Goal: Task Accomplishment & Management: Manage account settings

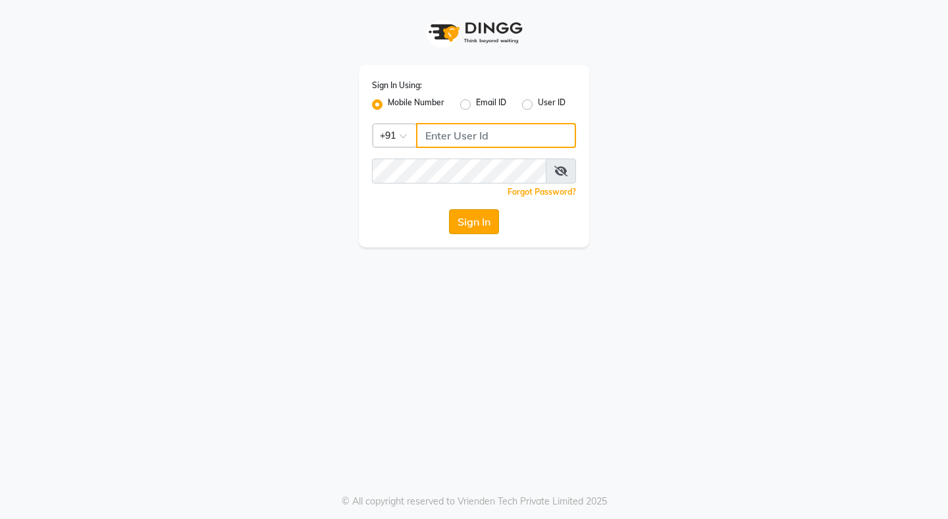
type input "8080071147"
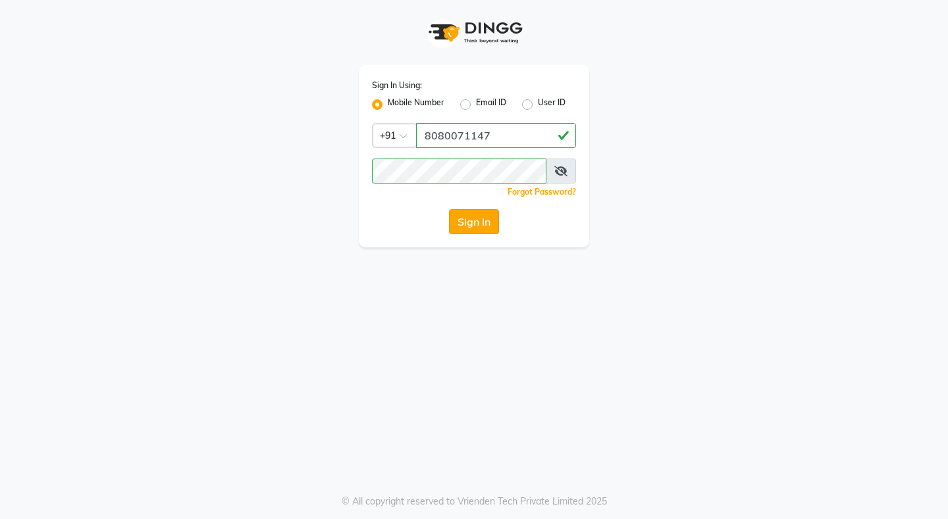
click at [469, 225] on button "Sign In" at bounding box center [474, 221] width 50 height 25
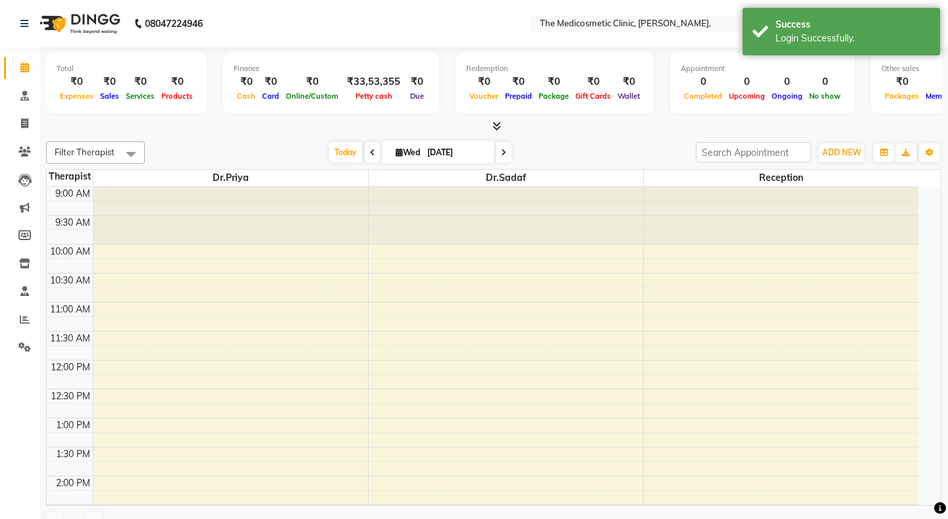
select select "en"
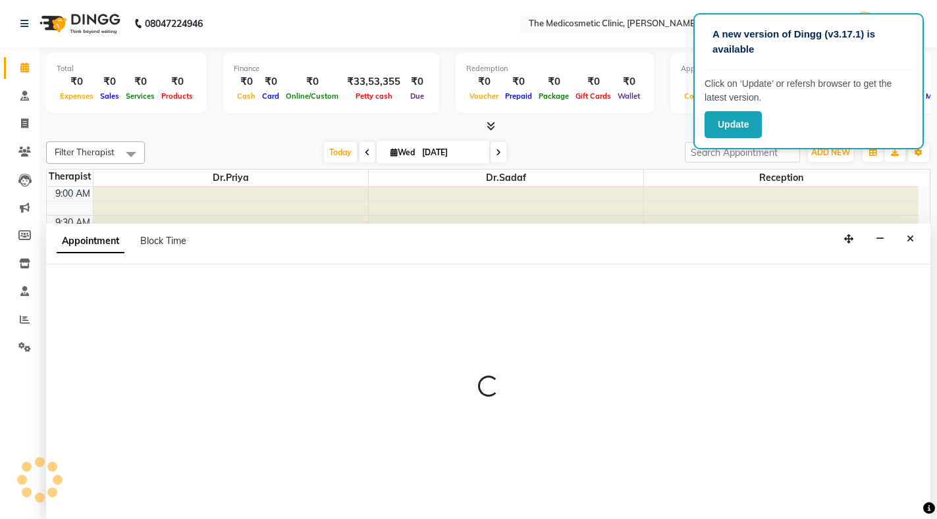
scroll to position [1, 0]
select select "86149"
select select "tentative"
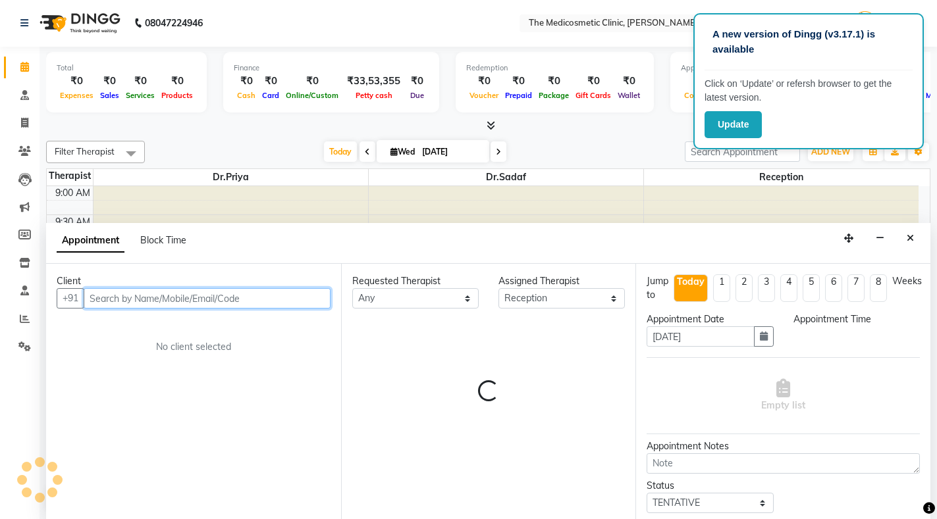
select select "720"
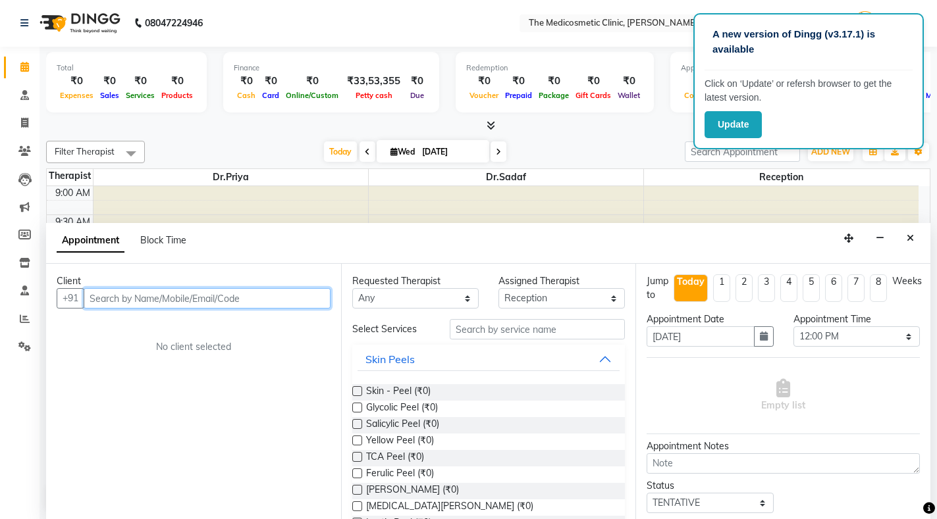
click at [180, 301] on input "text" at bounding box center [207, 298] width 247 height 20
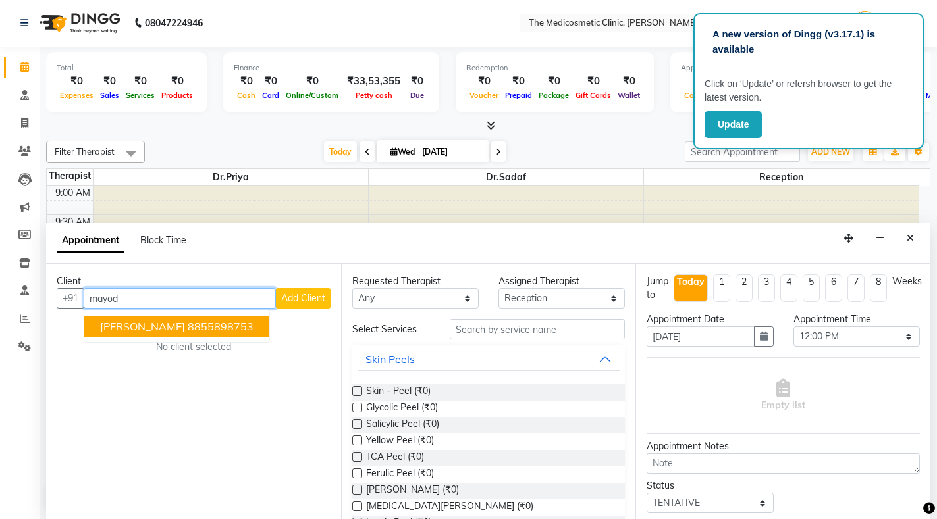
click at [155, 326] on span "[PERSON_NAME]" at bounding box center [142, 326] width 85 height 13
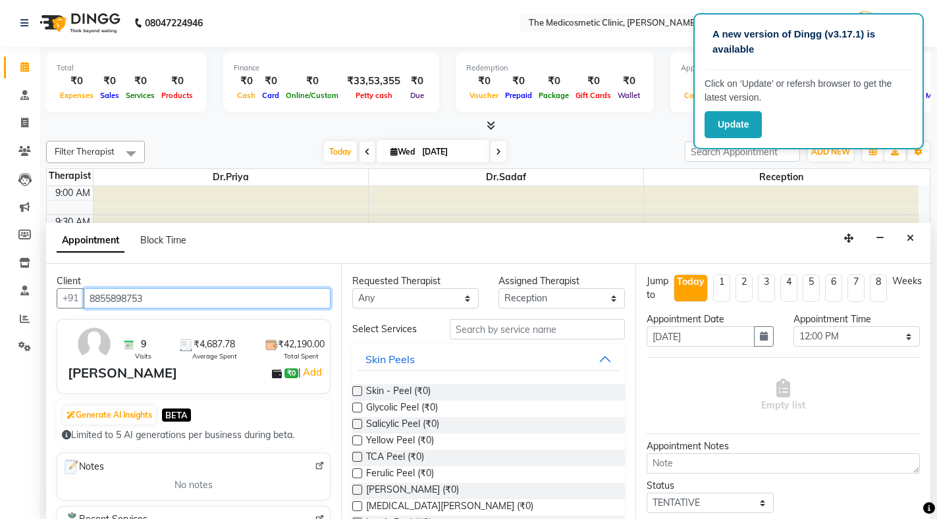
type input "8855898753"
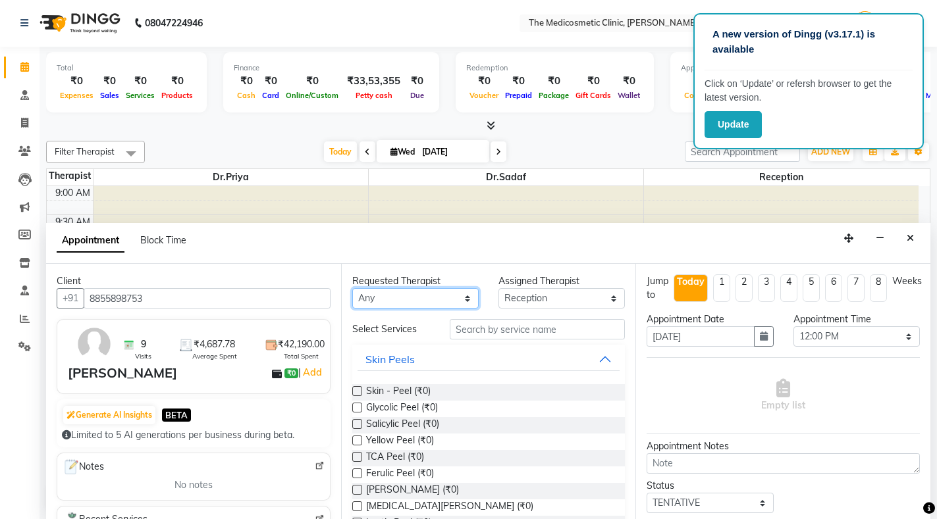
click at [423, 303] on select "Any Dr.Priya Dr.Sadaf Reception" at bounding box center [415, 298] width 126 height 20
select select "86149"
click at [352, 288] on select "Any Dr.Priya Dr.Sadaf Reception" at bounding box center [415, 298] width 126 height 20
click at [498, 324] on input "text" at bounding box center [537, 329] width 175 height 20
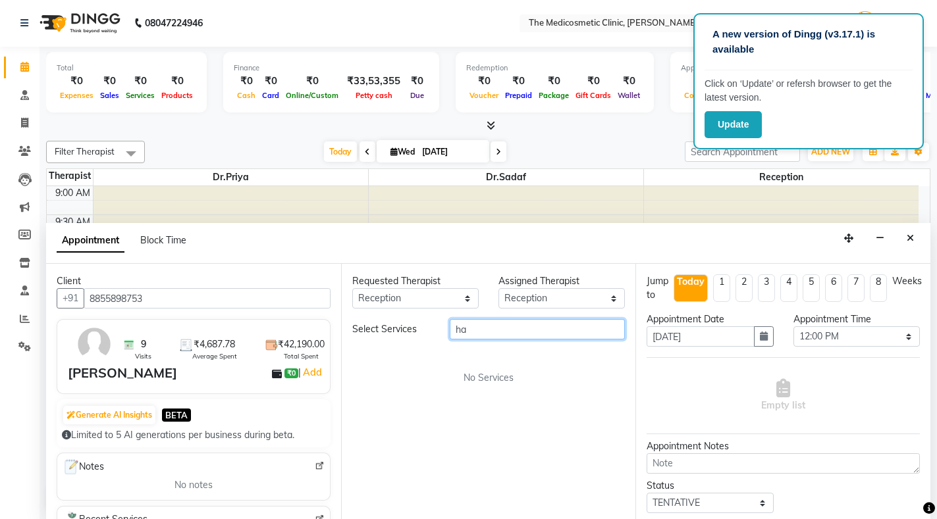
type input "h"
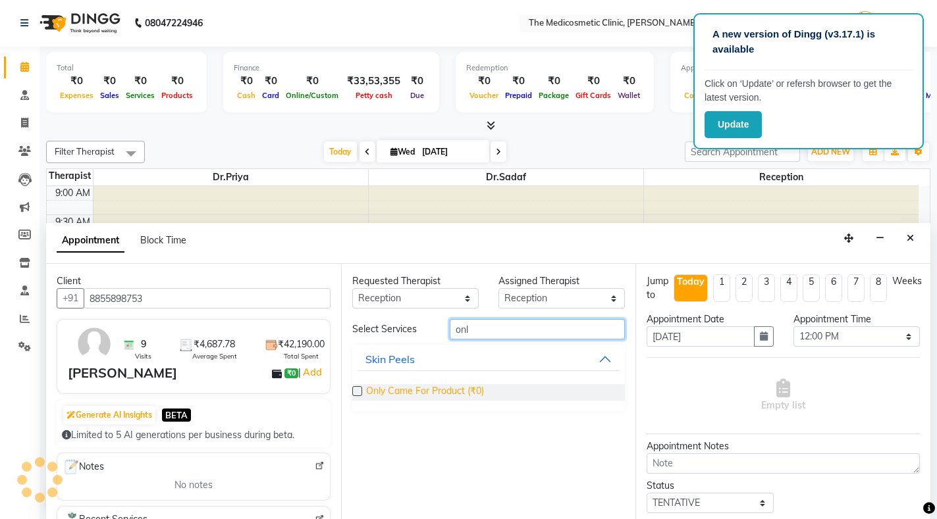
type input "onl"
click at [448, 393] on span "Only Came For Product (₹0)" at bounding box center [425, 392] width 118 height 16
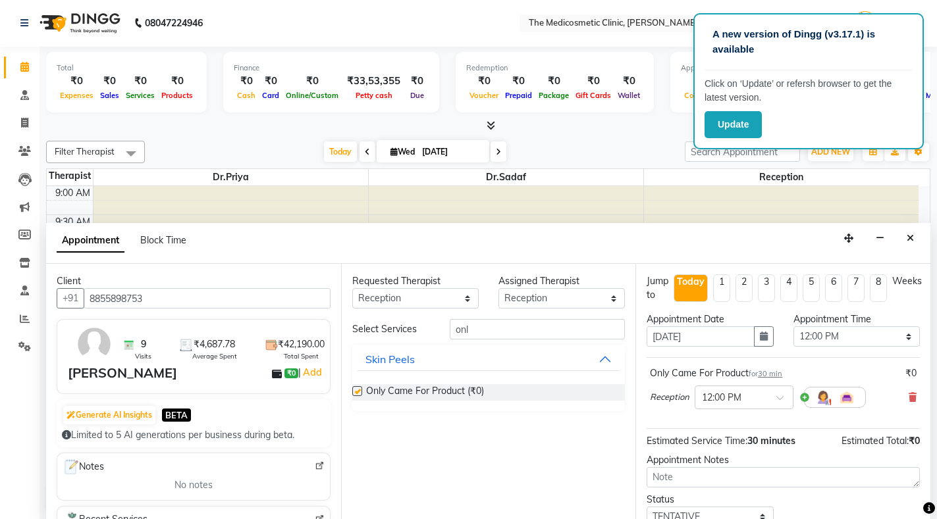
checkbox input "false"
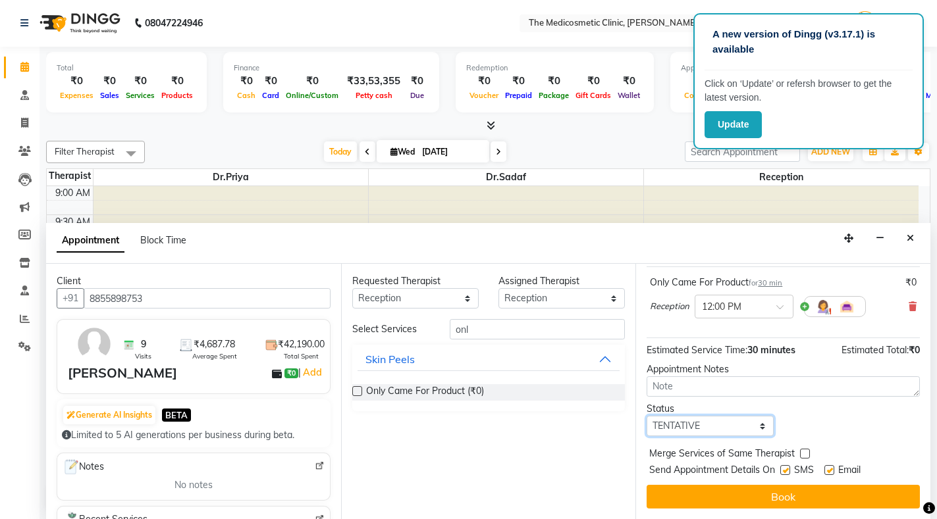
click at [730, 417] on select "Select TENTATIVE CONFIRM CHECK-IN UPCOMING" at bounding box center [709, 426] width 126 height 20
select select "confirm booking"
click at [646, 416] on select "Select TENTATIVE CONFIRM CHECK-IN UPCOMING" at bounding box center [709, 426] width 126 height 20
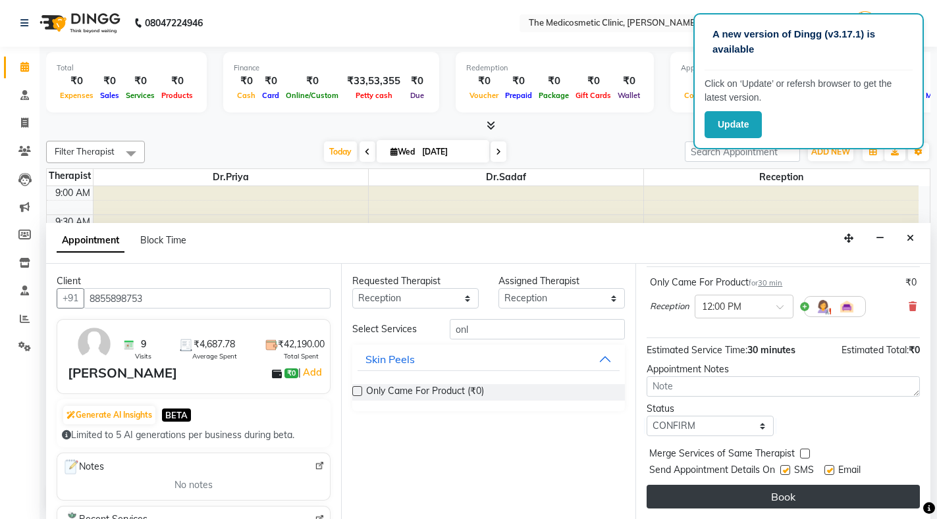
click at [777, 485] on button "Book" at bounding box center [782, 497] width 273 height 24
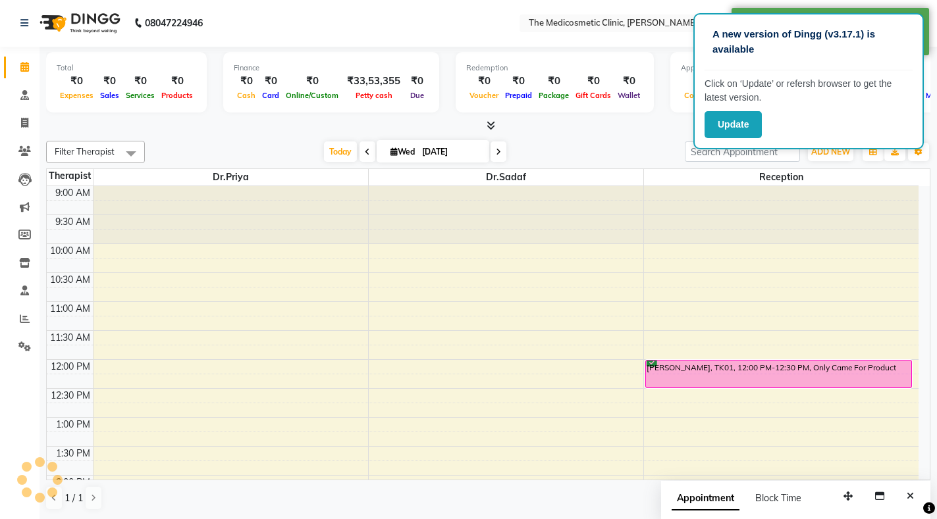
scroll to position [0, 0]
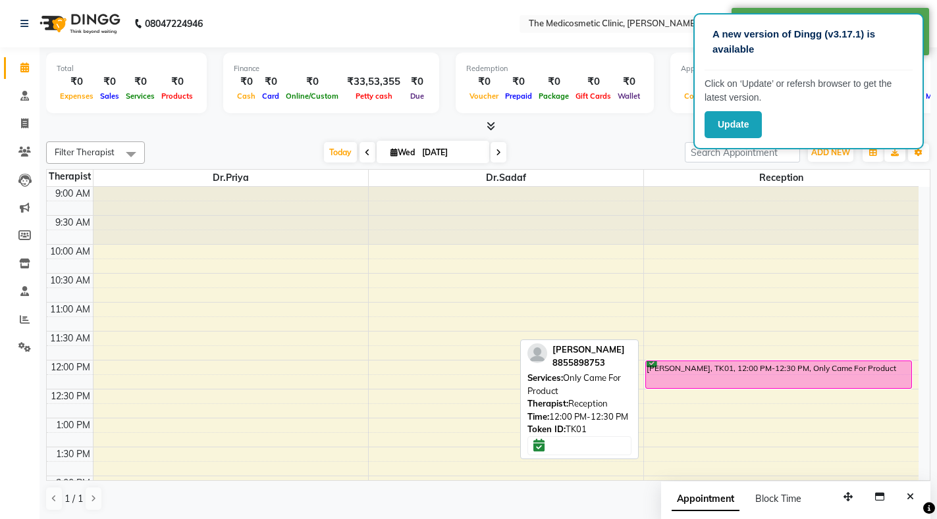
click at [722, 369] on div "[PERSON_NAME], TK01, 12:00 PM-12:30 PM, Only Came For Product" at bounding box center [778, 374] width 265 height 27
select select "6"
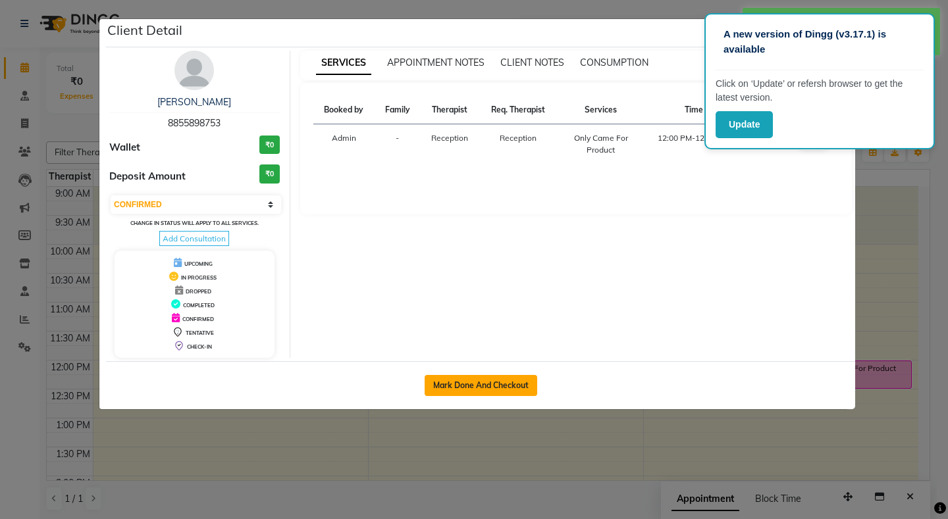
click at [502, 382] on button "Mark Done And Checkout" at bounding box center [481, 385] width 113 height 21
select select "621"
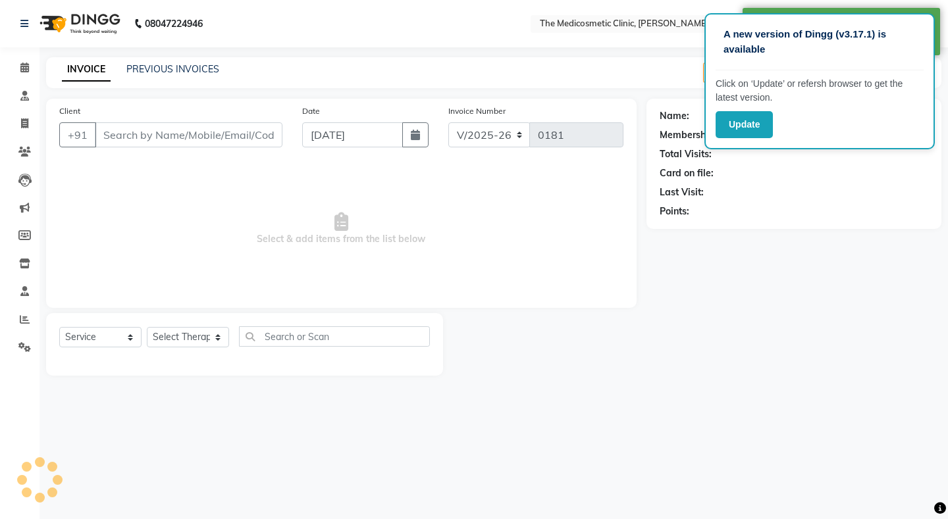
select select "P"
type input "8855898753"
select select "86149"
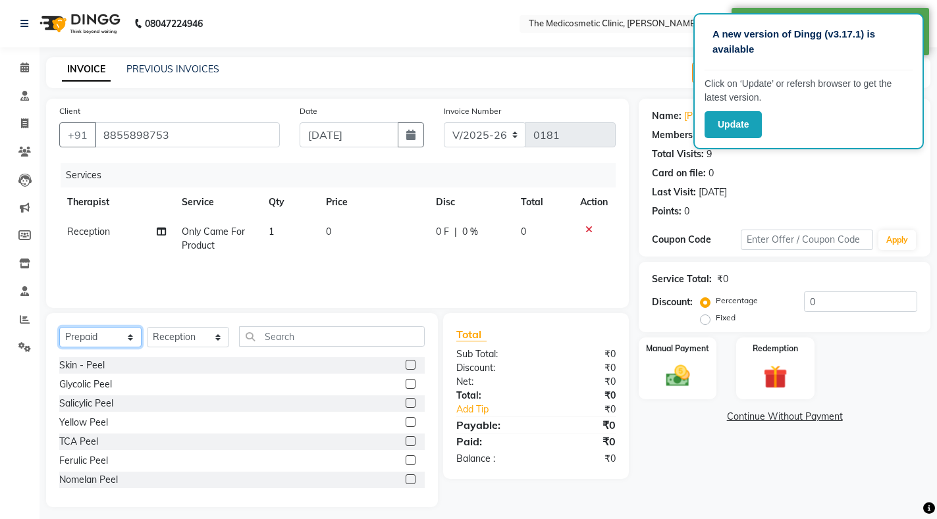
click at [95, 335] on select "Select Service Product Membership Package Voucher Prepaid Gift Card" at bounding box center [100, 337] width 82 height 20
select select "product"
click at [59, 327] on select "Select Service Product Membership Package Voucher Prepaid Gift Card" at bounding box center [100, 337] width 82 height 20
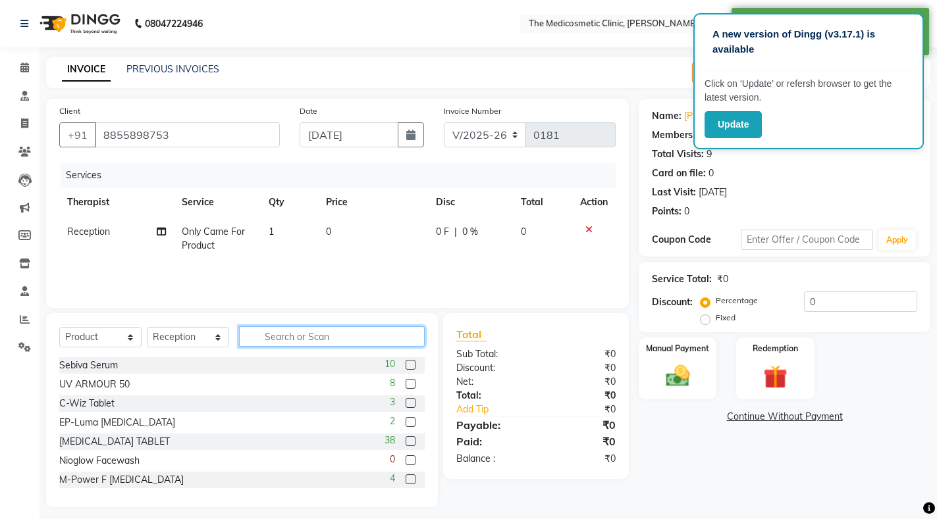
click at [271, 341] on input "text" at bounding box center [332, 336] width 186 height 20
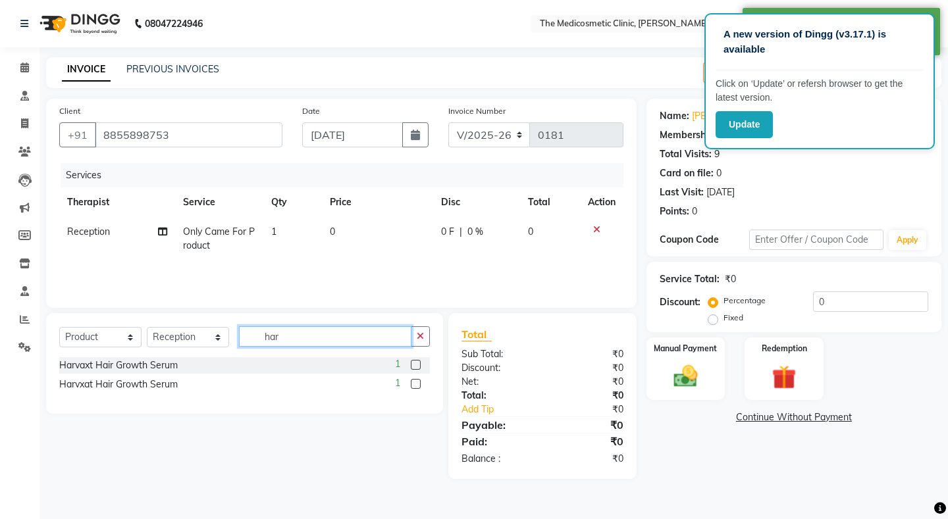
type input "har"
click at [415, 365] on label at bounding box center [416, 365] width 10 height 10
click at [415, 365] on input "checkbox" at bounding box center [415, 365] width 9 height 9
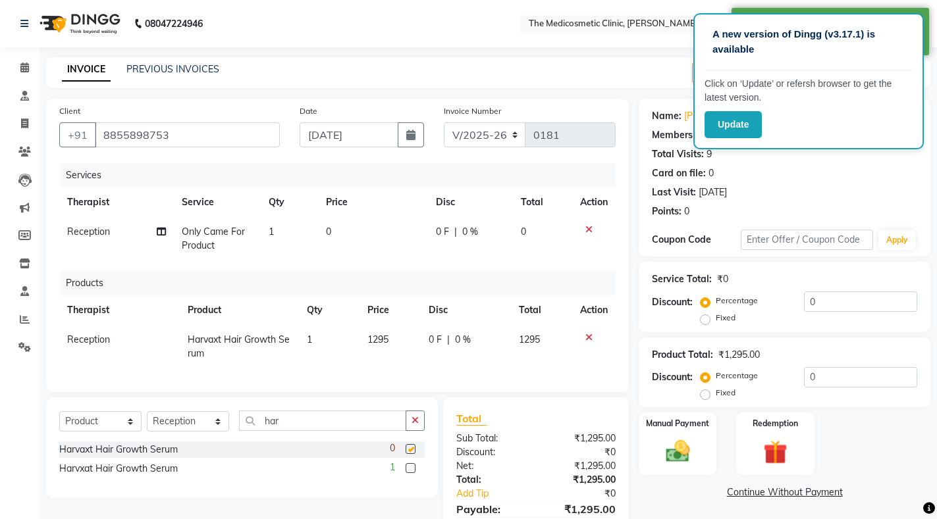
checkbox input "false"
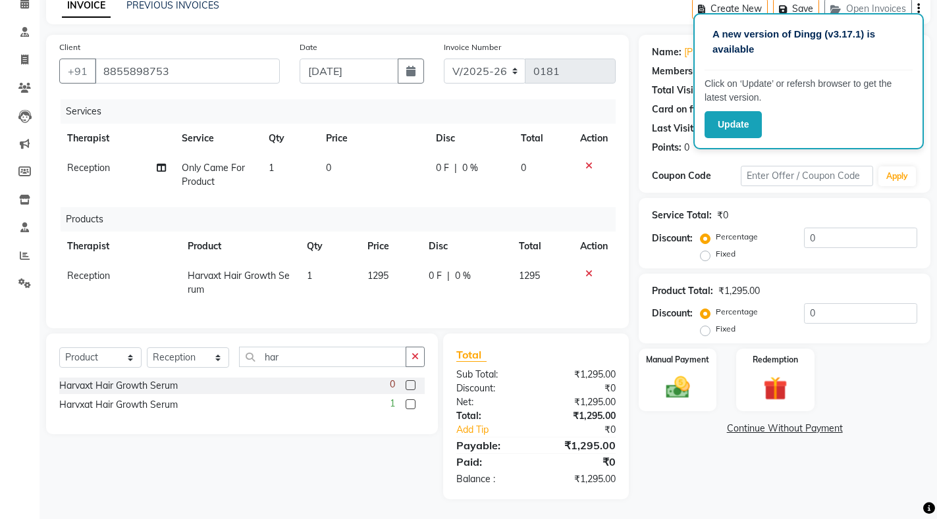
scroll to position [75, 0]
click at [698, 377] on div "Manual Payment" at bounding box center [677, 380] width 81 height 65
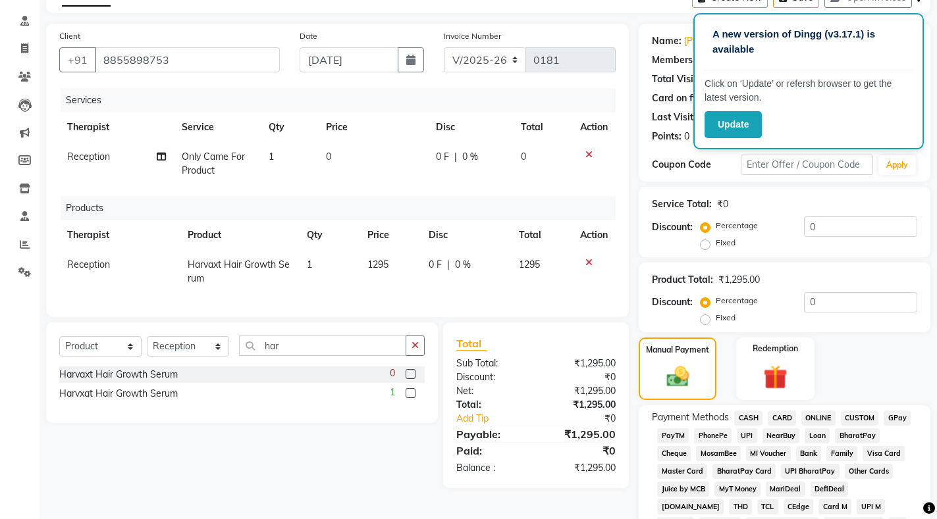
click at [897, 420] on span "GPay" at bounding box center [896, 418] width 27 height 15
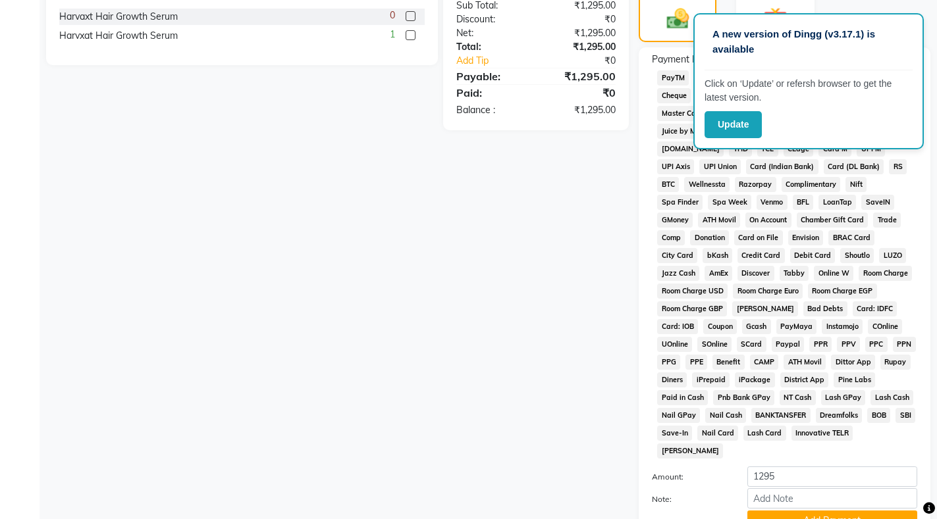
scroll to position [529, 0]
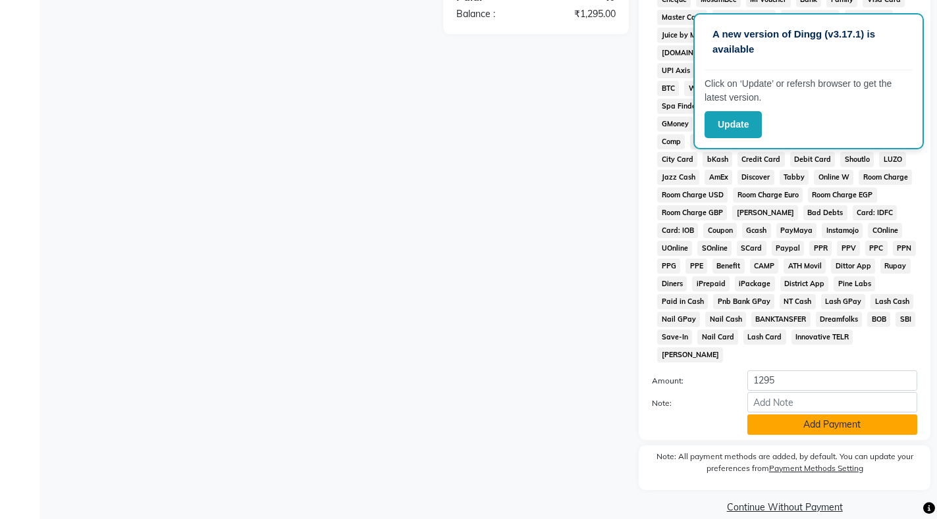
click at [823, 415] on button "Add Payment" at bounding box center [832, 425] width 170 height 20
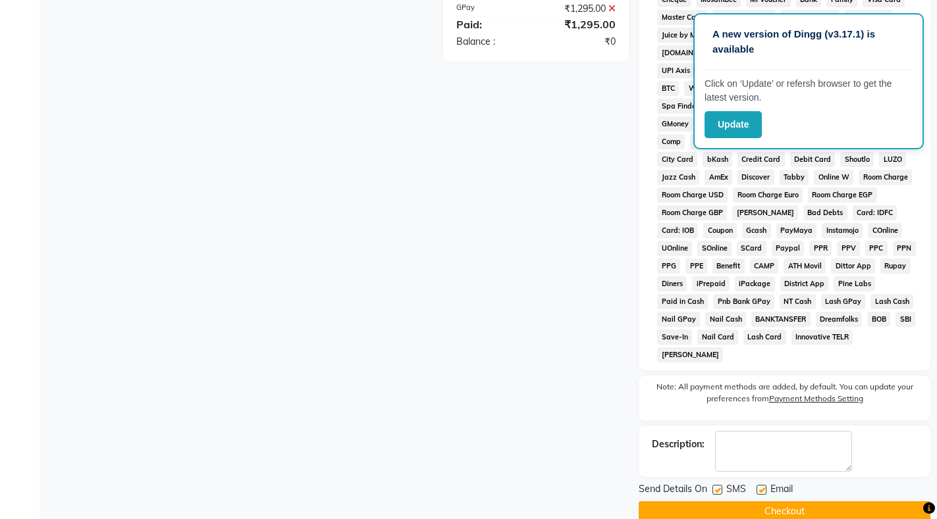
click at [804, 502] on button "Checkout" at bounding box center [784, 512] width 292 height 20
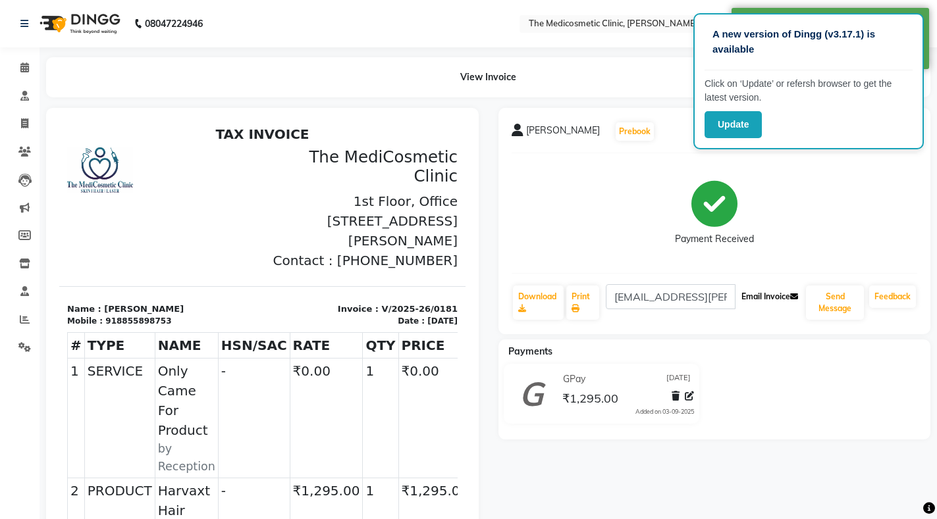
click at [764, 299] on button "Email Invoice" at bounding box center [769, 297] width 67 height 22
click at [24, 66] on icon at bounding box center [24, 68] width 9 height 10
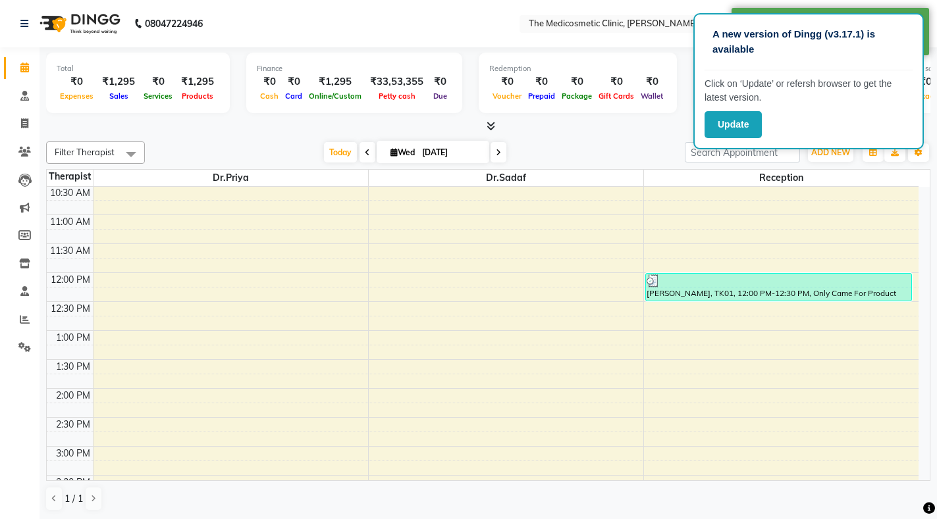
scroll to position [66, 0]
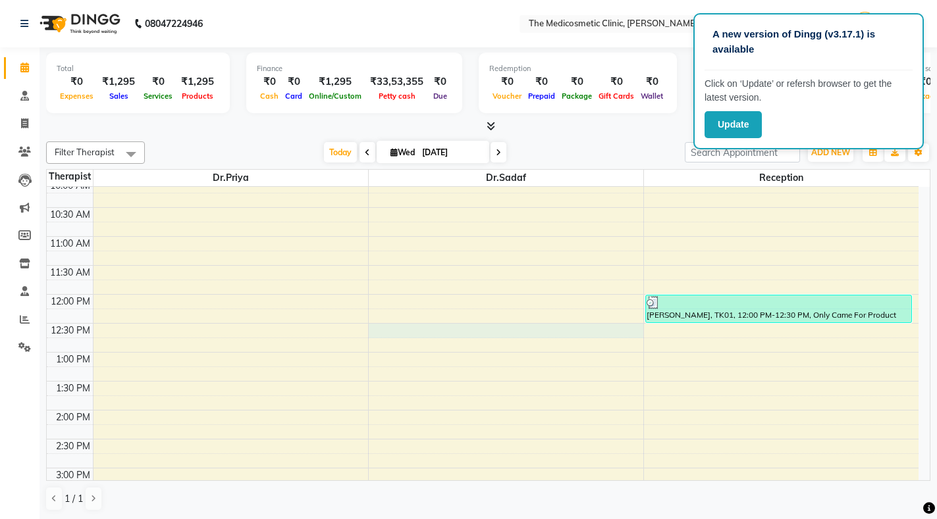
click at [382, 332] on div "9:00 AM 9:30 AM 10:00 AM 10:30 AM 11:00 AM 11:30 AM 12:00 PM 12:30 PM 1:00 PM 1…" at bounding box center [482, 497] width 871 height 752
select select "86148"
select select "750"
select select "tentative"
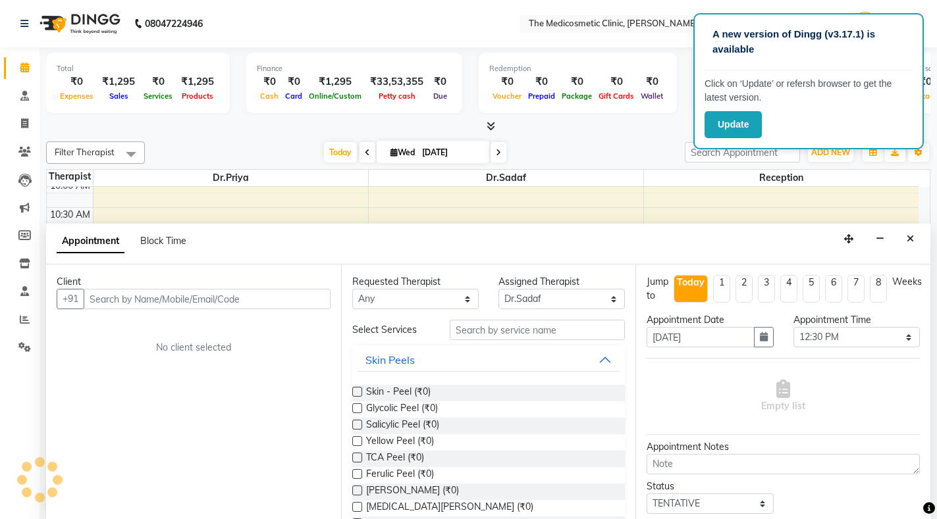
scroll to position [1, 0]
click at [218, 303] on input "text" at bounding box center [207, 298] width 247 height 20
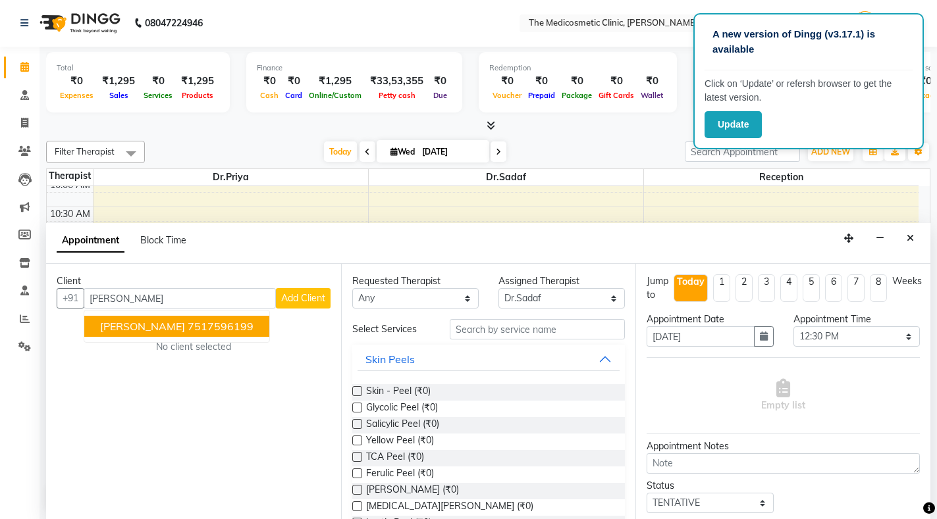
click at [160, 326] on span "Vanita Hivarkar" at bounding box center [142, 326] width 85 height 13
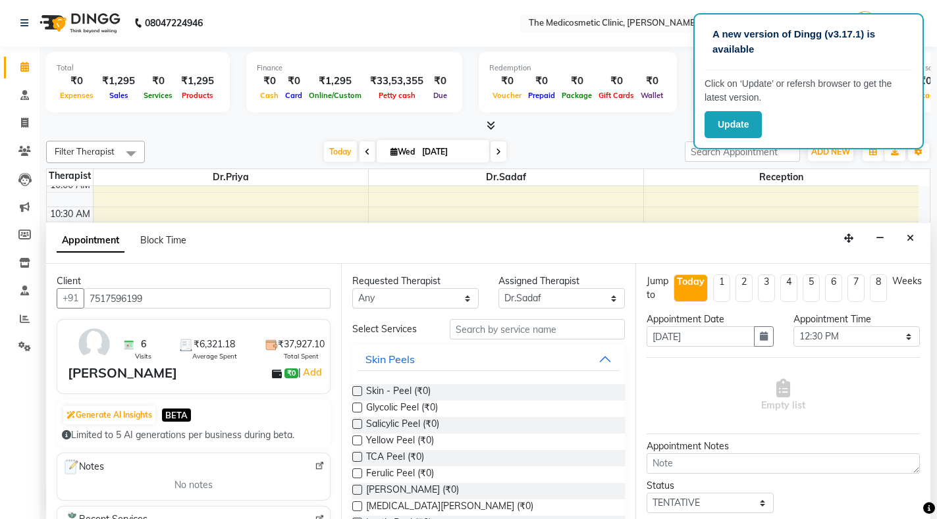
type input "7517596199"
click at [430, 294] on select "Any Dr.Priya Dr.Sadaf Reception" at bounding box center [415, 298] width 126 height 20
select select "86148"
click at [352, 288] on select "Any Dr.Priya Dr.Sadaf Reception" at bounding box center [415, 298] width 126 height 20
drag, startPoint x: 425, startPoint y: 334, endPoint x: 492, endPoint y: 332, distance: 67.8
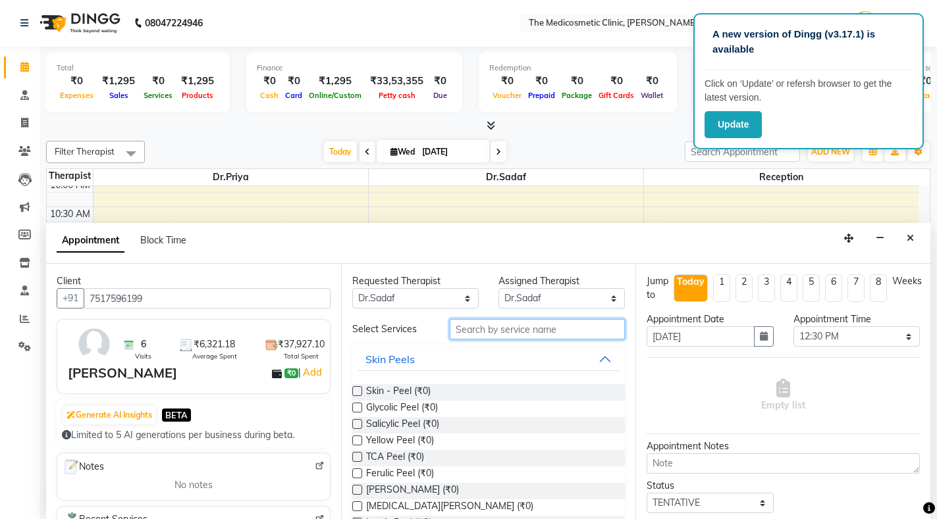
click at [492, 332] on input "text" at bounding box center [537, 329] width 175 height 20
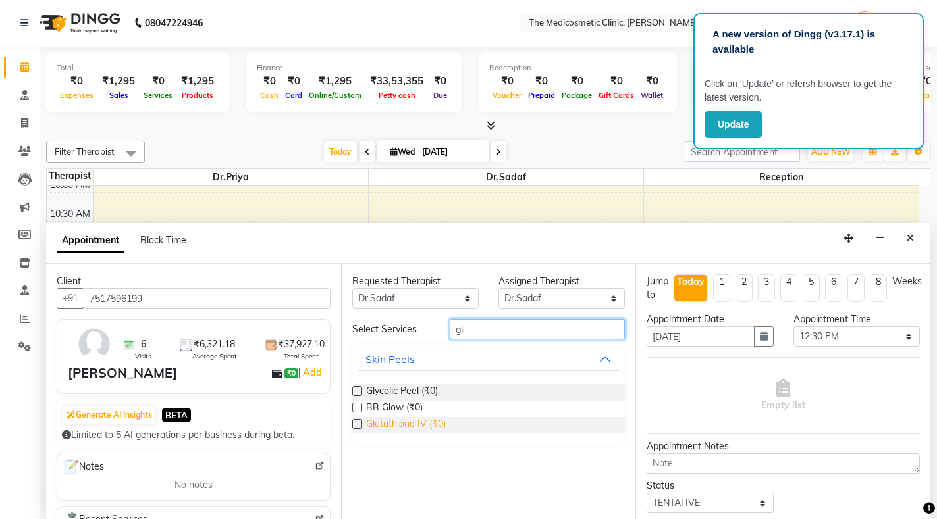
type input "gl"
click at [415, 422] on span "Glutathione IV (₹0)" at bounding box center [406, 425] width 80 height 16
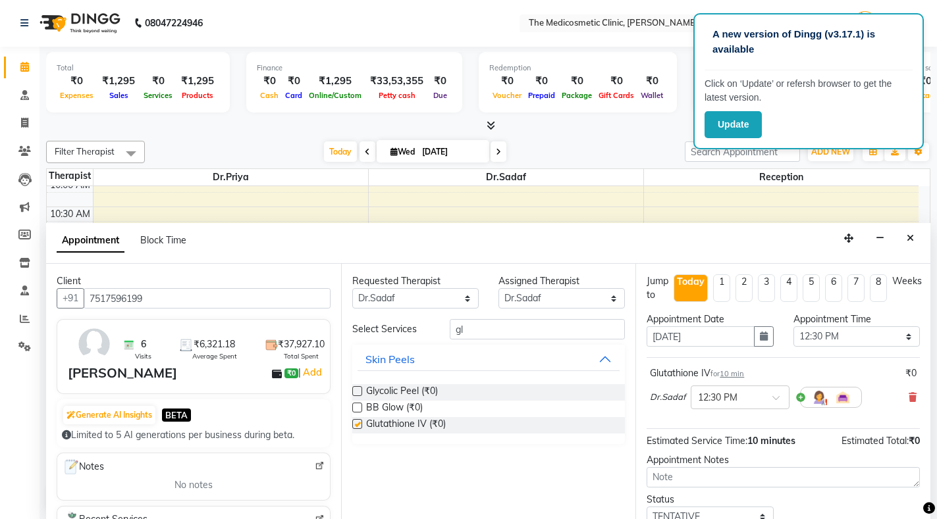
checkbox input "false"
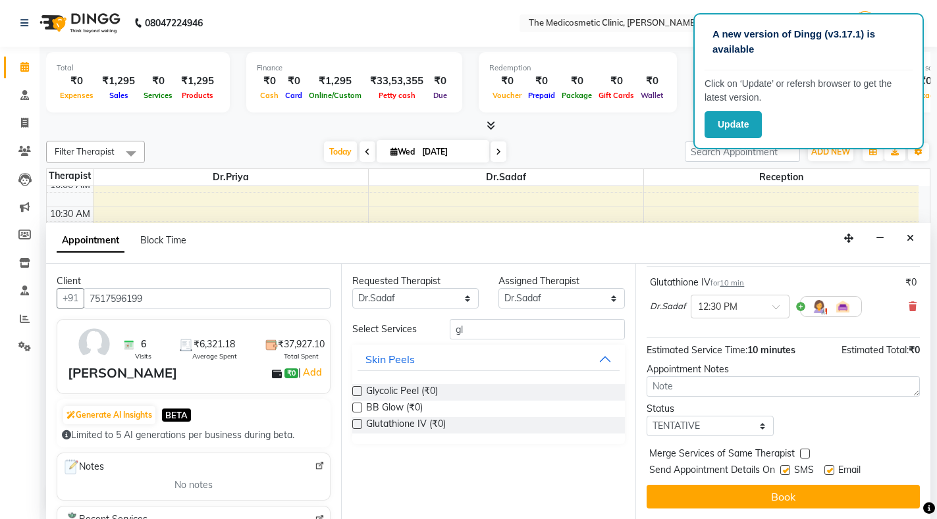
scroll to position [102, 0]
click at [709, 418] on select "Select TENTATIVE CONFIRM CHECK-IN UPCOMING" at bounding box center [709, 426] width 126 height 20
select select "confirm booking"
click at [646, 416] on select "Select TENTATIVE CONFIRM CHECK-IN UPCOMING" at bounding box center [709, 426] width 126 height 20
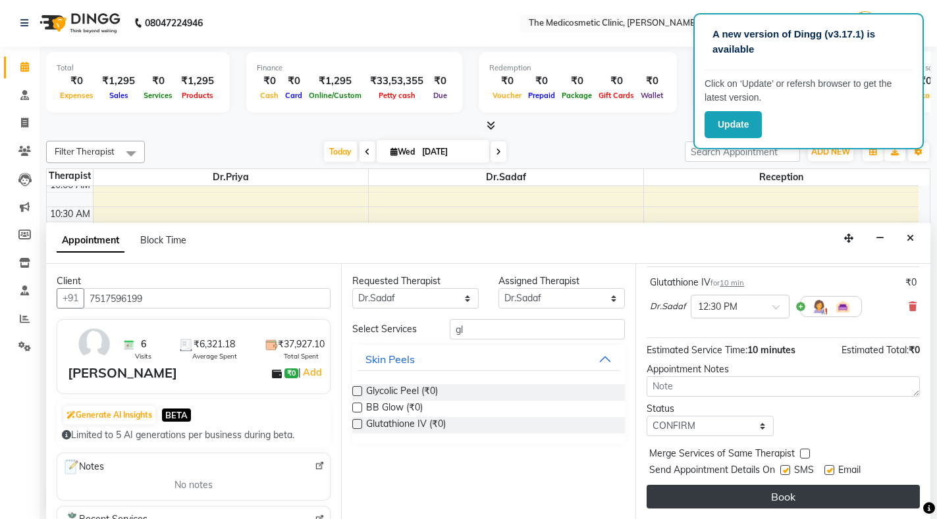
click at [721, 493] on button "Book" at bounding box center [782, 497] width 273 height 24
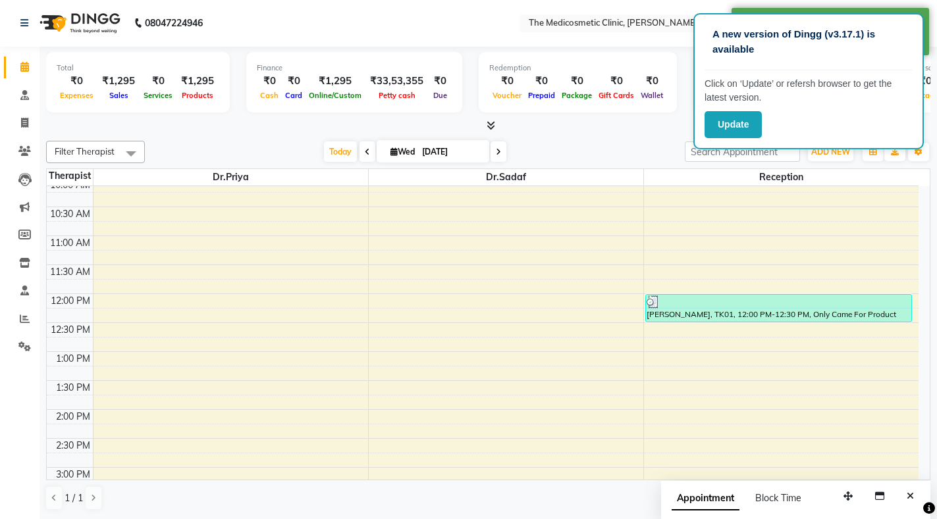
scroll to position [0, 0]
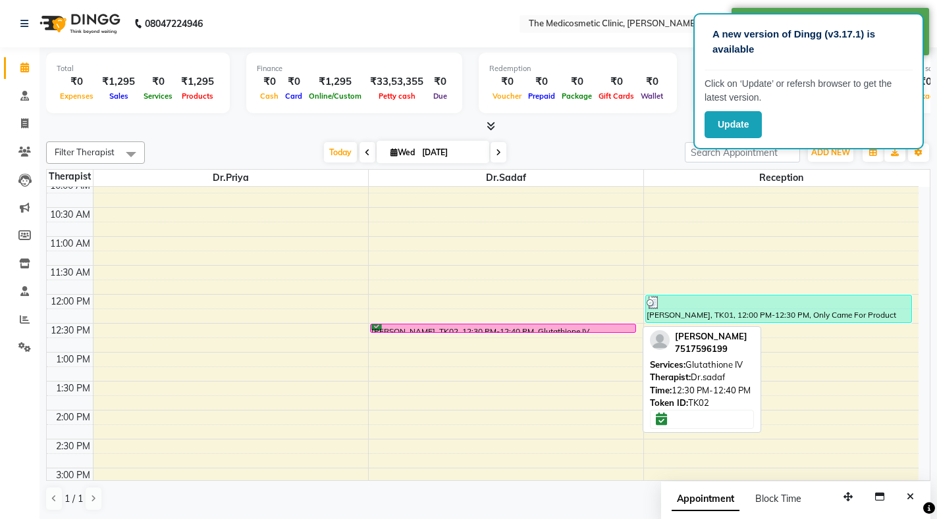
click at [512, 330] on div at bounding box center [503, 332] width 265 height 5
select select "6"
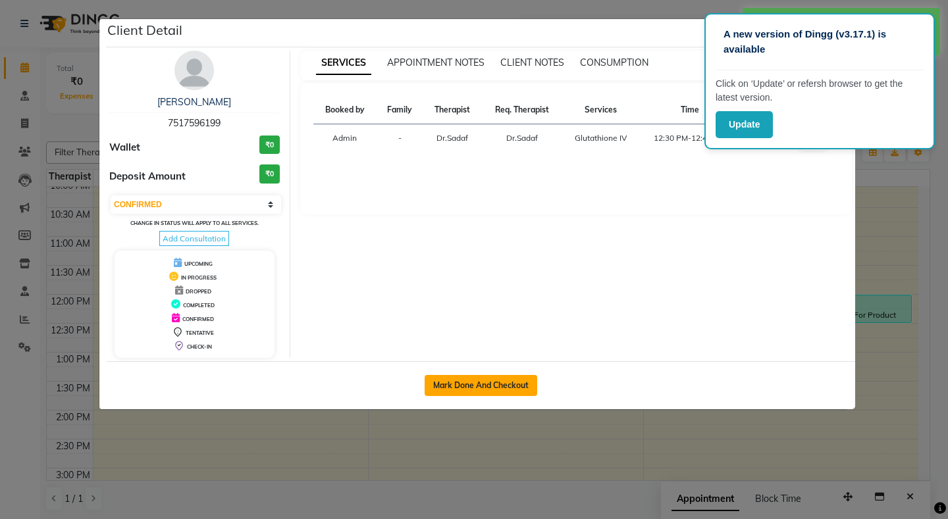
click at [516, 384] on button "Mark Done And Checkout" at bounding box center [481, 385] width 113 height 21
select select "621"
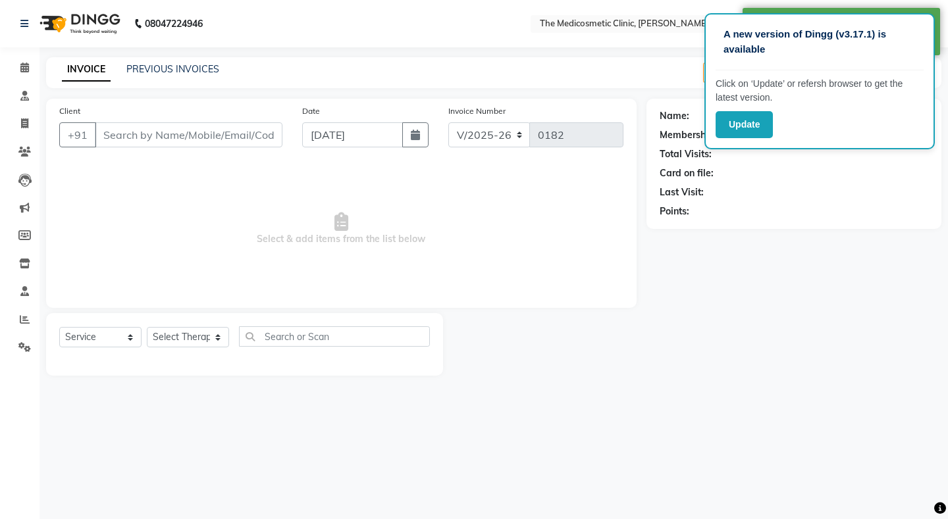
select select "P"
type input "7517596199"
select select "86148"
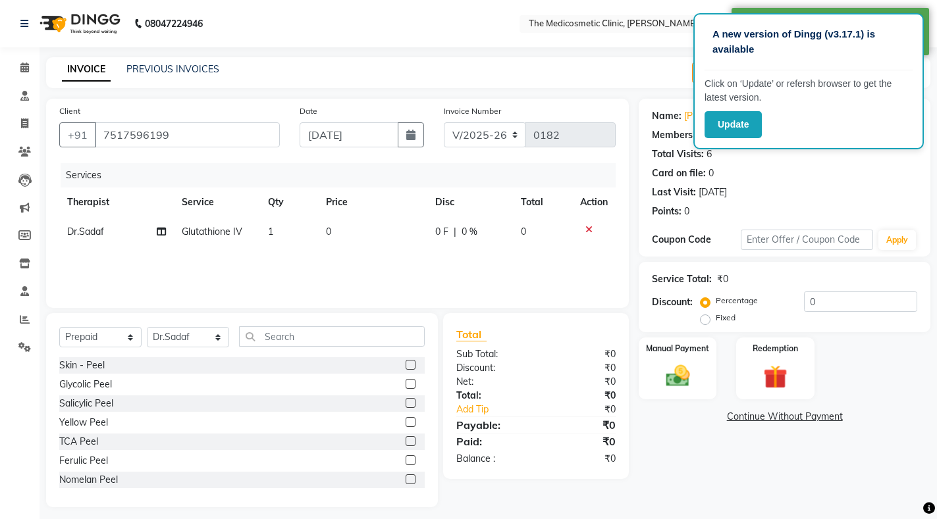
click at [351, 237] on td "0" at bounding box center [372, 232] width 109 height 30
select select "86148"
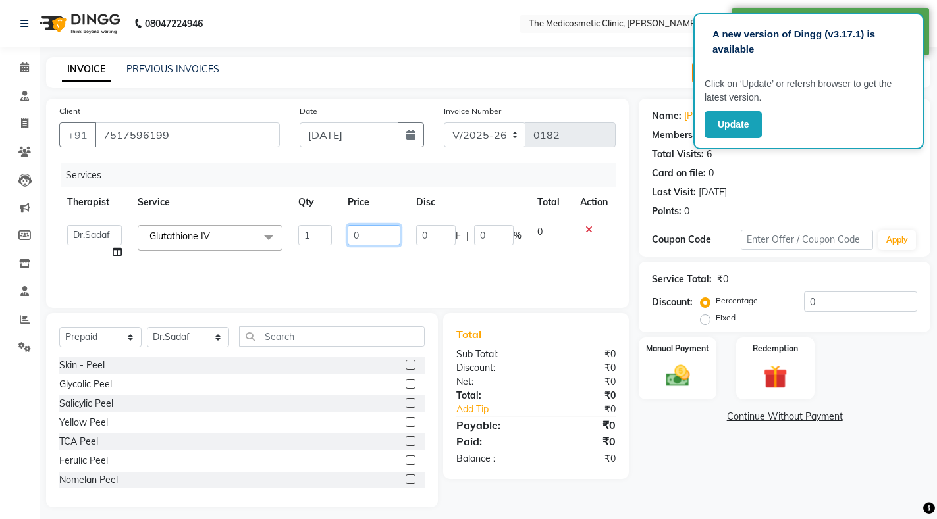
drag, startPoint x: 369, startPoint y: 232, endPoint x: 342, endPoint y: 234, distance: 26.4
click at [342, 234] on td "0" at bounding box center [374, 242] width 68 height 50
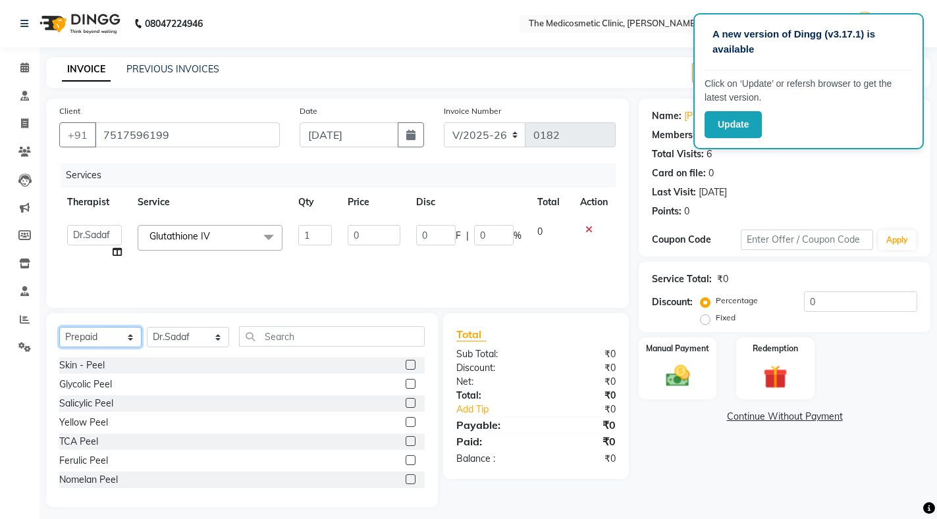
click at [95, 330] on select "Select Service Product Membership Package Voucher Prepaid Gift Card" at bounding box center [100, 337] width 82 height 20
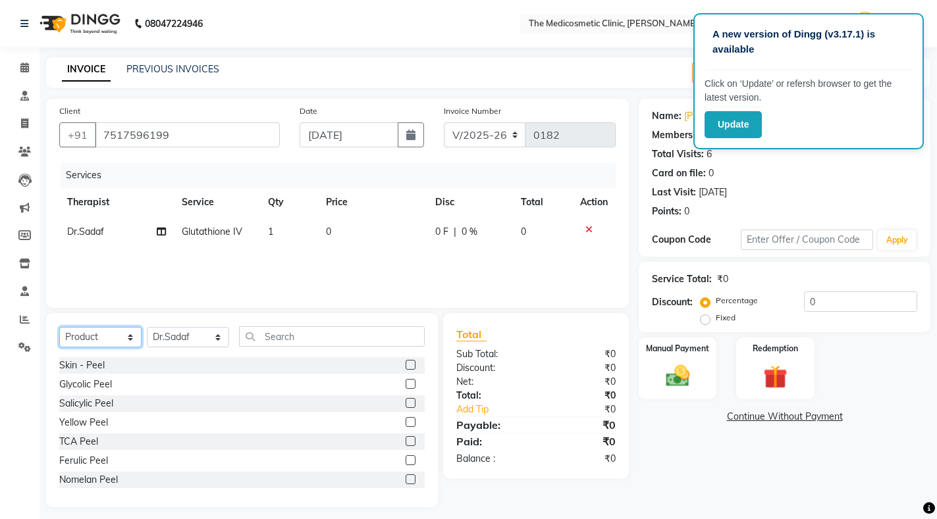
click at [59, 327] on select "Select Service Product Membership Package Voucher Prepaid Gift Card" at bounding box center [100, 337] width 82 height 20
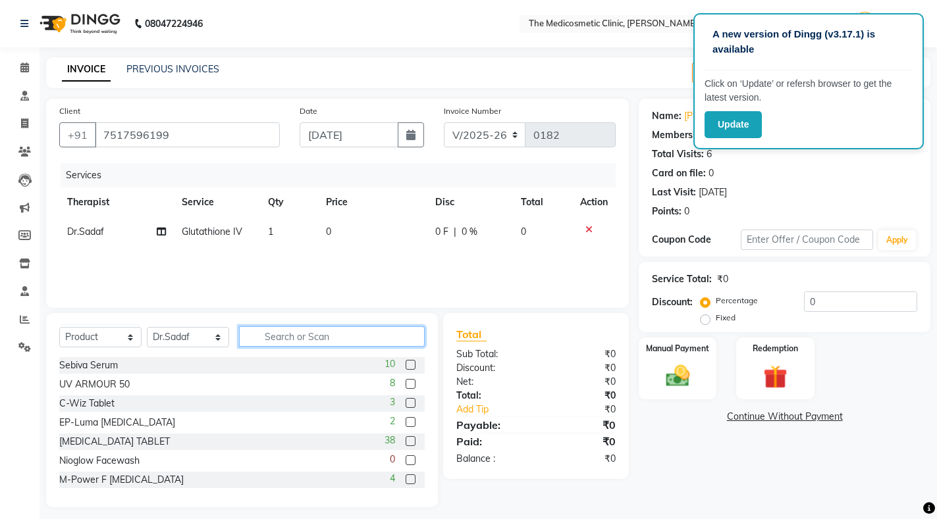
click at [272, 336] on input "text" at bounding box center [332, 336] width 186 height 20
drag, startPoint x: 118, startPoint y: 331, endPoint x: 116, endPoint y: 347, distance: 15.9
click at [118, 331] on select "Select Service Product Membership Package Voucher Prepaid Gift Card" at bounding box center [100, 337] width 82 height 20
select select "service"
click at [59, 327] on select "Select Service Product Membership Package Voucher Prepaid Gift Card" at bounding box center [100, 337] width 82 height 20
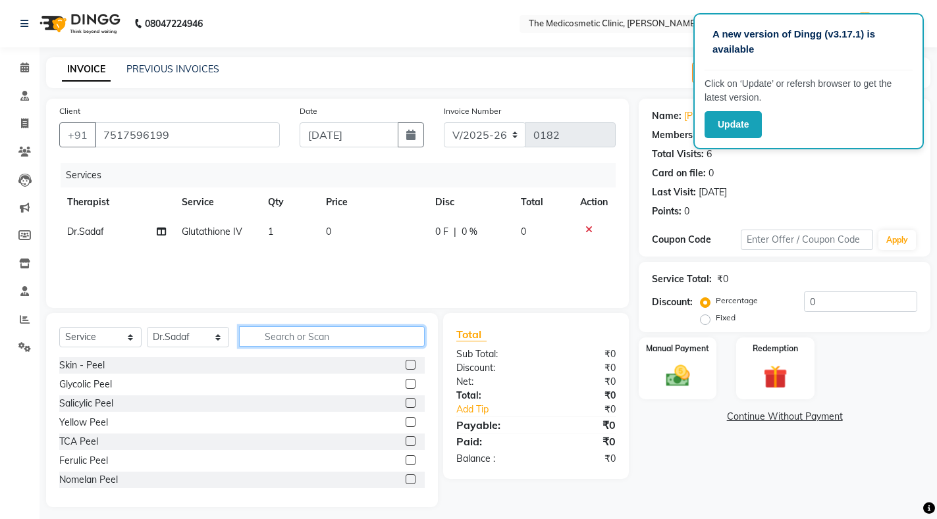
click at [286, 343] on input "text" at bounding box center [332, 336] width 186 height 20
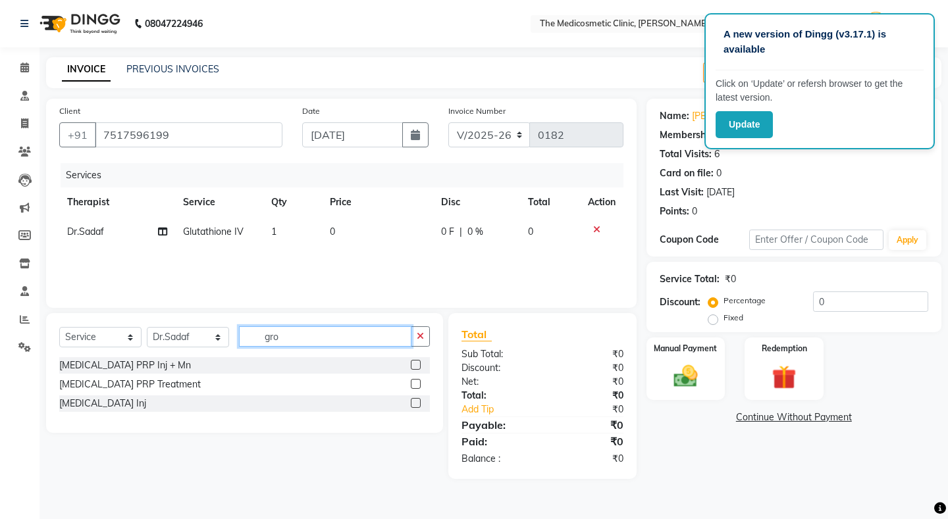
type input "gro"
click at [418, 365] on label at bounding box center [416, 365] width 10 height 10
click at [418, 365] on input "checkbox" at bounding box center [415, 365] width 9 height 9
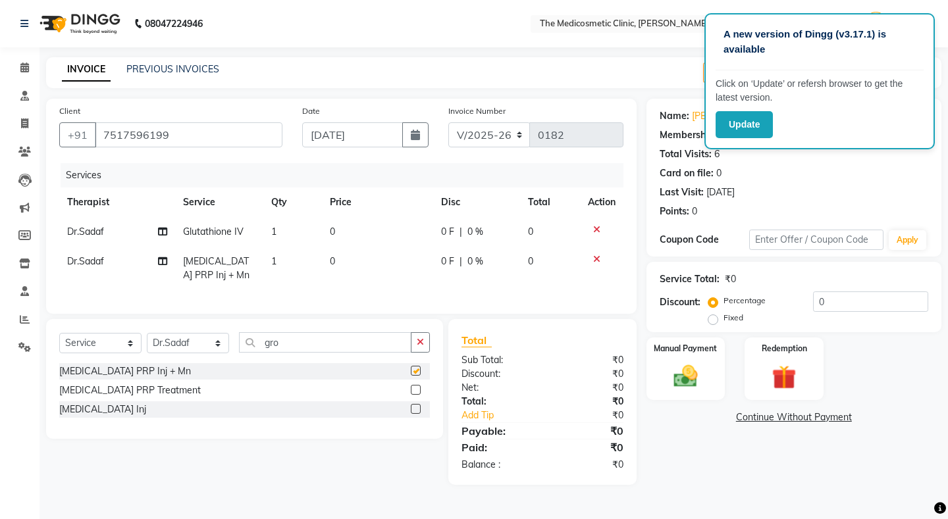
checkbox input "false"
drag, startPoint x: 301, startPoint y: 353, endPoint x: 239, endPoint y: 354, distance: 62.5
click at [239, 353] on input "gro" at bounding box center [325, 342] width 172 height 20
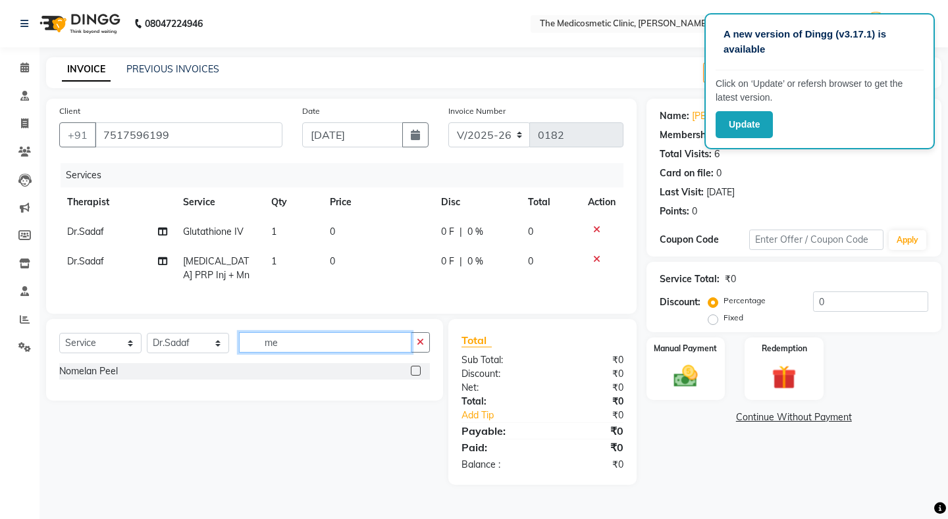
type input "m"
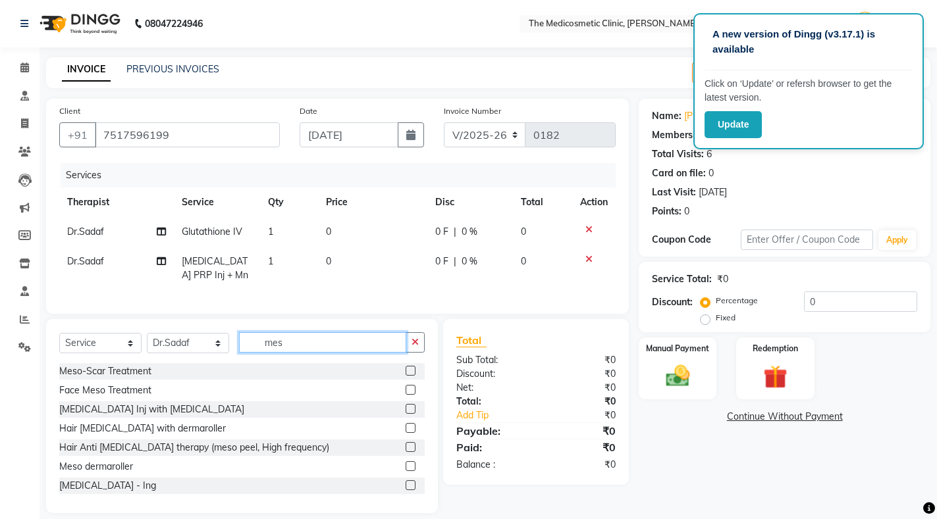
type input "mes"
click at [405, 395] on label at bounding box center [410, 390] width 10 height 10
click at [405, 395] on input "checkbox" at bounding box center [409, 390] width 9 height 9
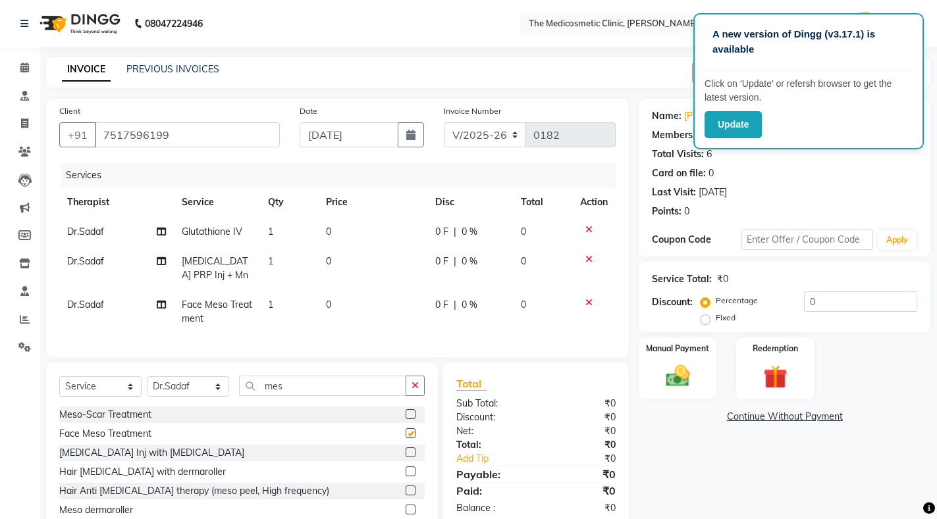
checkbox input "false"
click at [340, 227] on td "0" at bounding box center [372, 232] width 109 height 30
select select "86148"
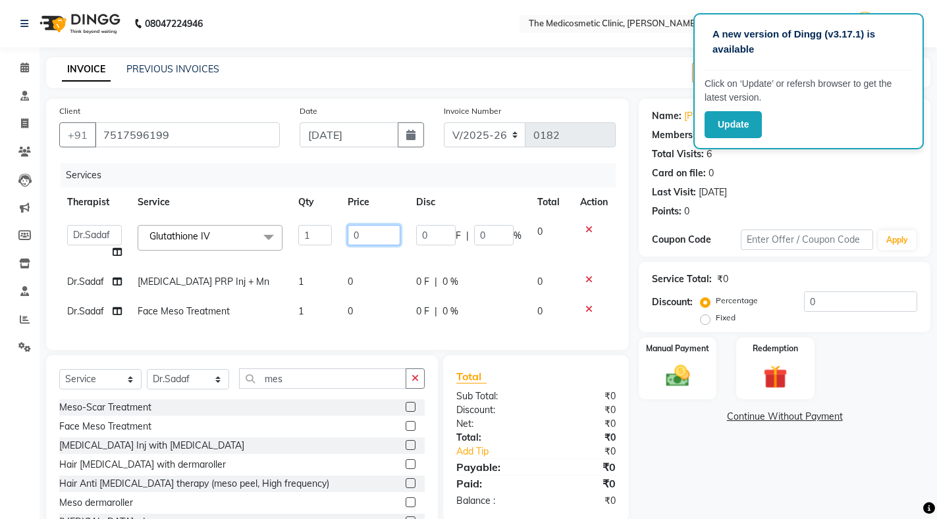
drag, startPoint x: 366, startPoint y: 235, endPoint x: 339, endPoint y: 234, distance: 27.0
click at [340, 234] on td "0" at bounding box center [374, 242] width 68 height 50
type input "3500"
click at [365, 282] on td "0" at bounding box center [374, 282] width 68 height 30
select select "86148"
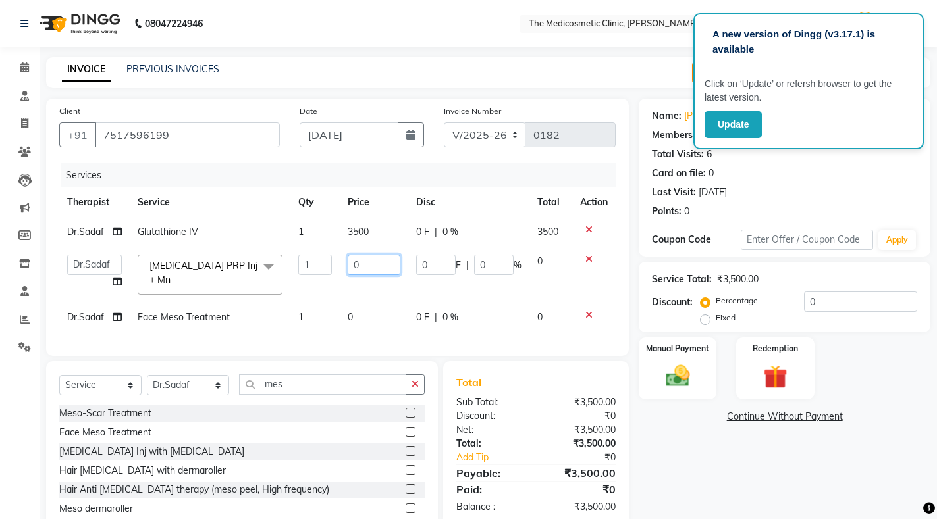
drag, startPoint x: 365, startPoint y: 267, endPoint x: 333, endPoint y: 261, distance: 32.7
click at [333, 261] on tr "Dr.Priya Dr.Sadaf Reception Growth Factor PRP Inj + Mn x Skin - Peel Glycolic P…" at bounding box center [337, 275] width 556 height 56
type input "6500"
click at [362, 322] on td "0" at bounding box center [374, 318] width 68 height 30
select select "86148"
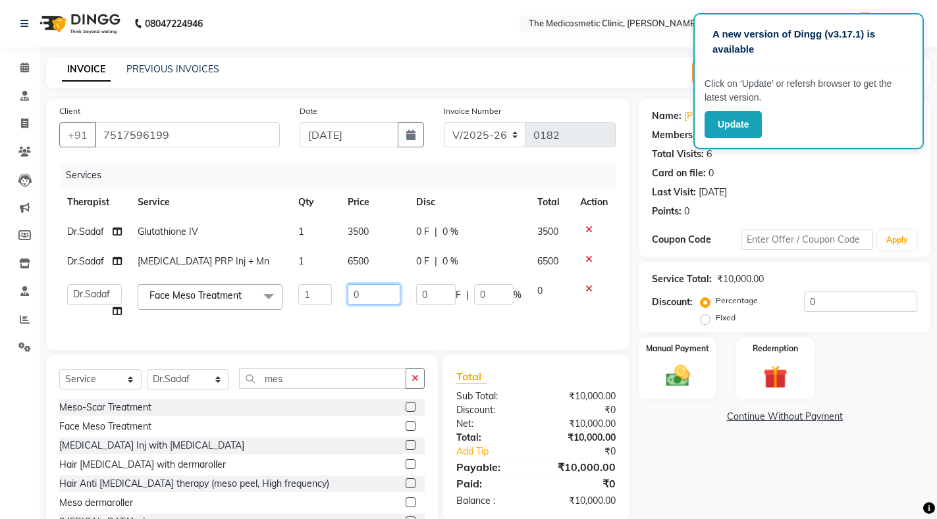
drag, startPoint x: 370, startPoint y: 295, endPoint x: 313, endPoint y: 295, distance: 56.6
click at [313, 295] on tr "Dr.Priya Dr.Sadaf Reception Face Meso Treatment x Skin - Peel Glycolic Peel Sal…" at bounding box center [337, 301] width 556 height 50
type input "5500"
click at [356, 324] on td "5500" at bounding box center [374, 301] width 68 height 50
select select "86148"
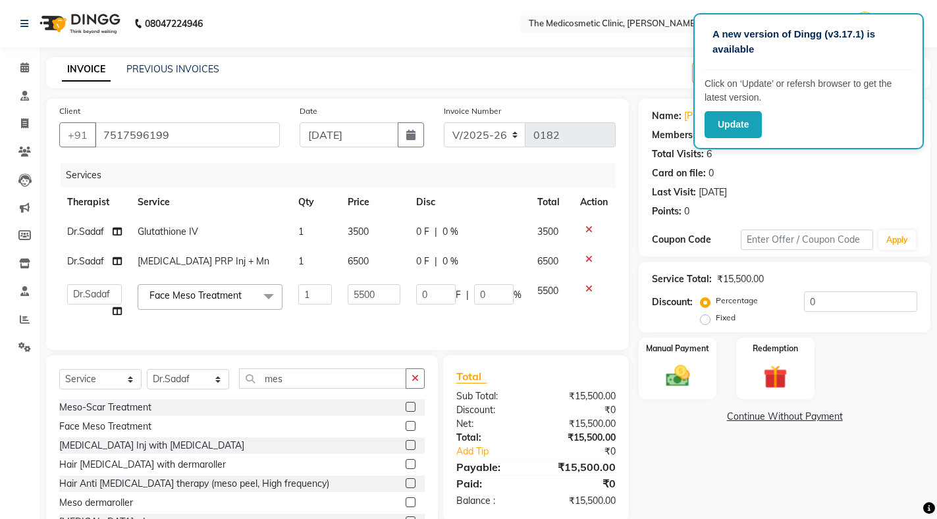
click at [440, 262] on div "0 F | 0 %" at bounding box center [468, 262] width 105 height 14
select select "86148"
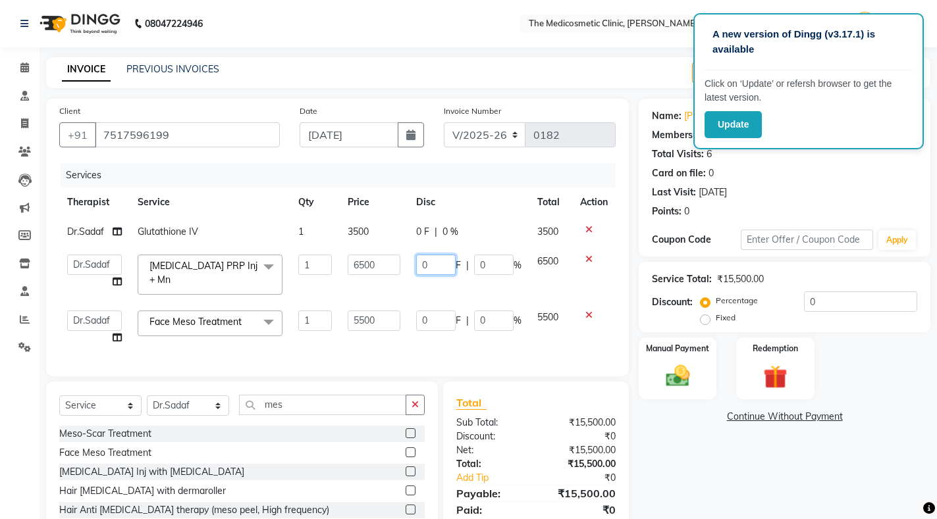
drag, startPoint x: 444, startPoint y: 267, endPoint x: 416, endPoint y: 270, distance: 27.9
click at [416, 270] on input "0" at bounding box center [435, 265] width 39 height 20
type input "2500"
click at [440, 340] on div "Services Therapist Service Qty Price Disc Total Action Dr.Sadaf Glutathione IV …" at bounding box center [337, 263] width 556 height 200
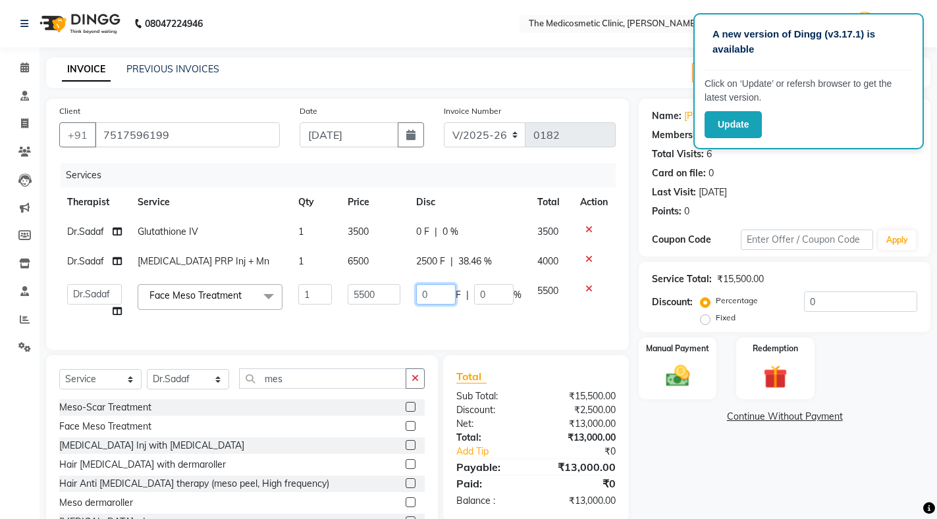
click at [433, 297] on input "0" at bounding box center [435, 294] width 39 height 20
drag, startPoint x: 433, startPoint y: 297, endPoint x: 405, endPoint y: 297, distance: 27.6
click at [405, 297] on tr "Dr.Priya Dr.Sadaf Reception Face Meso Treatment x Skin - Peel Glycolic Peel Sal…" at bounding box center [337, 301] width 556 height 50
type input "3000"
click at [418, 321] on tr "Dr.Priya Dr.Sadaf Reception Face Meso Treatment x Skin - Peel Glycolic Peel Sal…" at bounding box center [337, 301] width 556 height 50
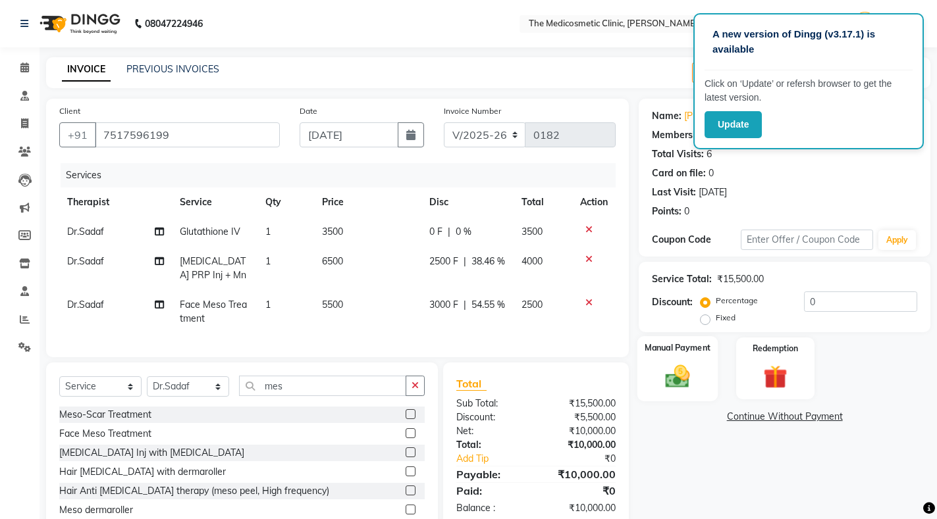
scroll to position [68, 0]
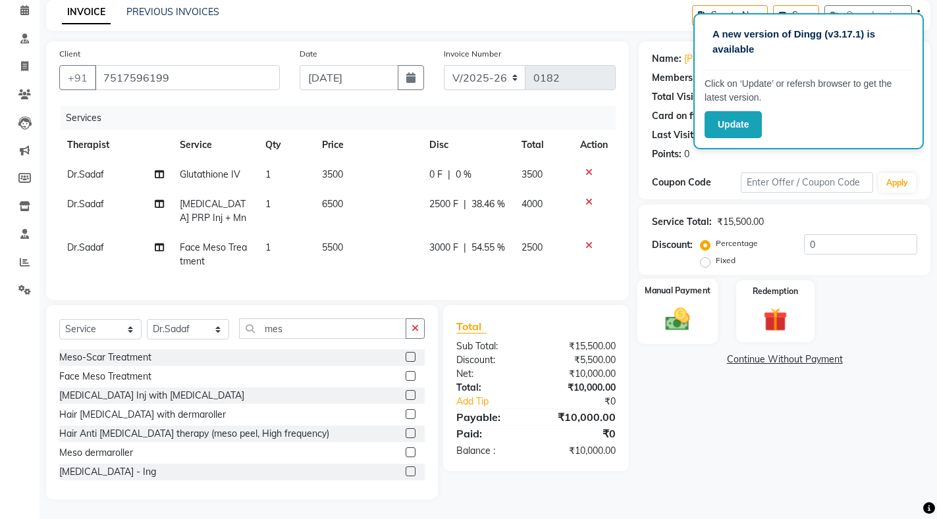
click at [675, 305] on img at bounding box center [677, 319] width 40 height 28
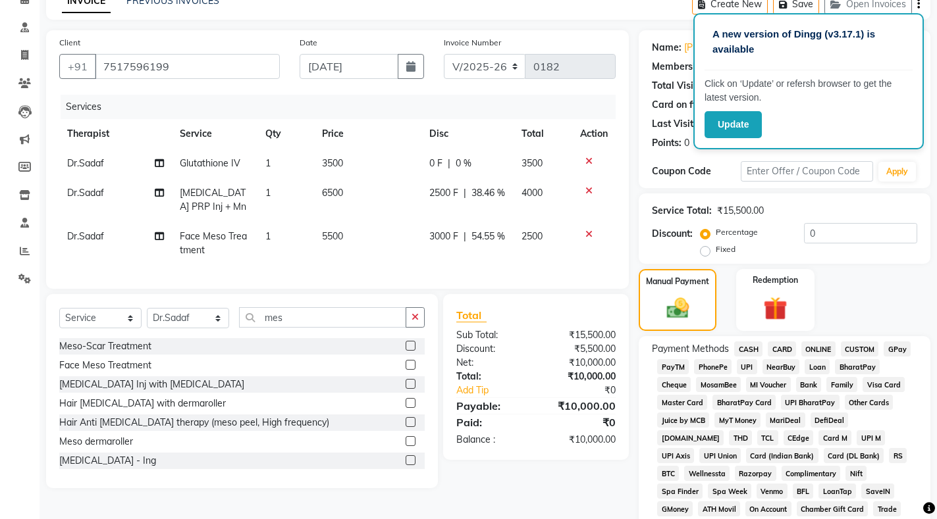
click at [749, 351] on span "CASH" at bounding box center [748, 349] width 28 height 15
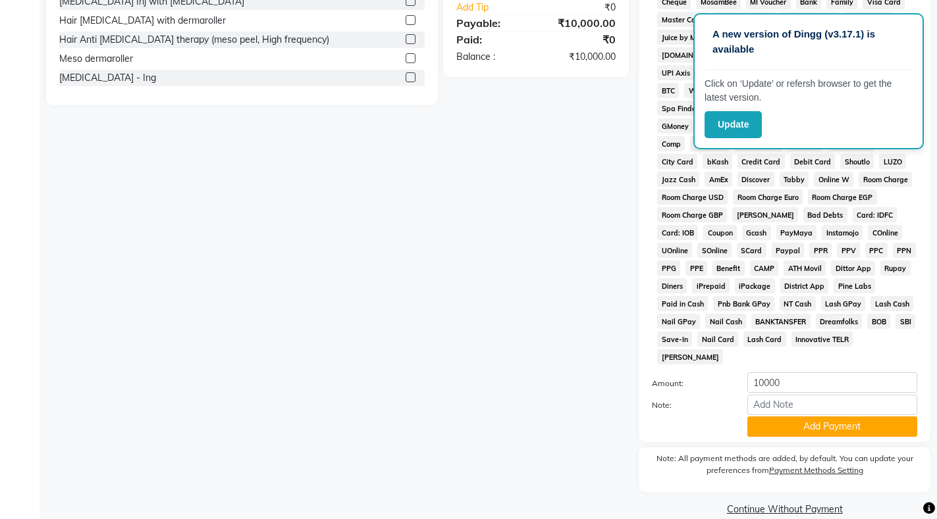
scroll to position [453, 0]
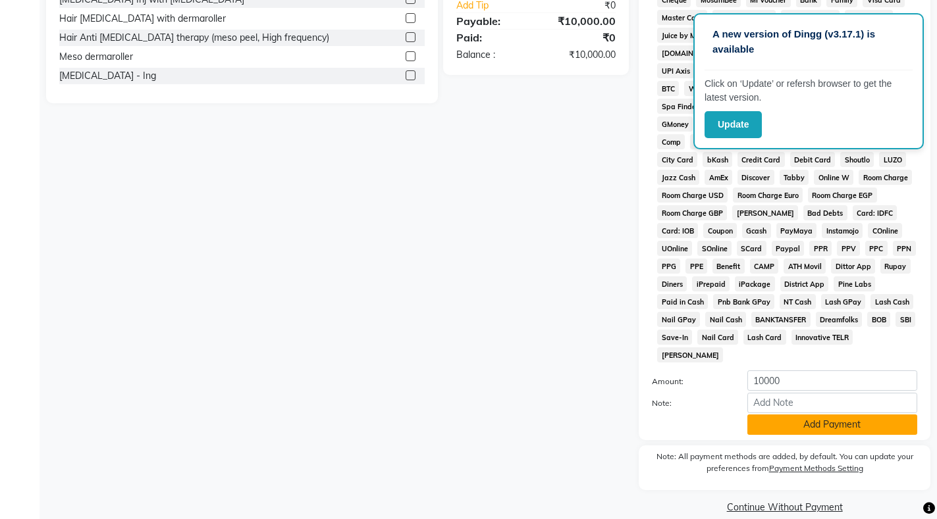
click at [784, 415] on button "Add Payment" at bounding box center [832, 425] width 170 height 20
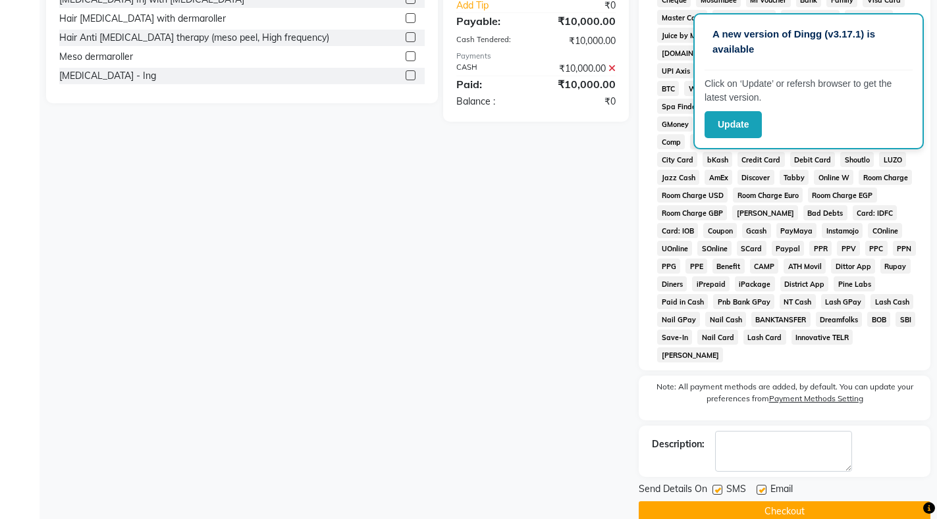
click at [775, 502] on button "Checkout" at bounding box center [784, 512] width 292 height 20
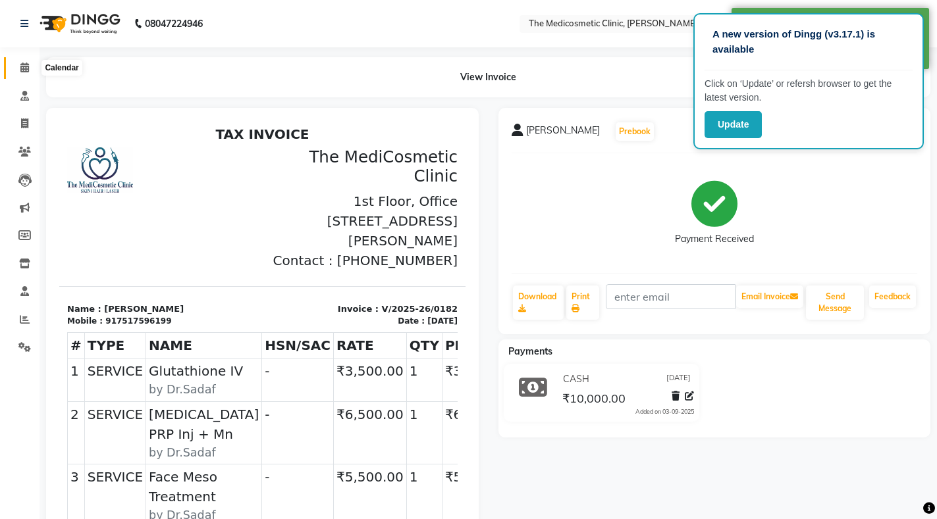
click at [24, 71] on icon at bounding box center [24, 68] width 9 height 10
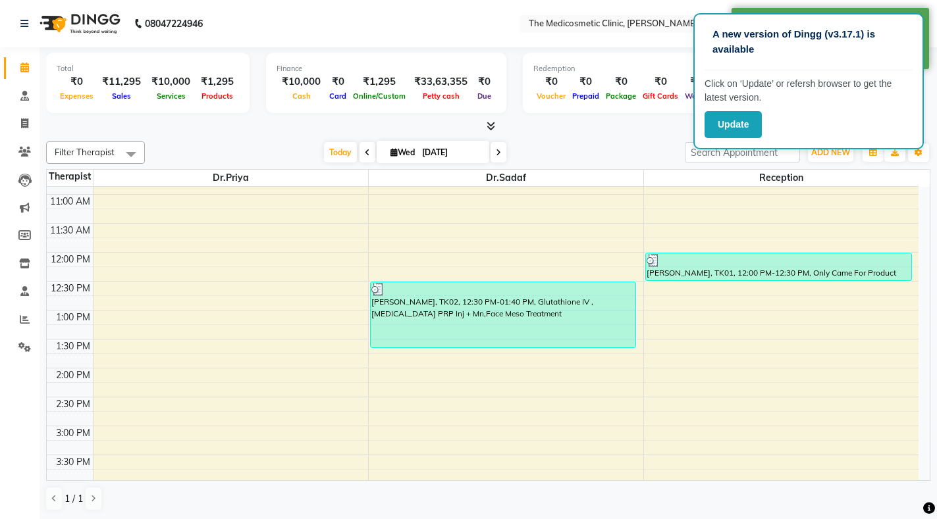
scroll to position [132, 0]
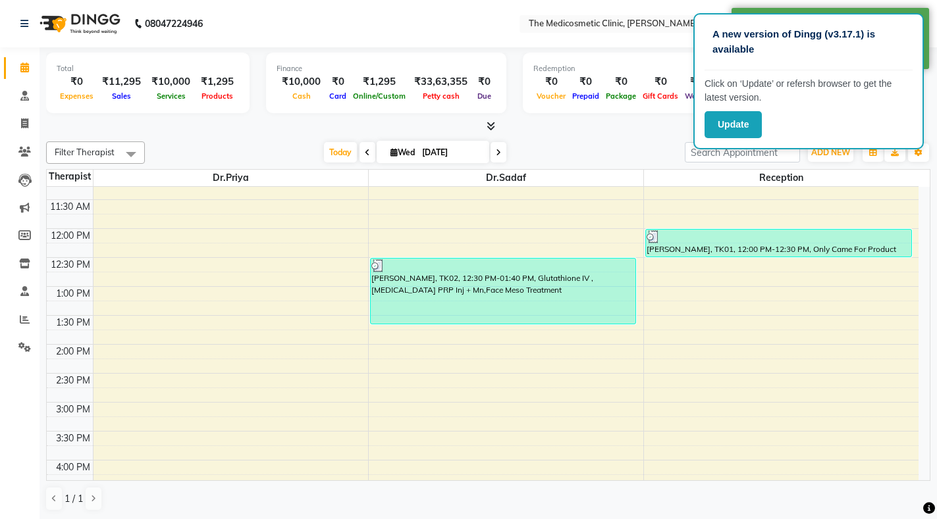
click at [386, 352] on div "9:00 AM 9:30 AM 10:00 AM 10:30 AM 11:00 AM 11:30 AM 12:00 PM 12:30 PM 1:00 PM 1…" at bounding box center [482, 431] width 871 height 752
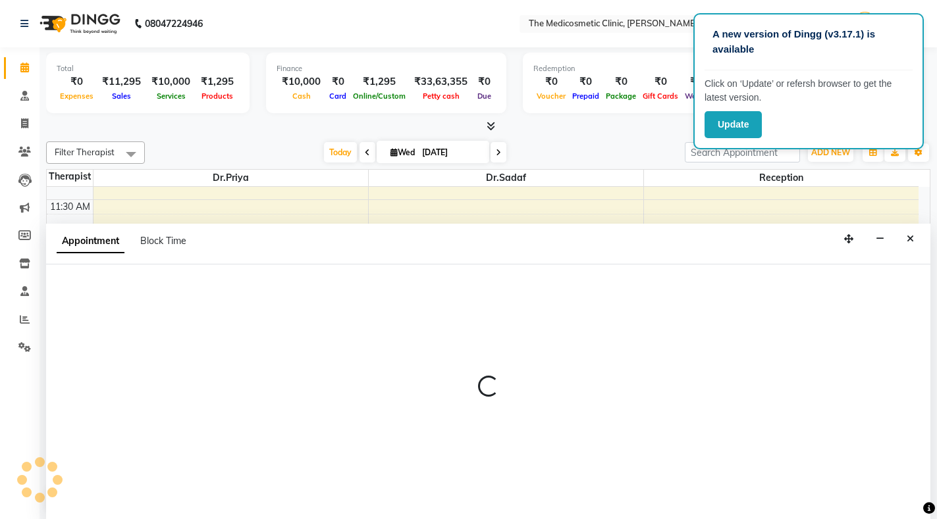
select select "86148"
select select "840"
select select "tentative"
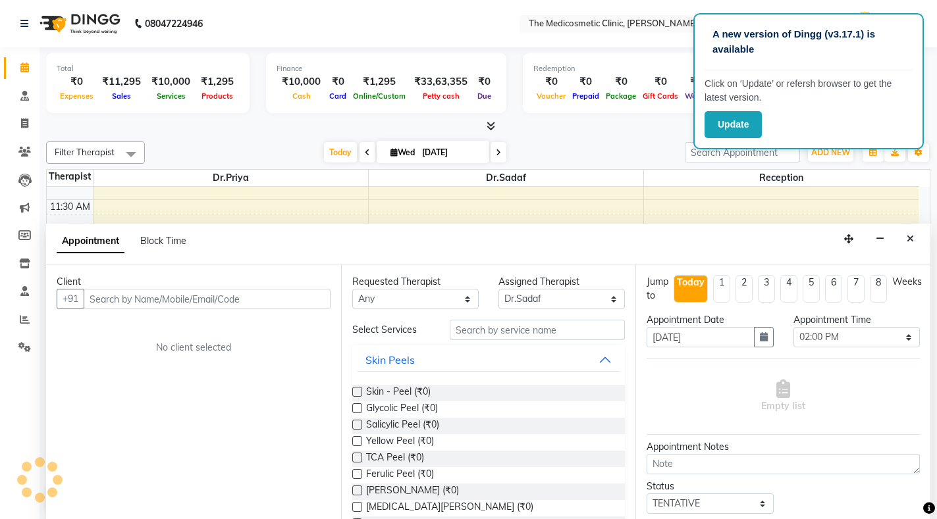
scroll to position [1, 0]
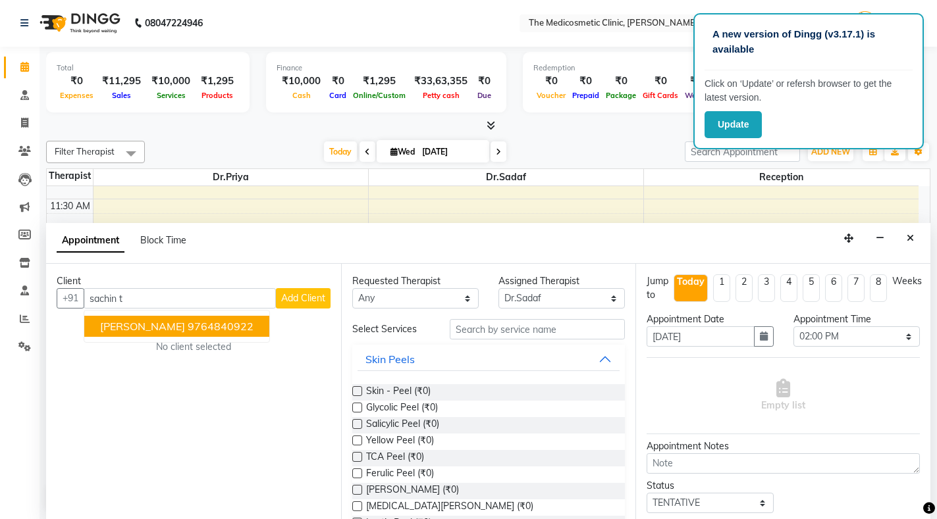
click at [175, 326] on span "[PERSON_NAME]" at bounding box center [142, 326] width 85 height 13
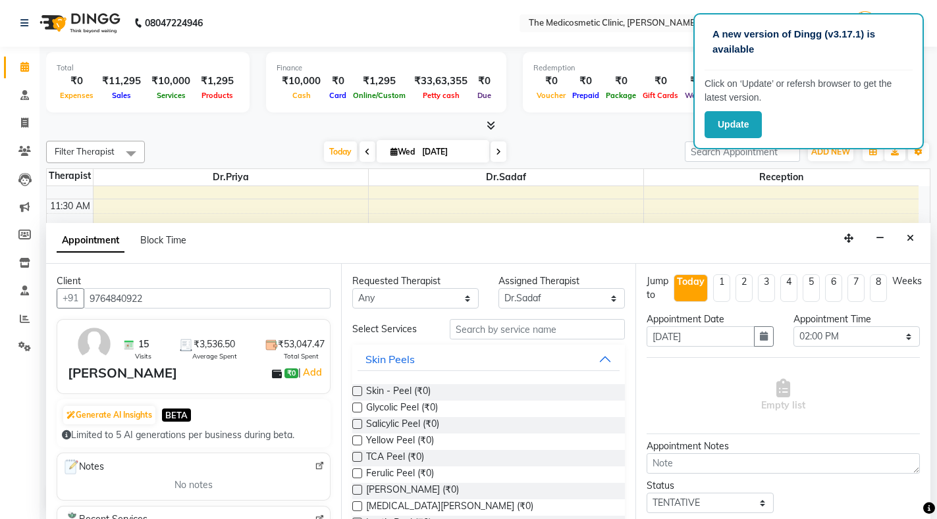
type input "9764840922"
drag, startPoint x: 418, startPoint y: 297, endPoint x: 411, endPoint y: 306, distance: 11.3
click at [418, 297] on select "Any Dr.Priya Dr.Sadaf Reception" at bounding box center [415, 298] width 126 height 20
select select "86148"
click at [352, 288] on select "Any Dr.Priya Dr.Sadaf Reception" at bounding box center [415, 298] width 126 height 20
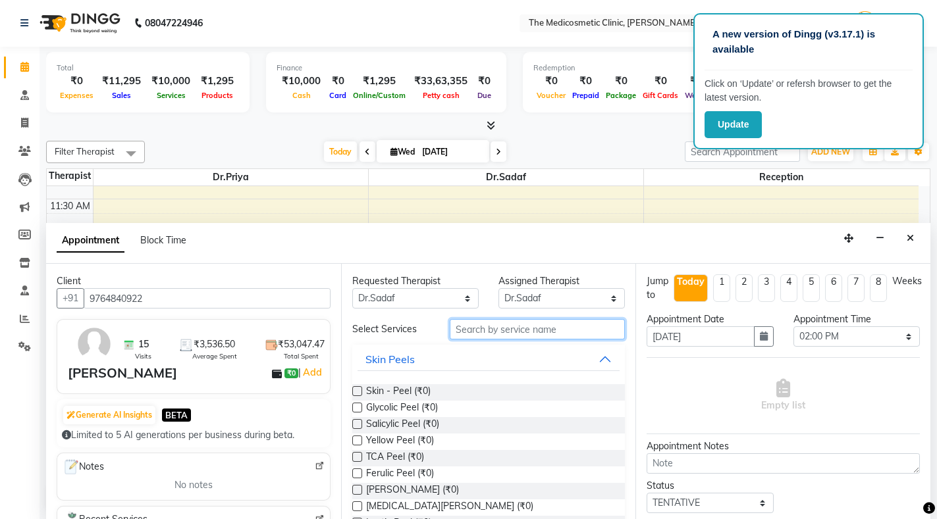
click at [485, 330] on input "text" at bounding box center [537, 329] width 175 height 20
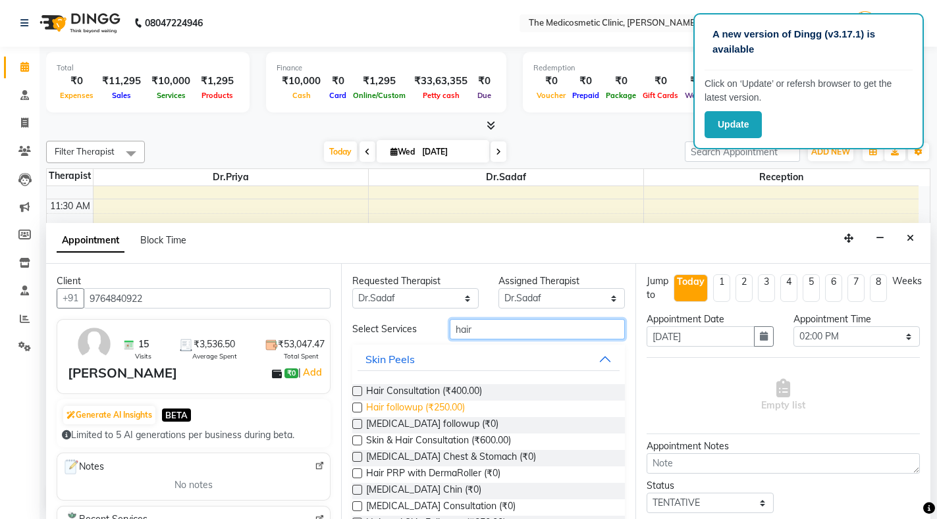
type input "hair"
click at [446, 410] on span "Hair followup (₹250.00)" at bounding box center [415, 409] width 99 height 16
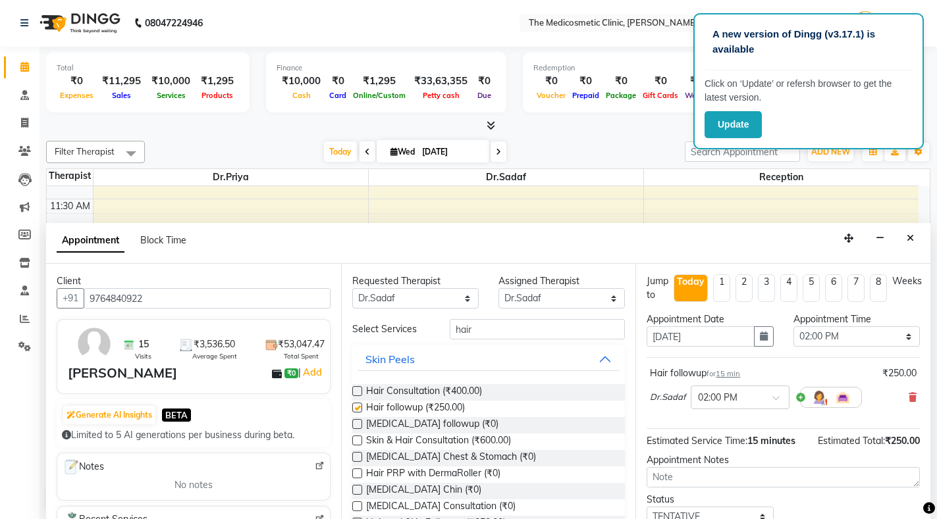
checkbox input "false"
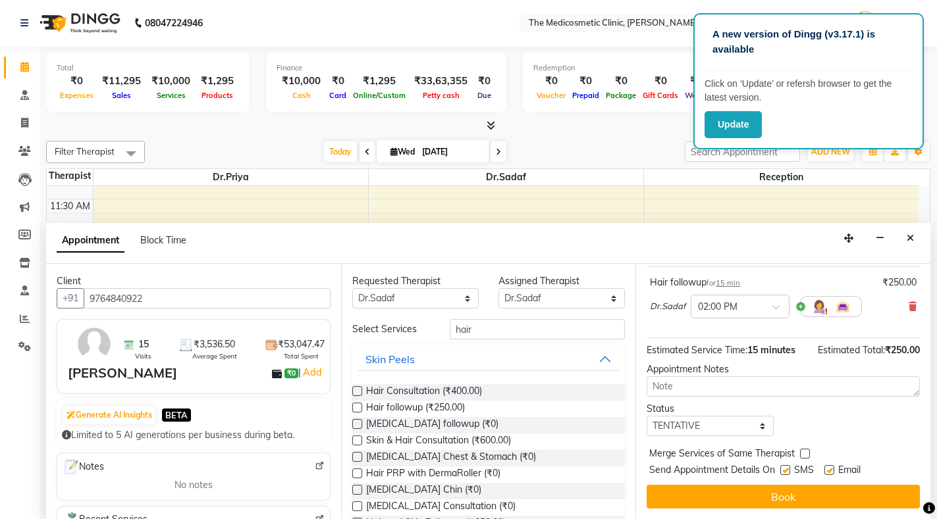
scroll to position [102, 0]
click at [708, 418] on select "Select TENTATIVE CONFIRM CHECK-IN UPCOMING" at bounding box center [709, 426] width 126 height 20
select select "confirm booking"
click at [646, 416] on select "Select TENTATIVE CONFIRM CHECK-IN UPCOMING" at bounding box center [709, 426] width 126 height 20
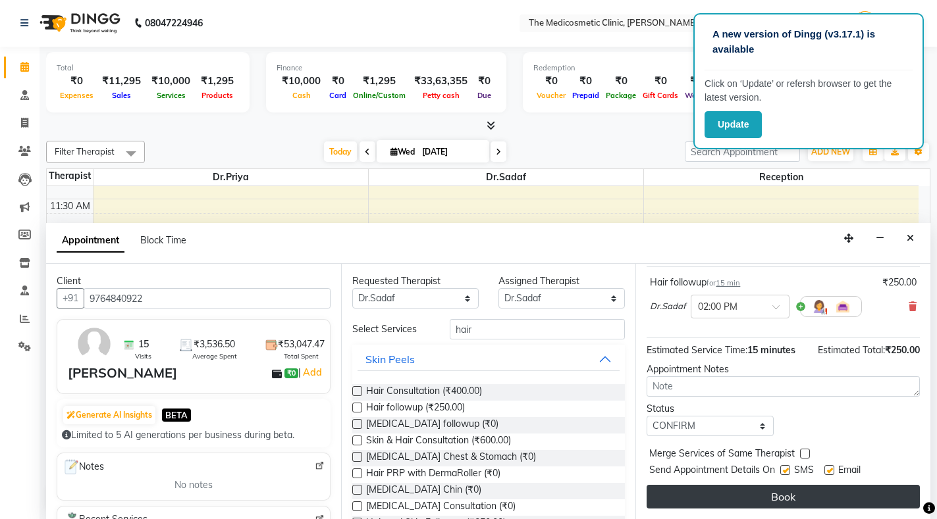
click at [703, 485] on button "Book" at bounding box center [782, 497] width 273 height 24
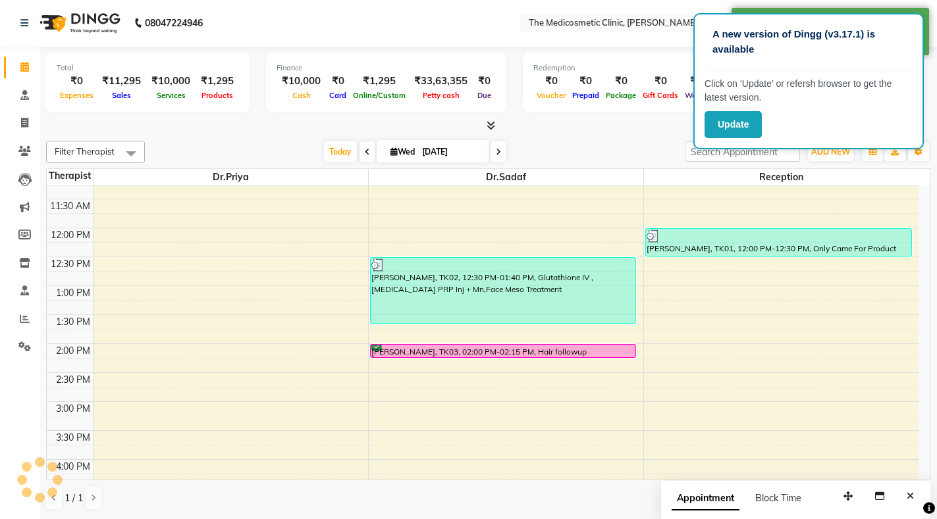
scroll to position [0, 0]
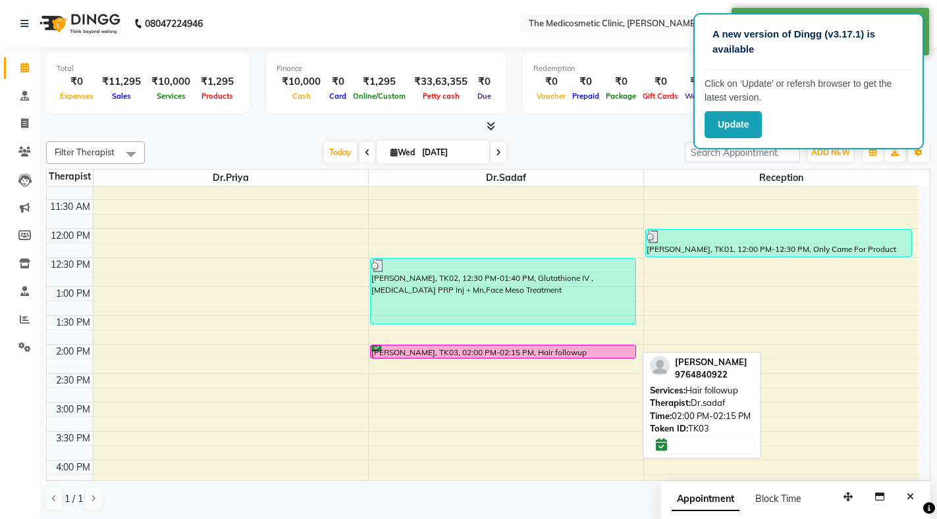
click at [500, 356] on div at bounding box center [503, 357] width 265 height 5
select select "6"
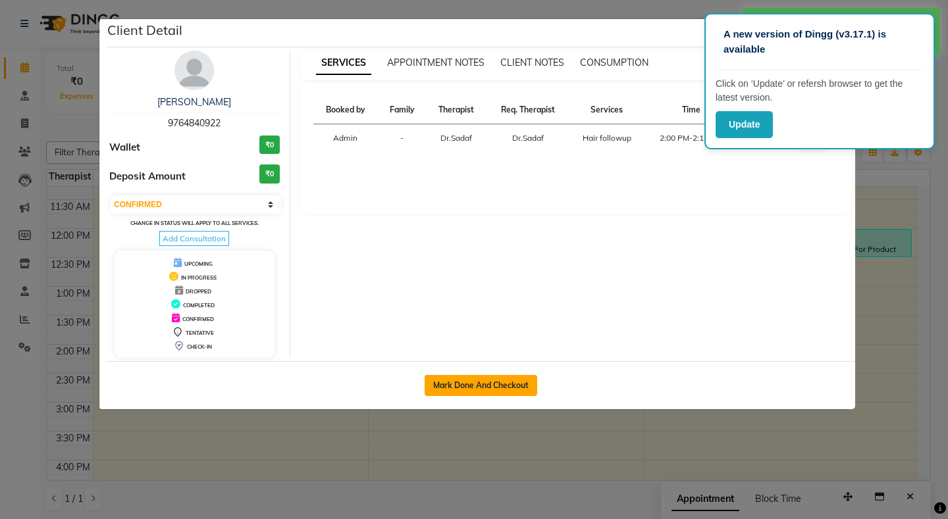
click at [495, 380] on button "Mark Done And Checkout" at bounding box center [481, 385] width 113 height 21
select select "621"
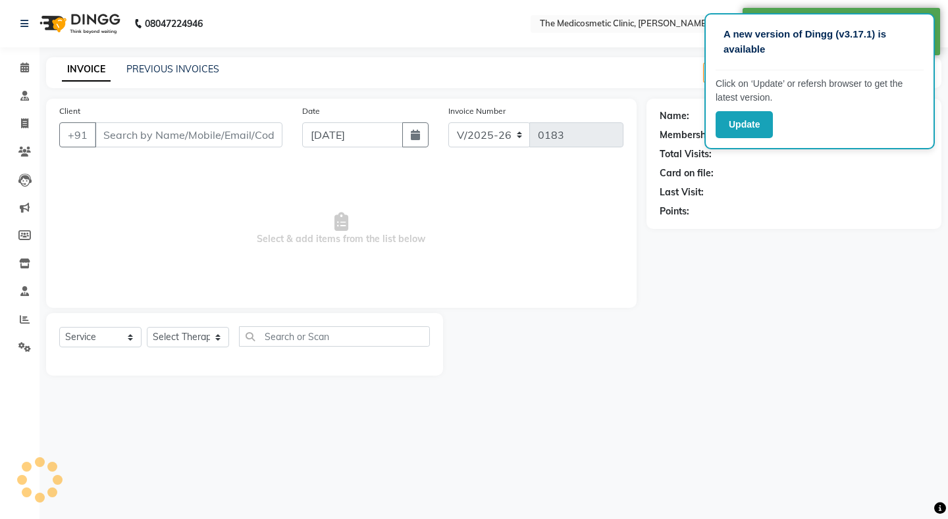
select select "P"
type input "9764840922"
select select "86148"
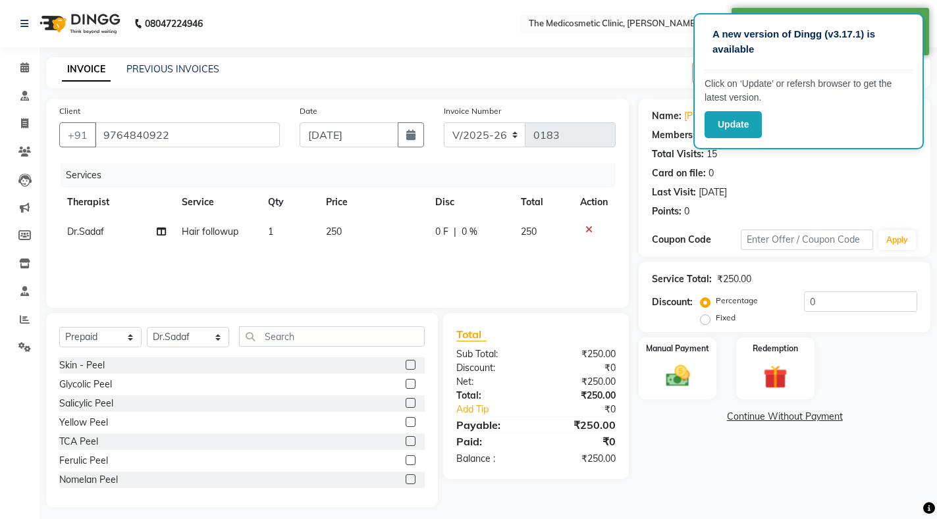
click at [461, 238] on div "0 F | 0 %" at bounding box center [470, 232] width 70 height 14
select select "86148"
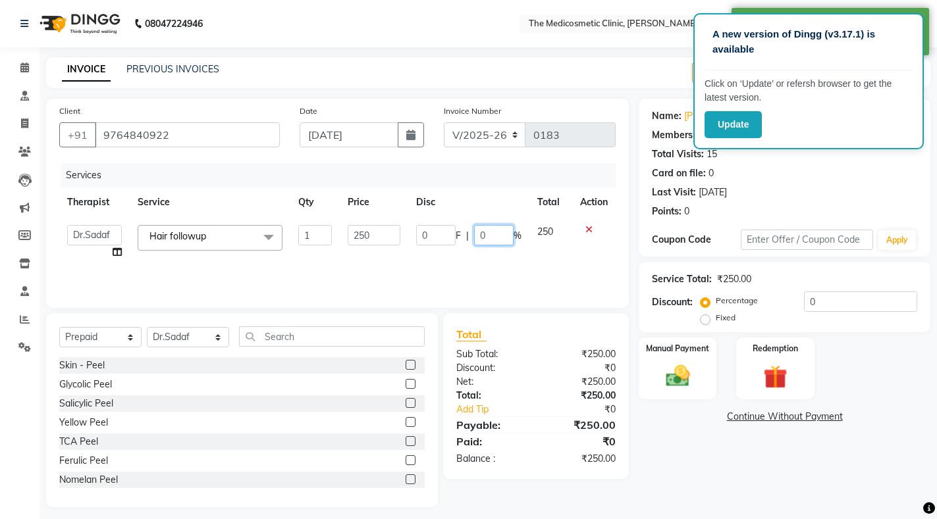
click at [477, 235] on input "0" at bounding box center [493, 235] width 39 height 20
type input "100"
drag, startPoint x: 430, startPoint y: 242, endPoint x: 415, endPoint y: 251, distance: 18.1
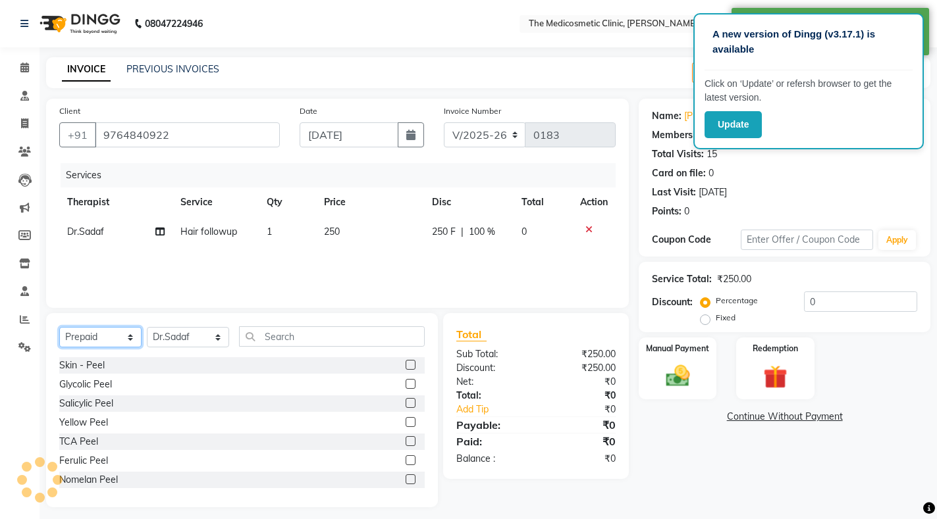
click at [91, 343] on select "Select Service Product Membership Package Voucher Prepaid Gift Card" at bounding box center [100, 337] width 82 height 20
select select "product"
click at [59, 327] on select "Select Service Product Membership Package Voucher Prepaid Gift Card" at bounding box center [100, 337] width 82 height 20
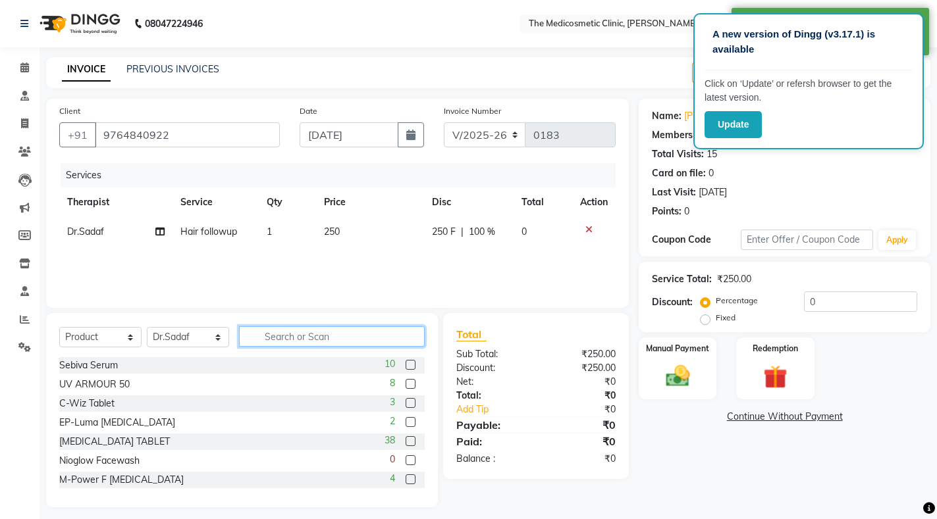
click at [283, 330] on input "text" at bounding box center [332, 336] width 186 height 20
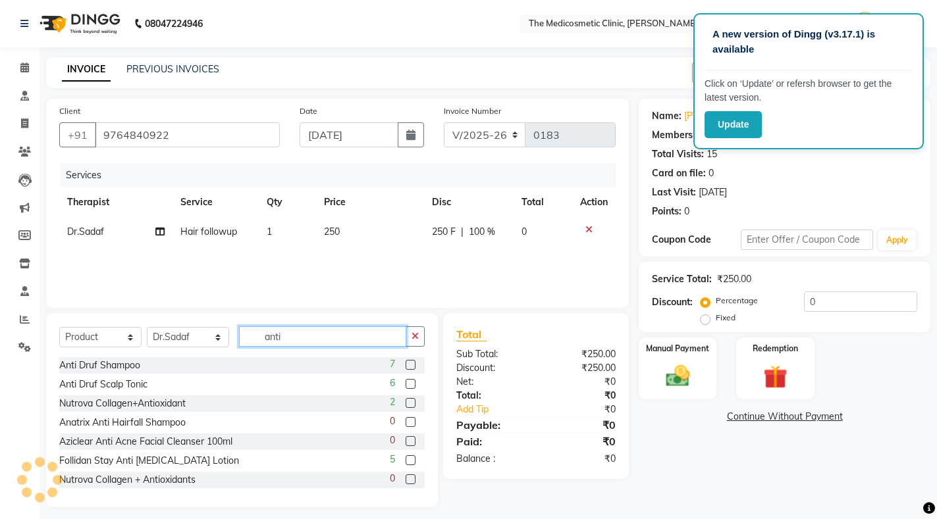
type input "anti"
click at [405, 365] on label at bounding box center [410, 365] width 10 height 10
click at [405, 365] on input "checkbox" at bounding box center [409, 365] width 9 height 9
checkbox input "false"
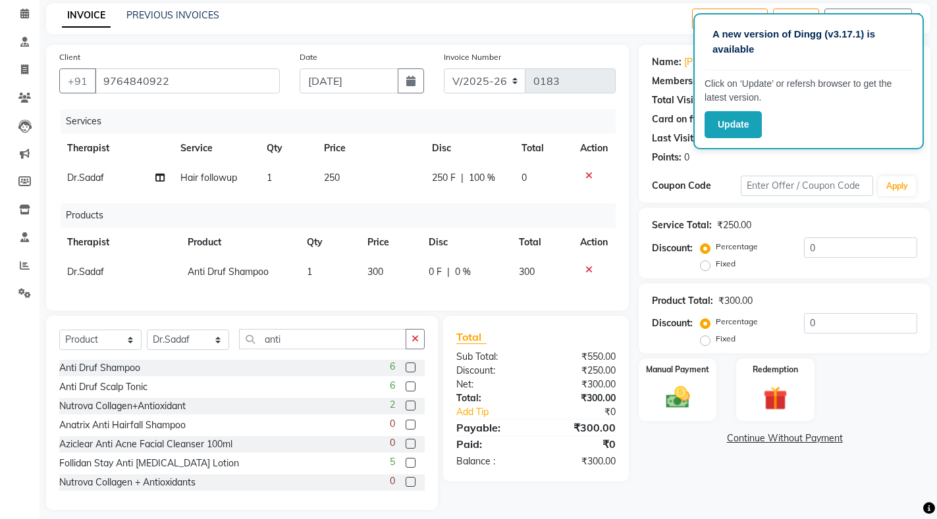
scroll to position [76, 0]
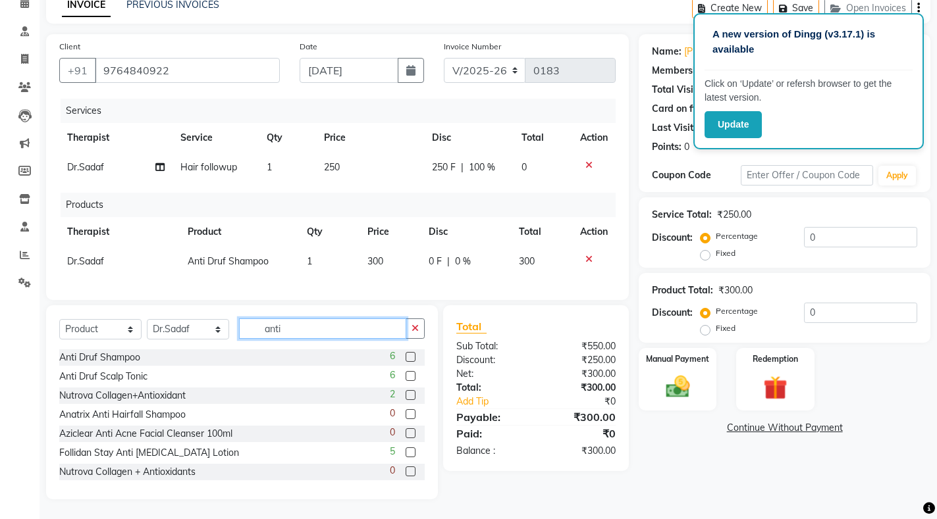
drag, startPoint x: 301, startPoint y: 336, endPoint x: 244, endPoint y: 339, distance: 57.4
click at [244, 339] on div "Select Service Product Membership Package Voucher Prepaid Gift Card Select Ther…" at bounding box center [241, 334] width 365 height 31
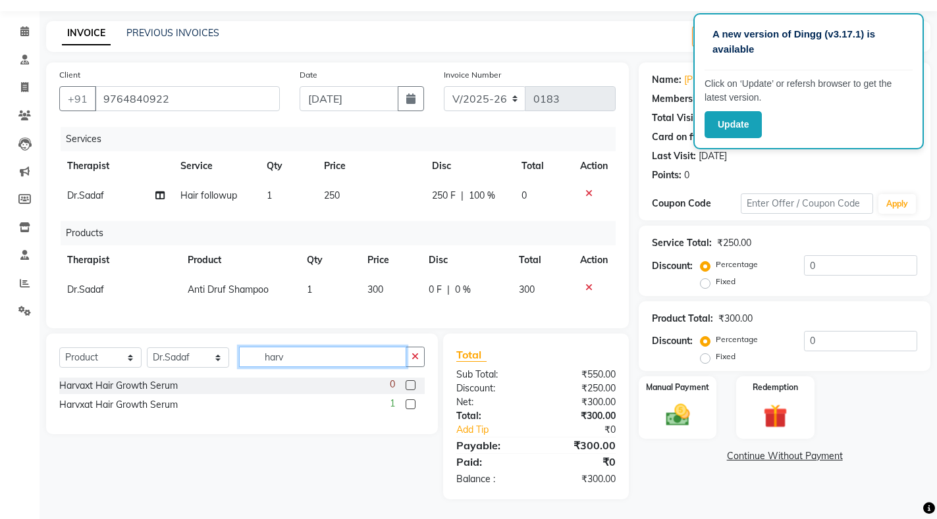
type input "harv"
click at [411, 405] on label at bounding box center [410, 404] width 10 height 10
click at [411, 405] on input "checkbox" at bounding box center [409, 405] width 9 height 9
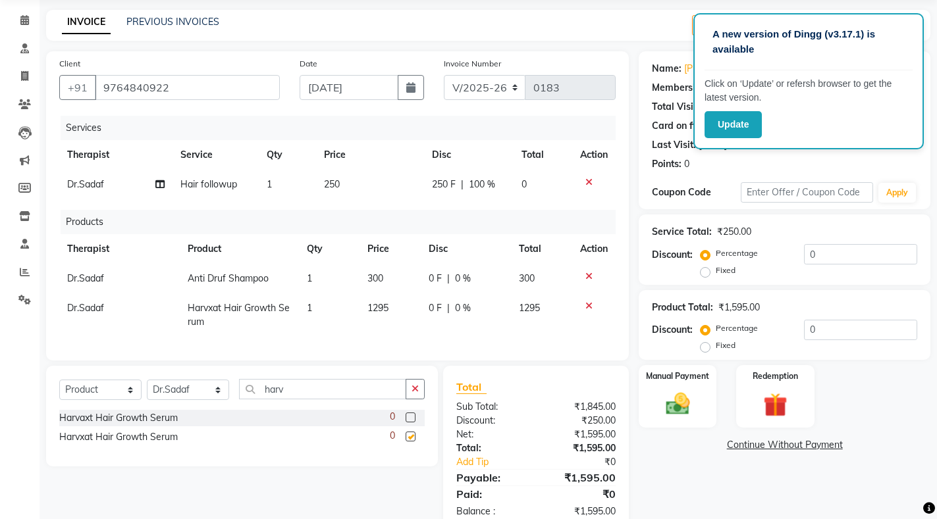
checkbox input "false"
drag, startPoint x: 312, startPoint y: 403, endPoint x: 246, endPoint y: 412, distance: 66.5
click at [246, 410] on div "Select Service Product Membership Package Voucher Prepaid Gift Card Select Ther…" at bounding box center [241, 394] width 365 height 31
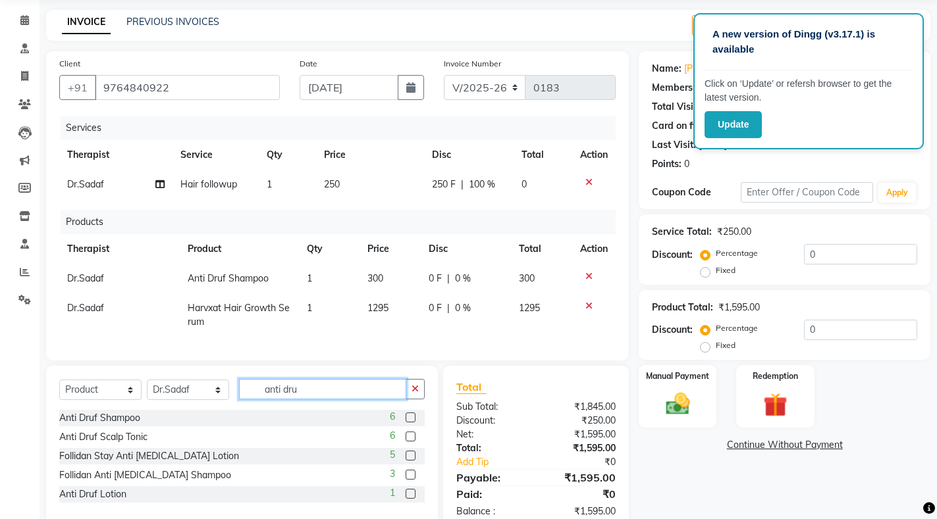
type input "anti dru"
click at [407, 442] on label at bounding box center [410, 437] width 10 height 10
click at [407, 442] on input "checkbox" at bounding box center [409, 437] width 9 height 9
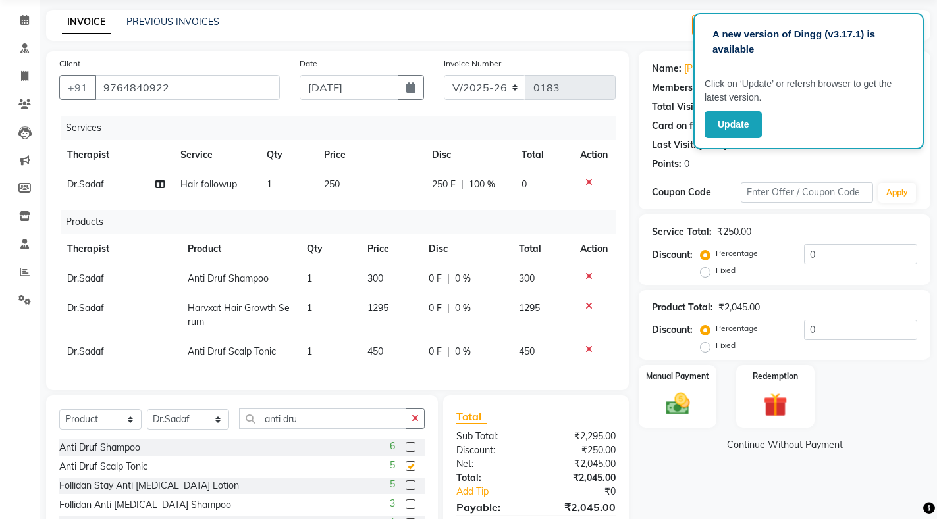
checkbox input "false"
click at [590, 275] on icon at bounding box center [588, 276] width 7 height 9
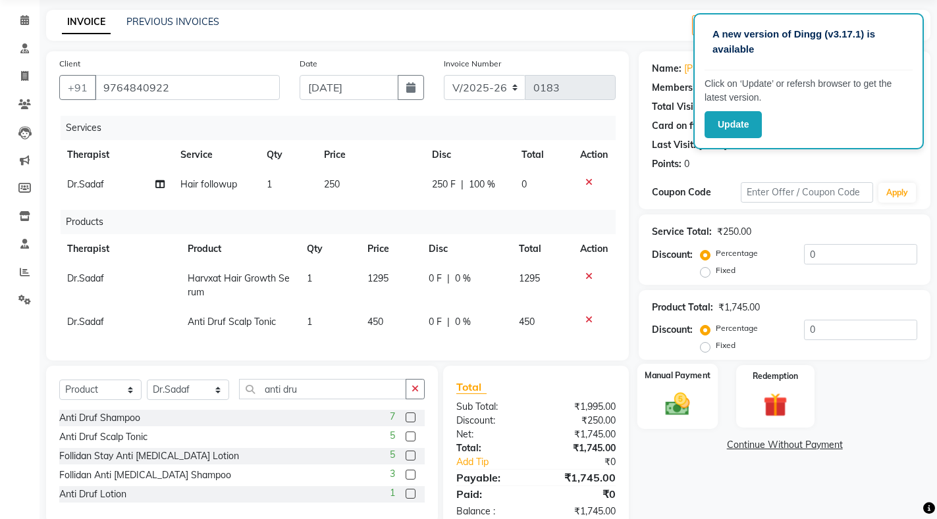
click at [673, 411] on img at bounding box center [677, 404] width 40 height 28
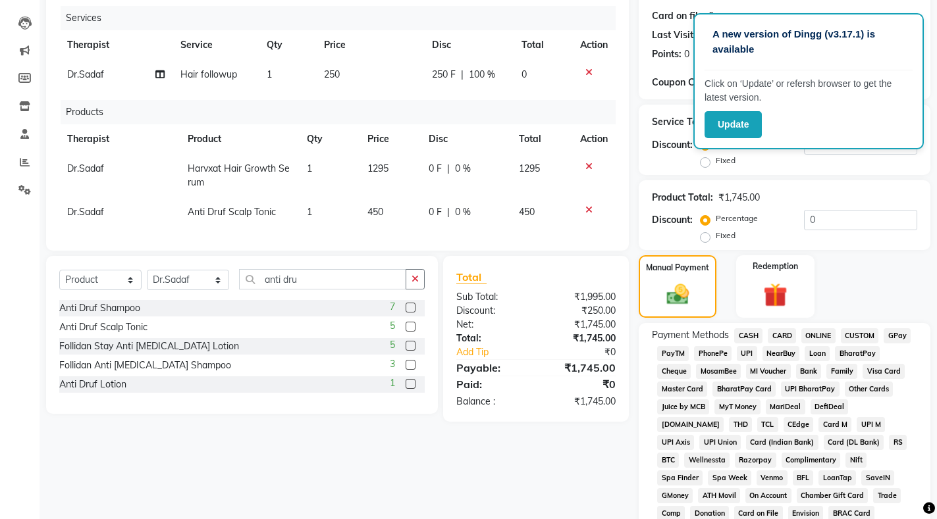
scroll to position [179, 0]
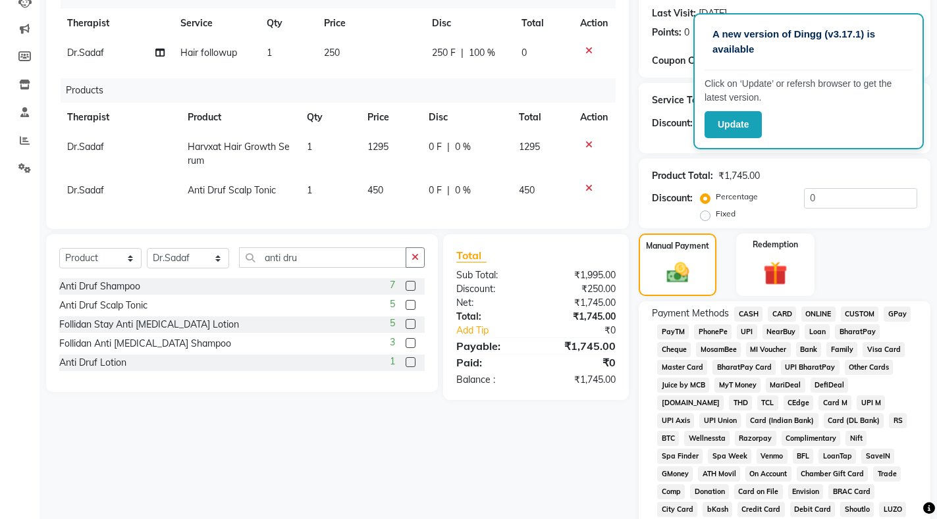
click at [891, 317] on span "GPay" at bounding box center [896, 314] width 27 height 15
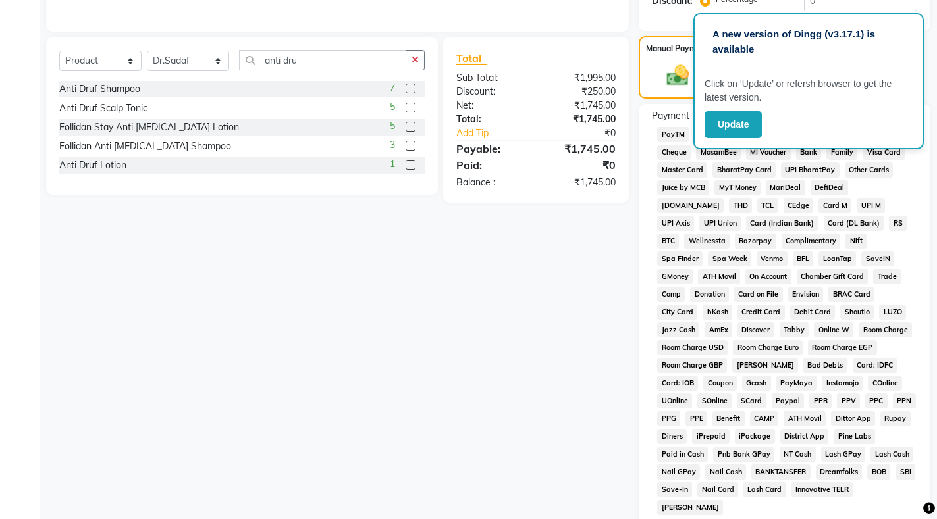
scroll to position [311, 0]
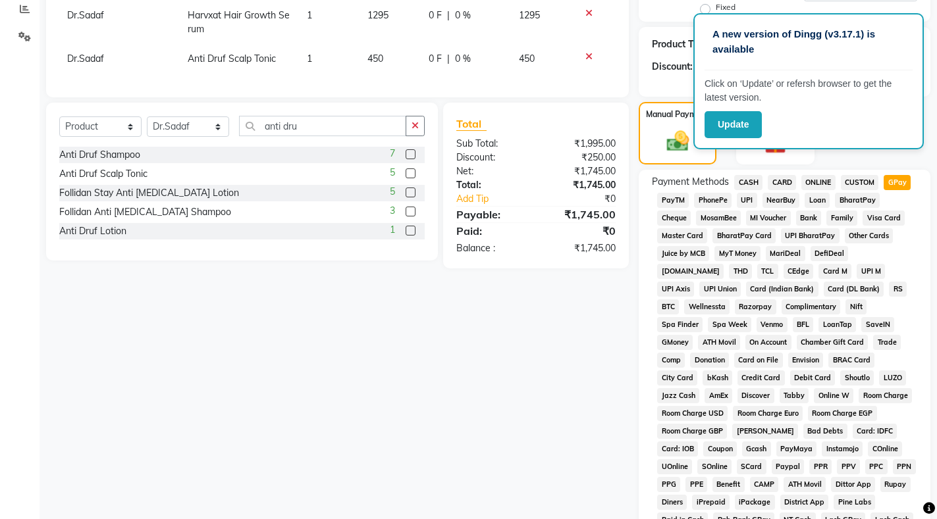
click at [705, 201] on span "PhonePe" at bounding box center [713, 200] width 38 height 15
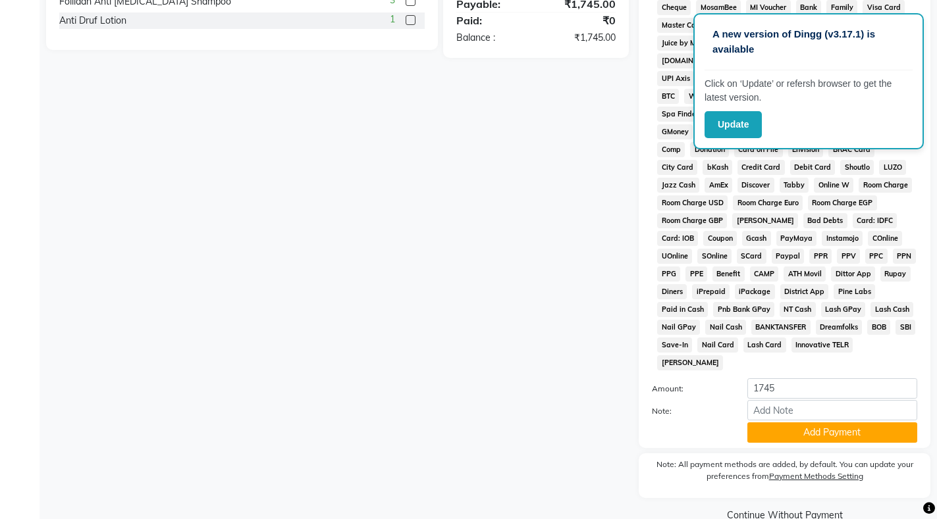
scroll to position [529, 0]
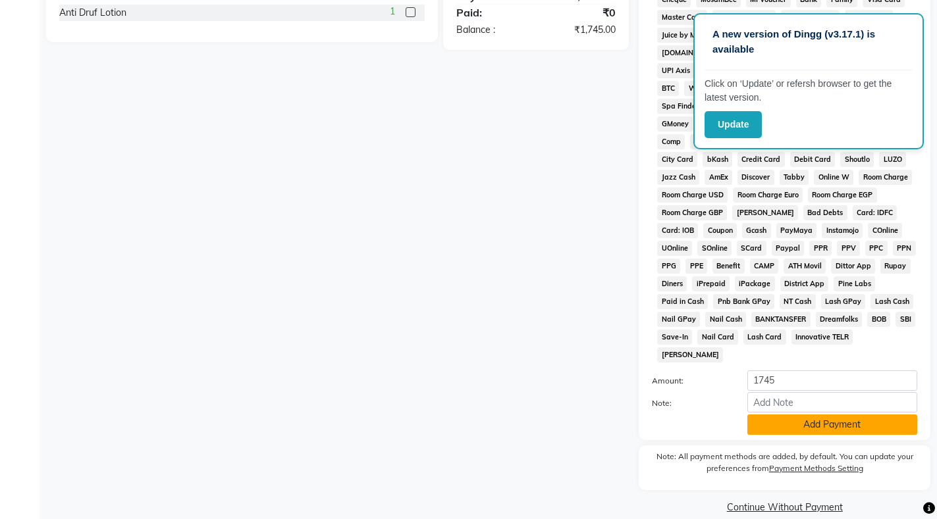
click at [822, 415] on button "Add Payment" at bounding box center [832, 425] width 170 height 20
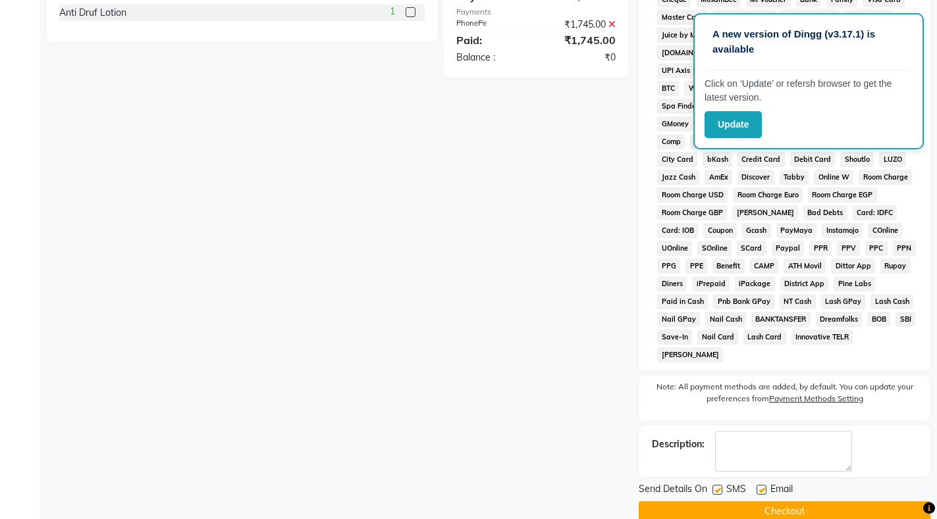
click at [805, 502] on button "Checkout" at bounding box center [784, 512] width 292 height 20
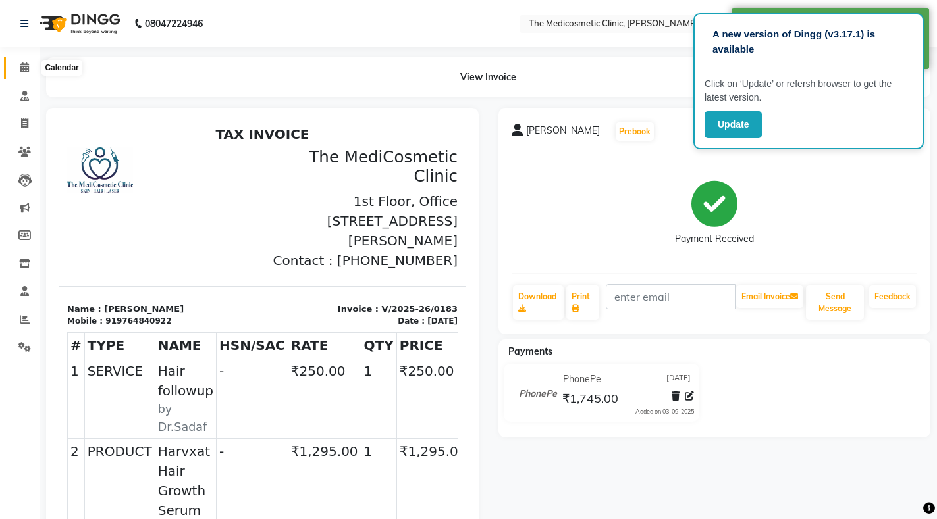
click at [23, 68] on icon at bounding box center [24, 68] width 9 height 10
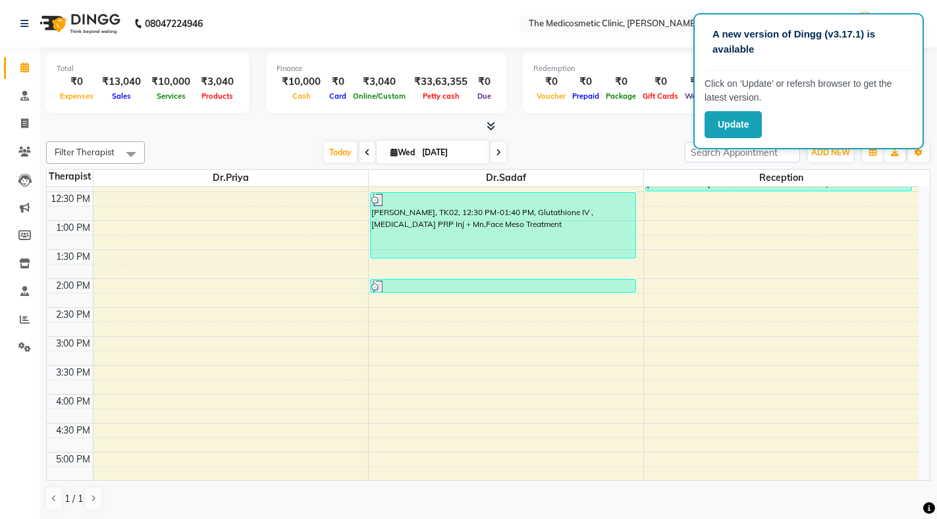
scroll to position [263, 0]
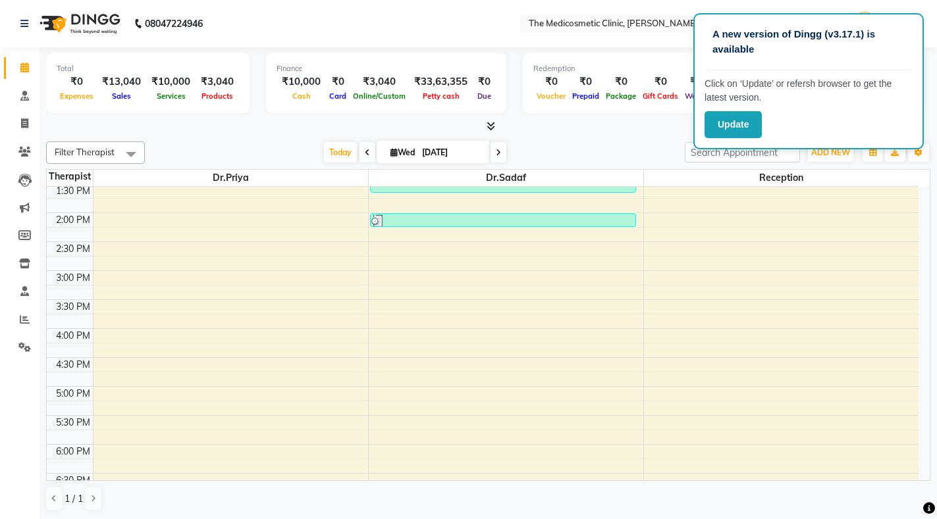
click at [473, 36] on nav "08047224946 Select Location × The Medicosmetic Clinic, Mohammed Wadi, English E…" at bounding box center [468, 23] width 937 height 47
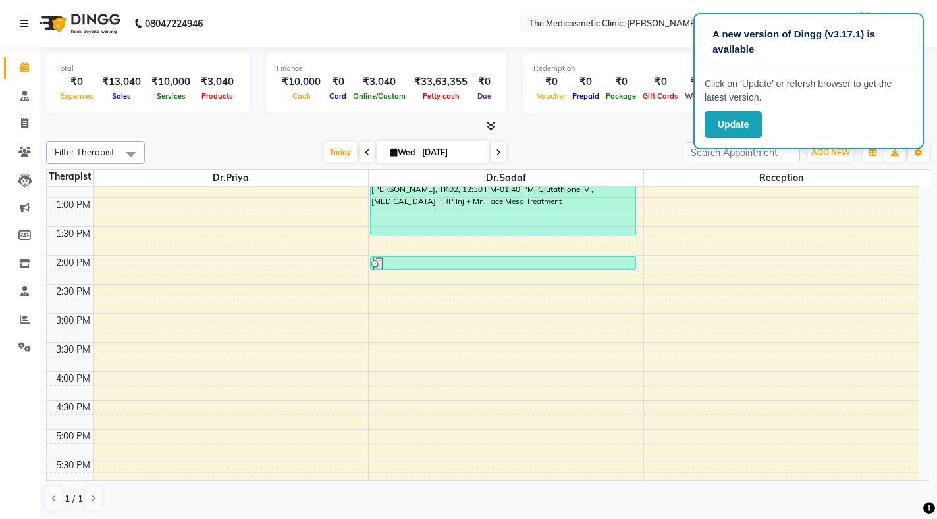
scroll to position [197, 0]
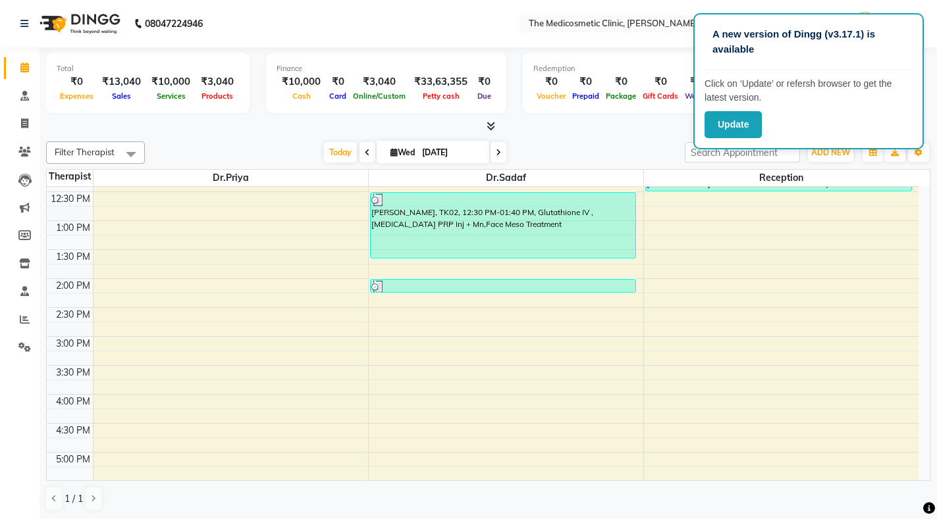
click at [159, 344] on div "9:00 AM 9:30 AM 10:00 AM 10:30 AM 11:00 AM 11:30 AM 12:00 PM 12:30 PM 1:00 PM 1…" at bounding box center [482, 365] width 871 height 752
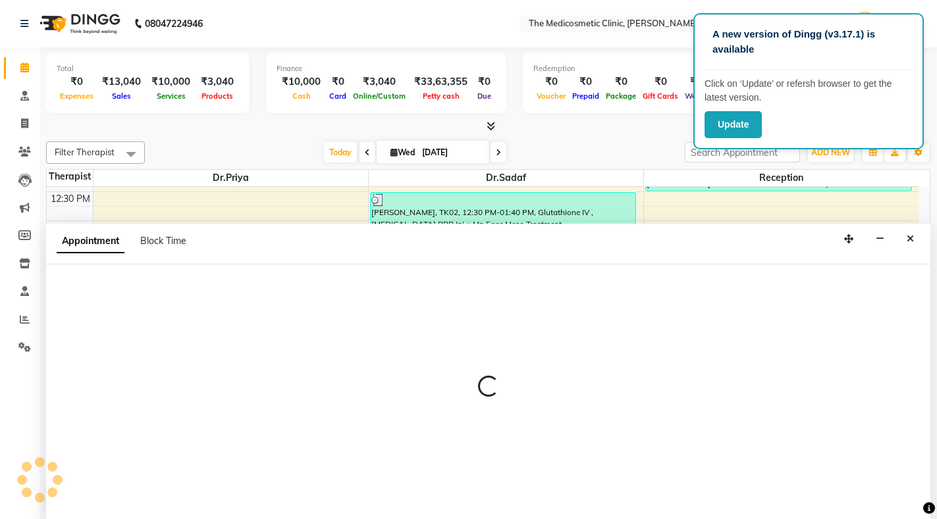
select select "28876"
select select "tentative"
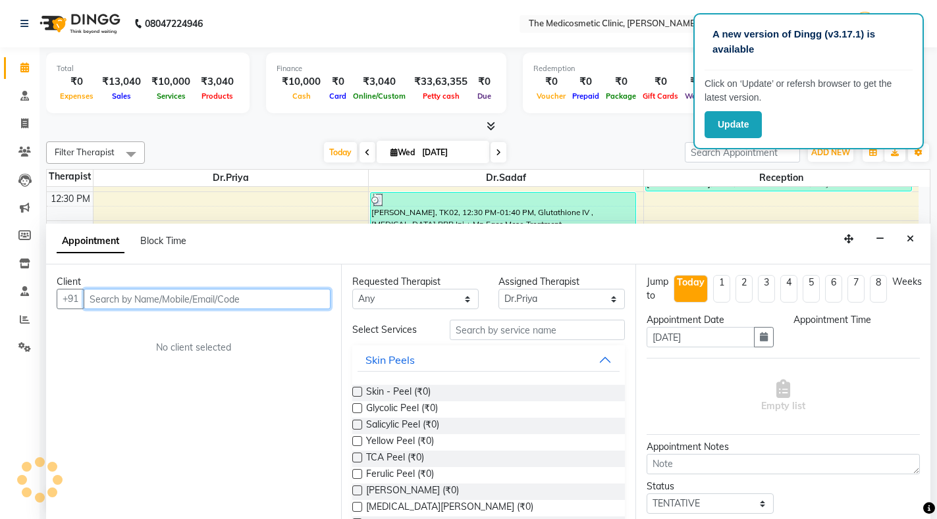
select select "900"
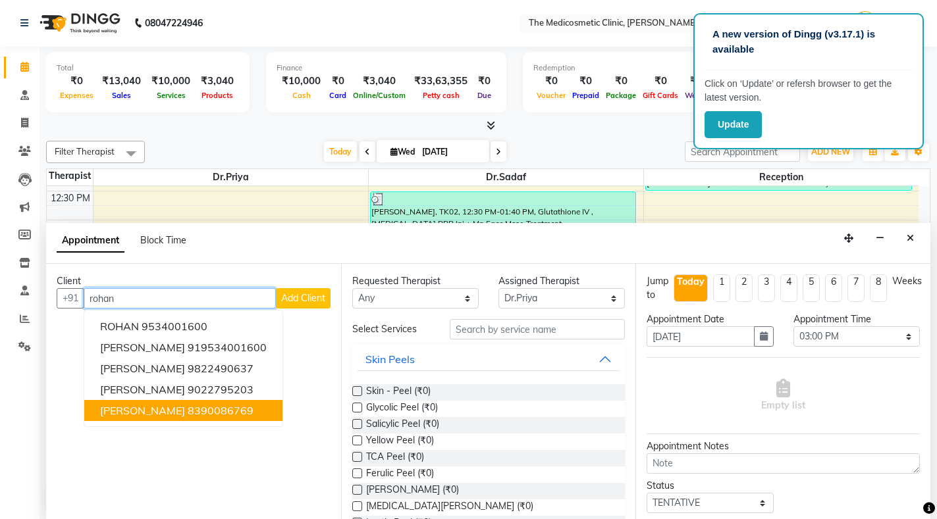
click at [190, 403] on button "Rohan Komajpillewar 8390086769" at bounding box center [183, 410] width 198 height 21
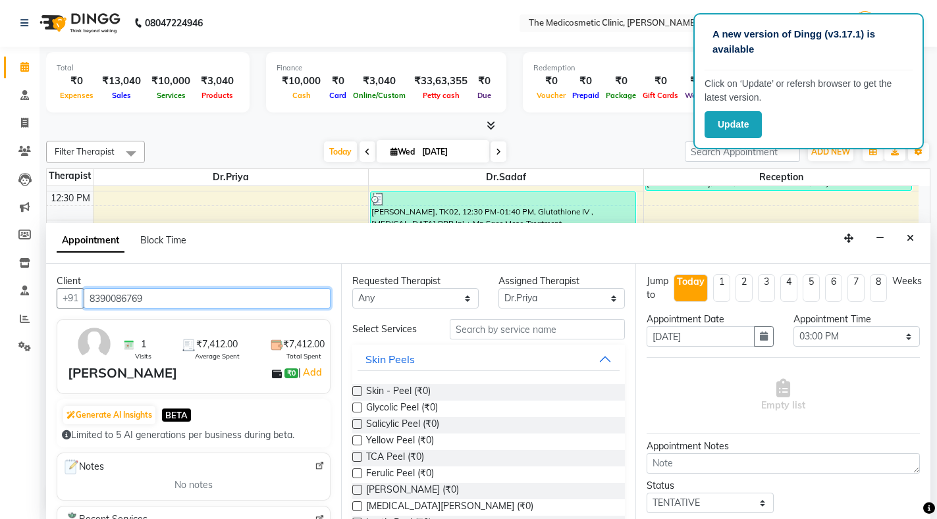
type input "8390086769"
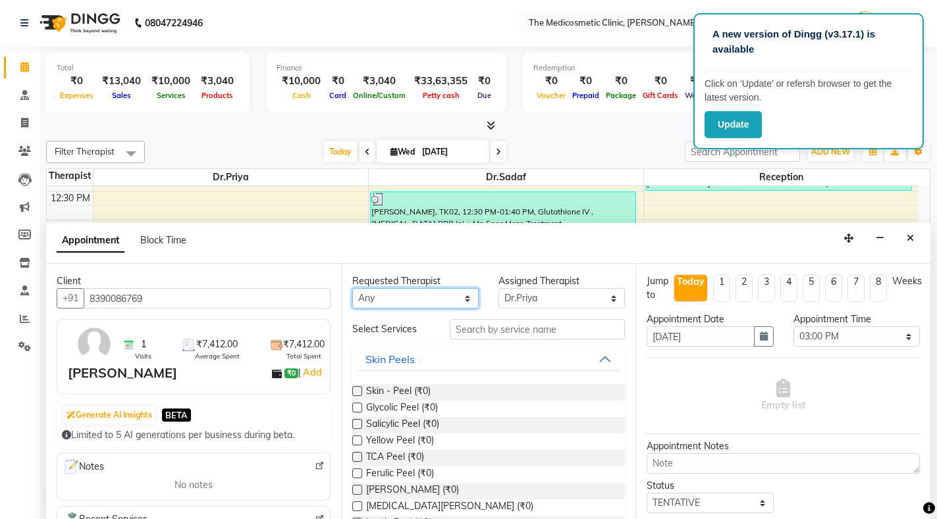
click at [390, 299] on select "Any Dr.Priya Dr.Sadaf Reception" at bounding box center [415, 298] width 126 height 20
select select "28876"
click at [352, 288] on select "Any Dr.Priya Dr.Sadaf Reception" at bounding box center [415, 298] width 126 height 20
click at [495, 334] on input "text" at bounding box center [537, 329] width 175 height 20
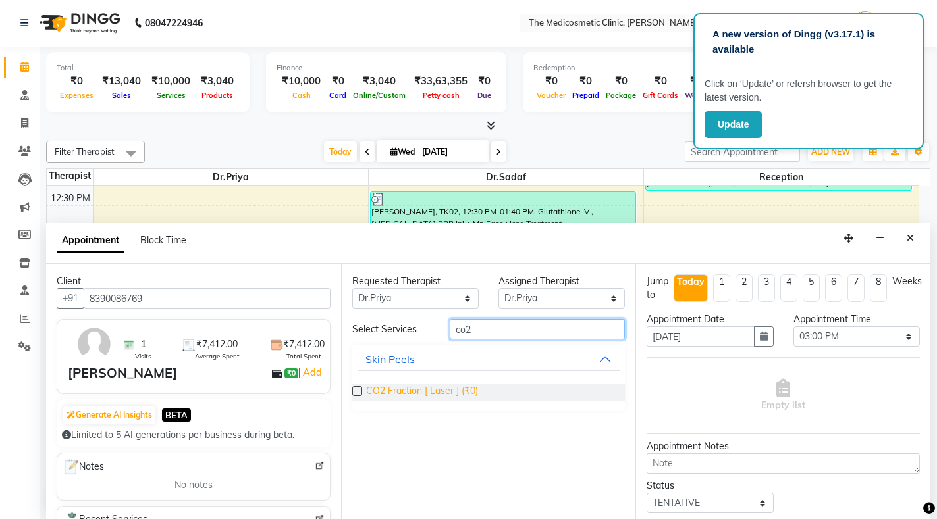
type input "co2"
click at [436, 391] on span "CO2 Fraction [ Laser ] (₹0)" at bounding box center [422, 392] width 112 height 16
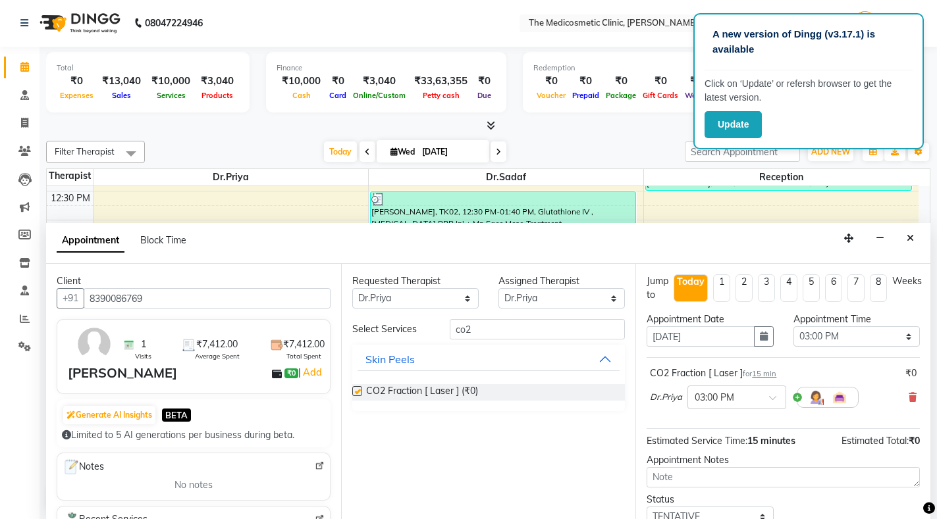
checkbox input "false"
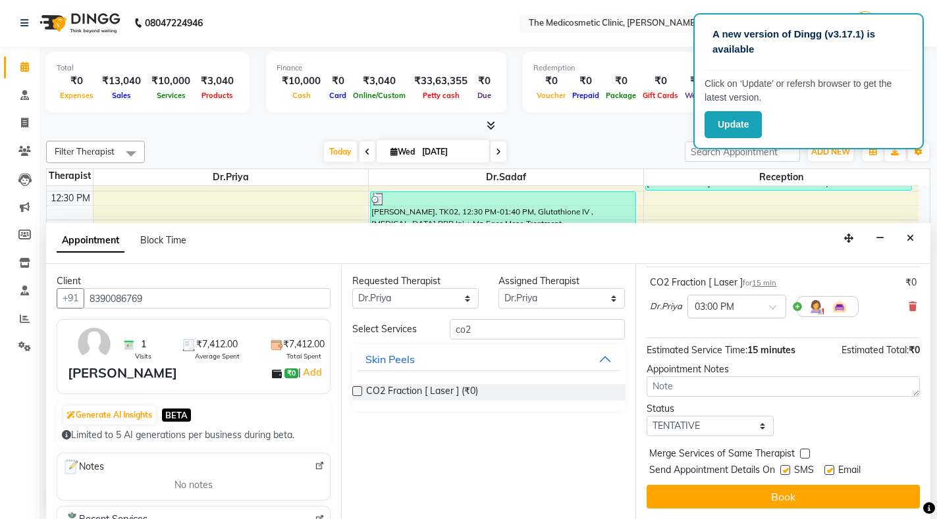
scroll to position [102, 0]
drag, startPoint x: 670, startPoint y: 415, endPoint x: 670, endPoint y: 424, distance: 9.2
click at [670, 416] on select "Select TENTATIVE CONFIRM CHECK-IN UPCOMING" at bounding box center [709, 426] width 126 height 20
select select "confirm booking"
click at [646, 416] on select "Select TENTATIVE CONFIRM CHECK-IN UPCOMING" at bounding box center [709, 426] width 126 height 20
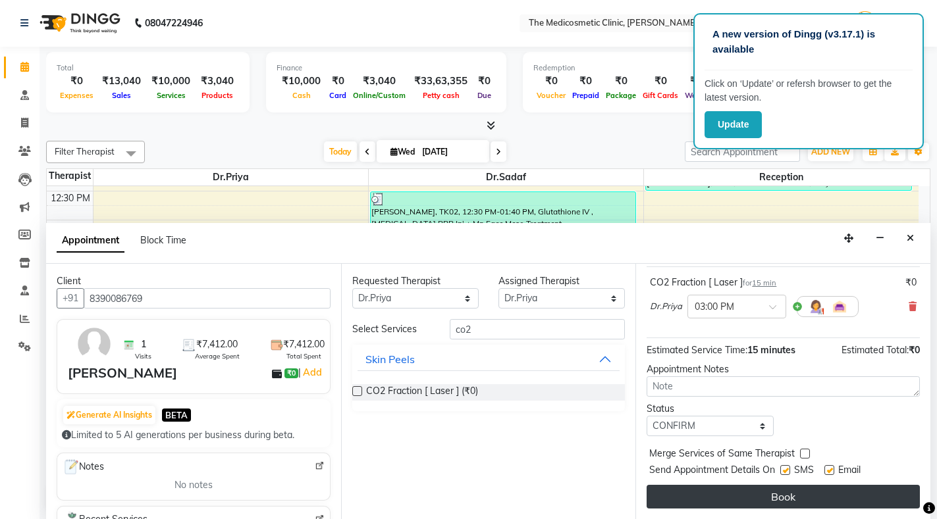
click at [794, 490] on button "Book" at bounding box center [782, 497] width 273 height 24
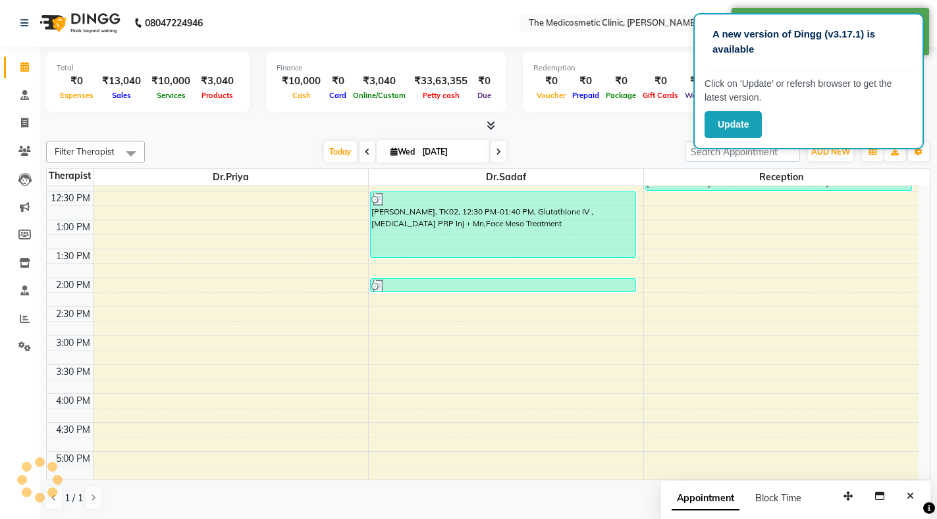
scroll to position [0, 0]
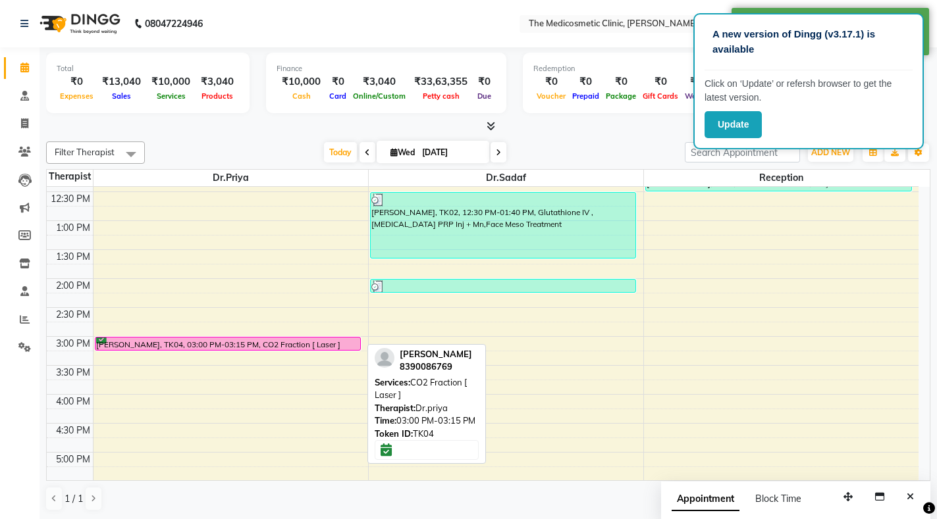
click at [282, 348] on div at bounding box center [227, 350] width 265 height 5
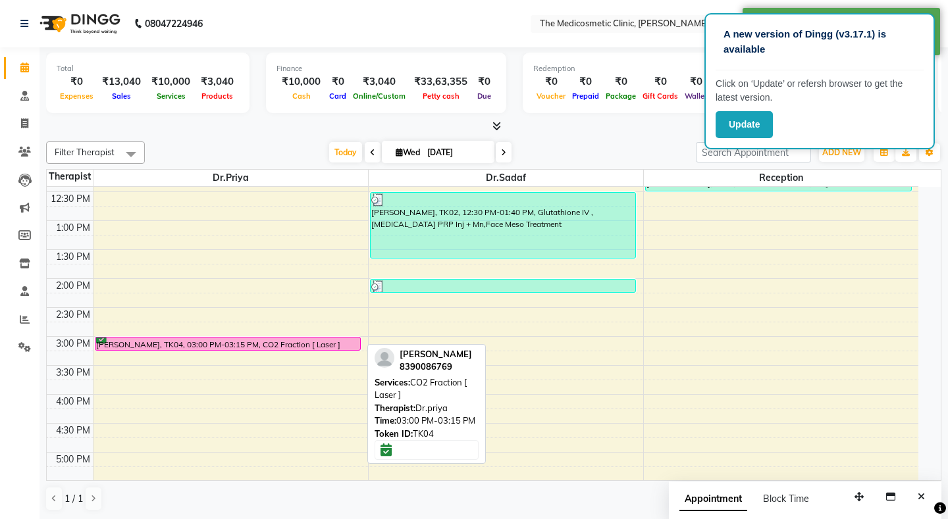
select select "6"
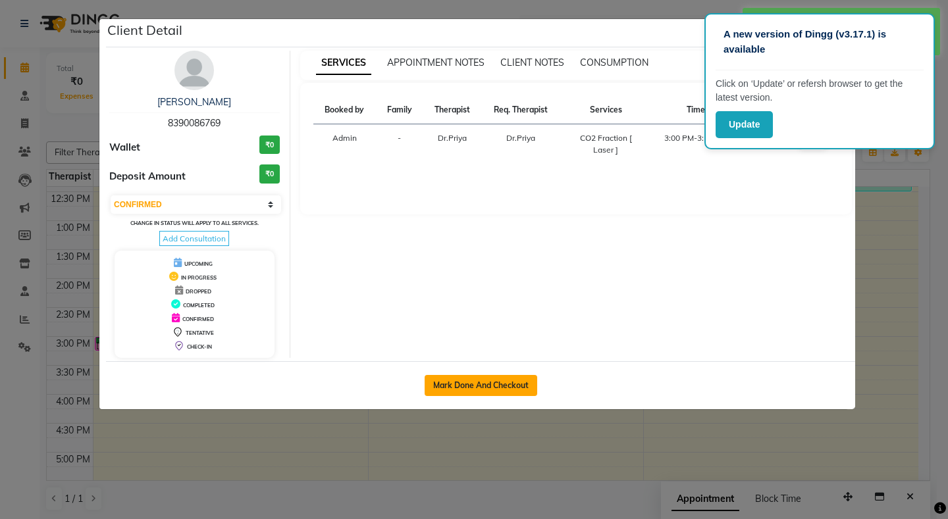
click at [467, 385] on button "Mark Done And Checkout" at bounding box center [481, 385] width 113 height 21
select select "621"
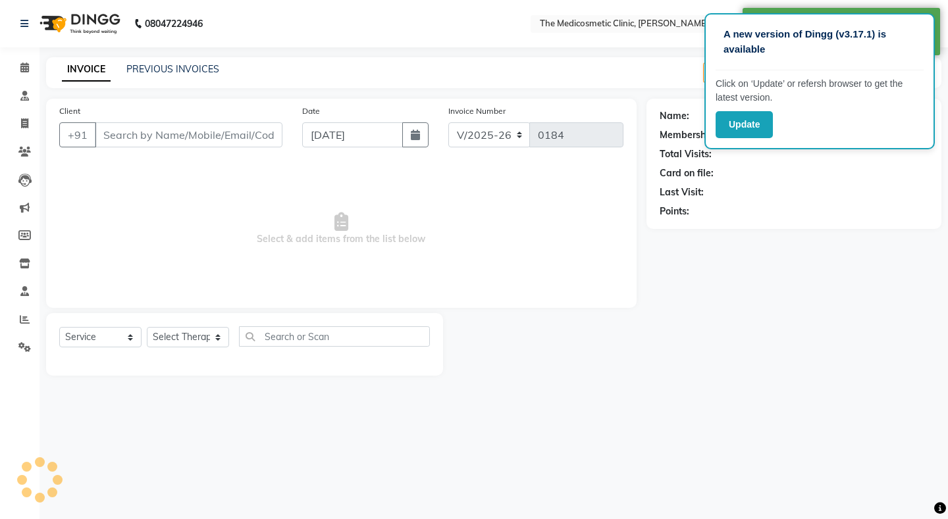
select select "P"
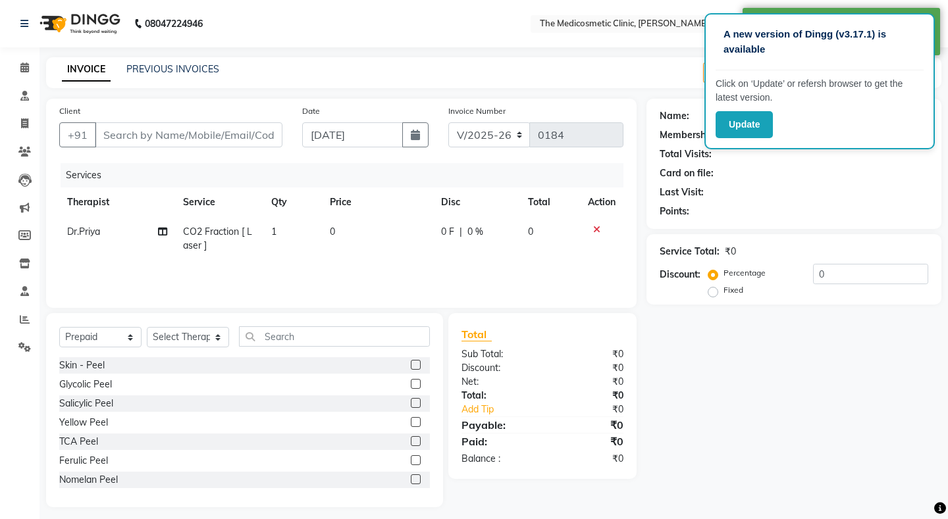
type input "8390086769"
select select "28876"
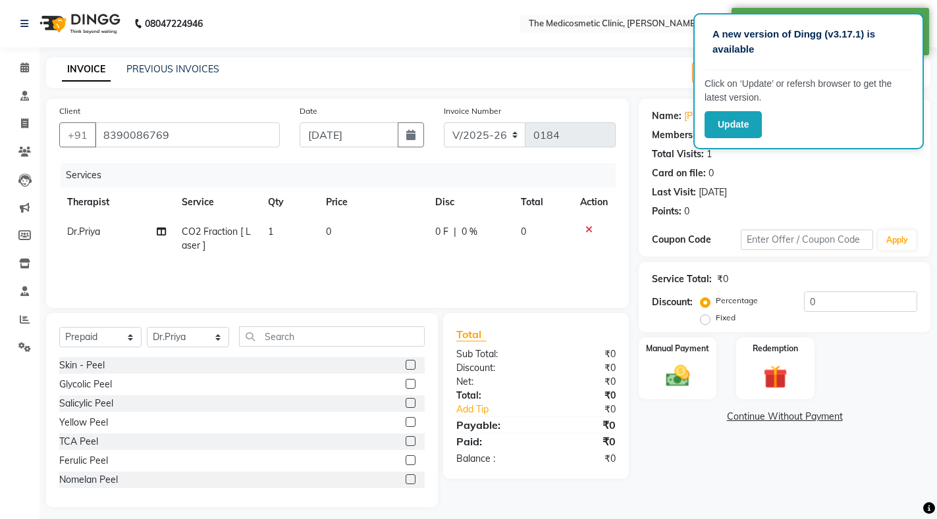
click at [351, 242] on td "0" at bounding box center [372, 238] width 109 height 43
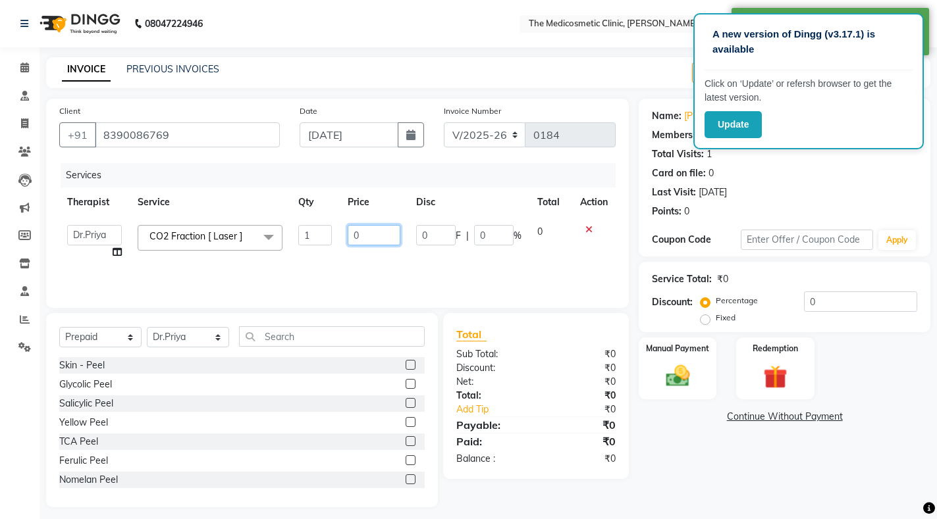
drag, startPoint x: 335, startPoint y: 236, endPoint x: 307, endPoint y: 236, distance: 27.6
click at [305, 236] on tr "Dr.Priya Dr.Sadaf Reception CO2 Fraction [ Laser ] x Skin - Peel Glycolic Peel …" at bounding box center [337, 242] width 556 height 50
type input "5000"
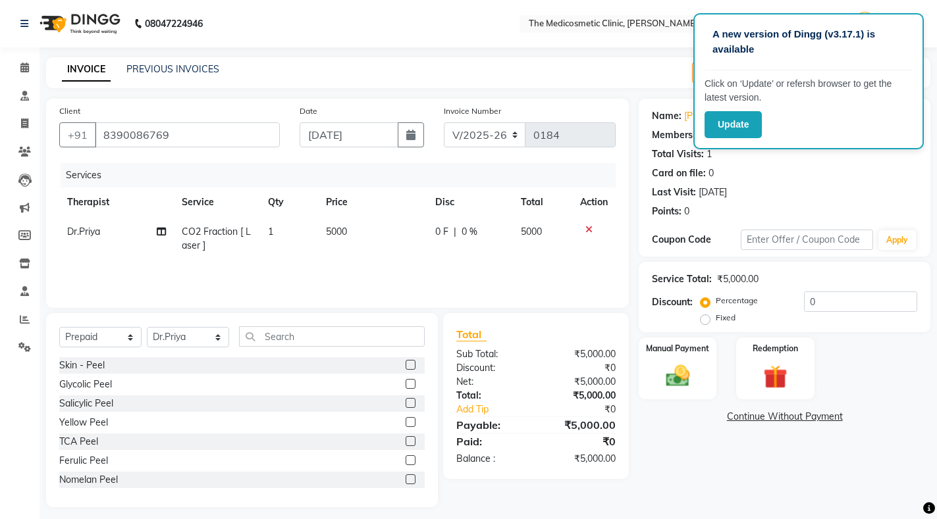
click at [456, 265] on div "Services Therapist Service Qty Price Disc Total Action Dr.Priya CO2 Fraction [ …" at bounding box center [337, 229] width 556 height 132
click at [697, 359] on div "Manual Payment" at bounding box center [677, 368] width 81 height 65
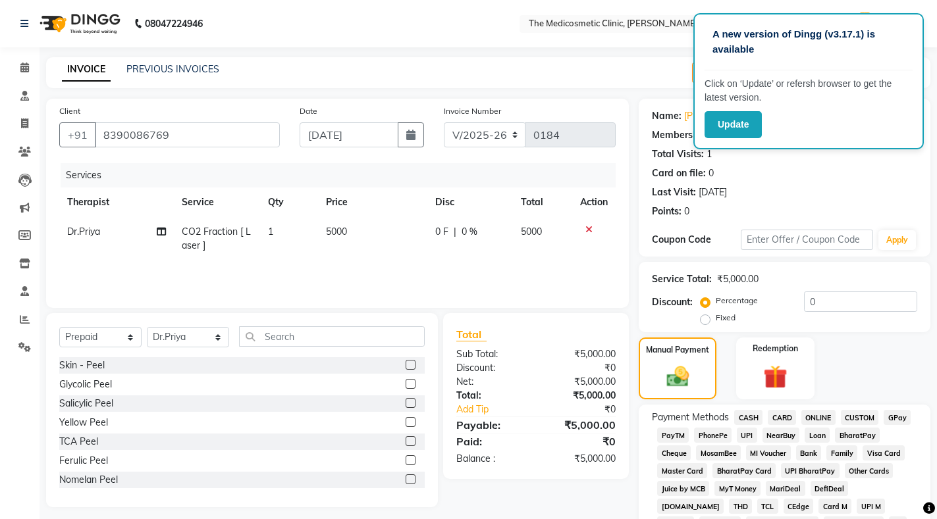
click at [894, 413] on span "GPay" at bounding box center [896, 417] width 27 height 15
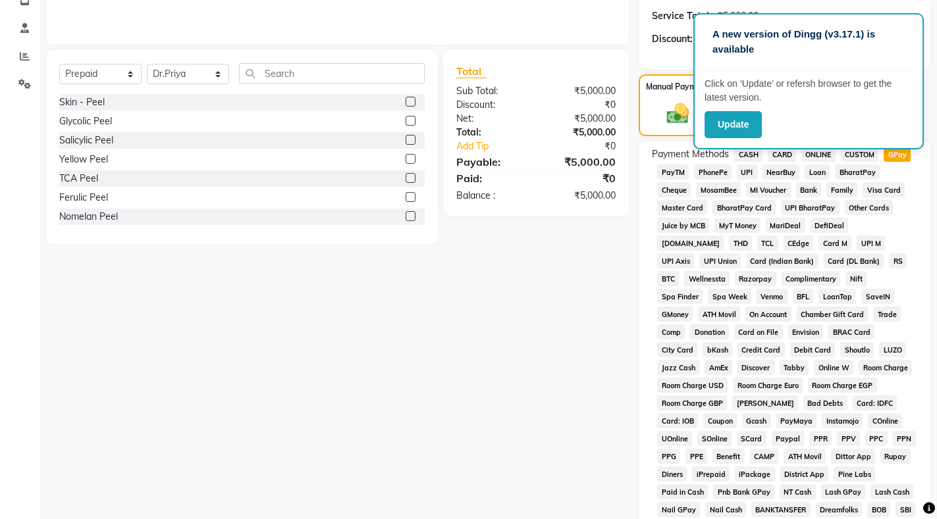
scroll to position [453, 0]
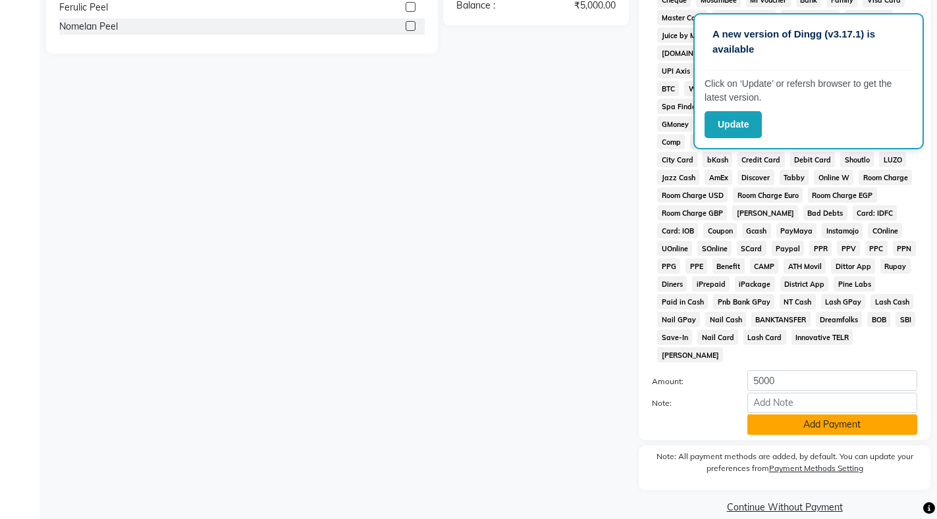
click at [797, 415] on button "Add Payment" at bounding box center [832, 425] width 170 height 20
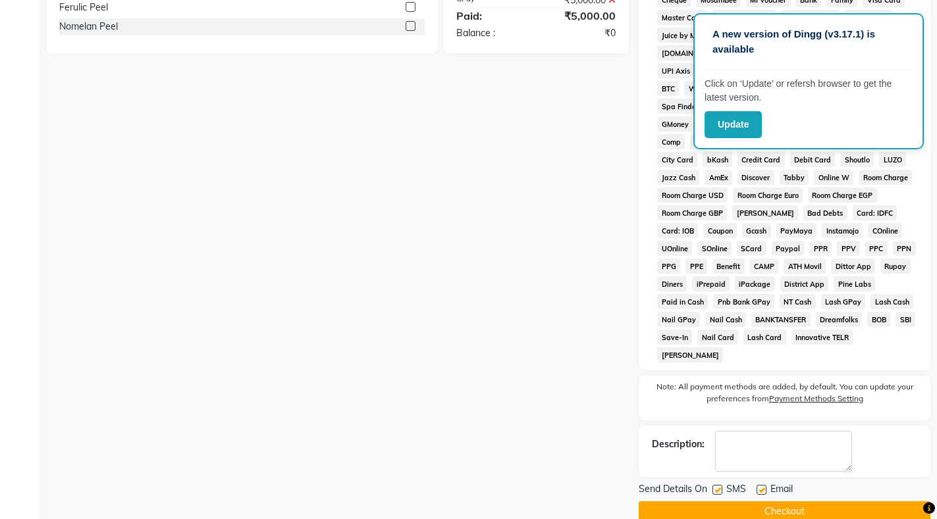
click at [794, 502] on button "Checkout" at bounding box center [784, 512] width 292 height 20
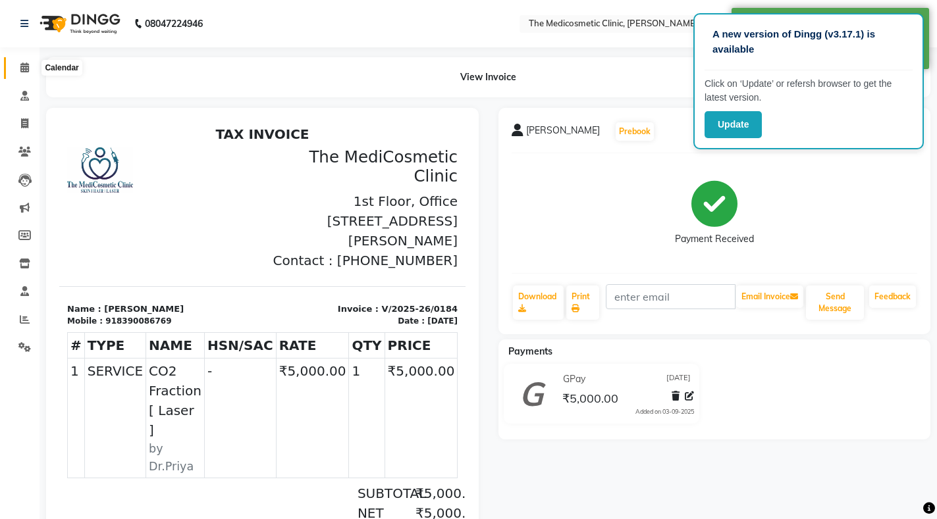
drag, startPoint x: 18, startPoint y: 70, endPoint x: 22, endPoint y: 59, distance: 11.9
click at [18, 70] on span at bounding box center [24, 68] width 23 height 15
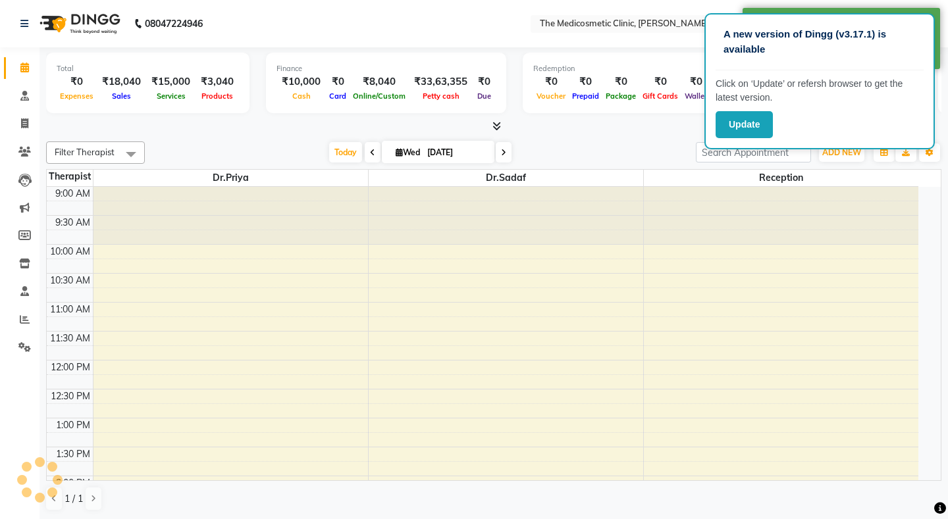
scroll to position [434, 0]
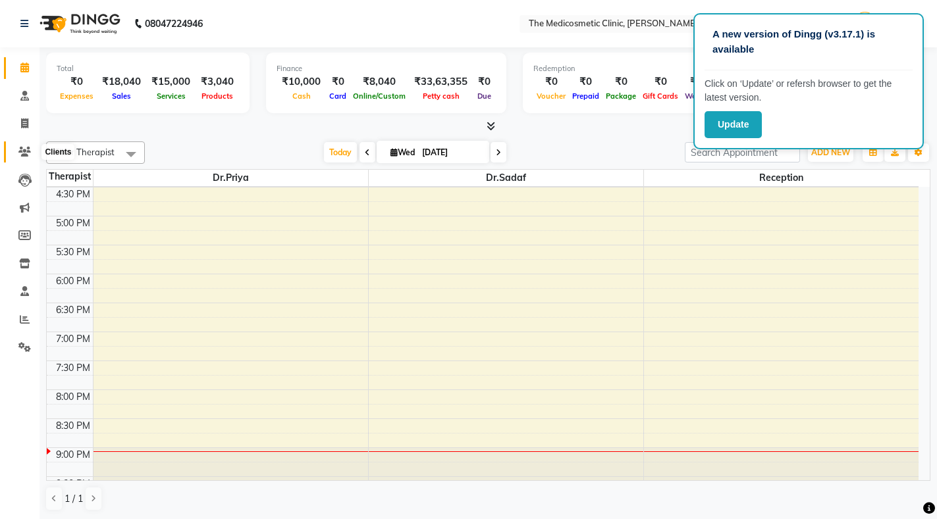
click at [20, 153] on icon at bounding box center [24, 152] width 13 height 10
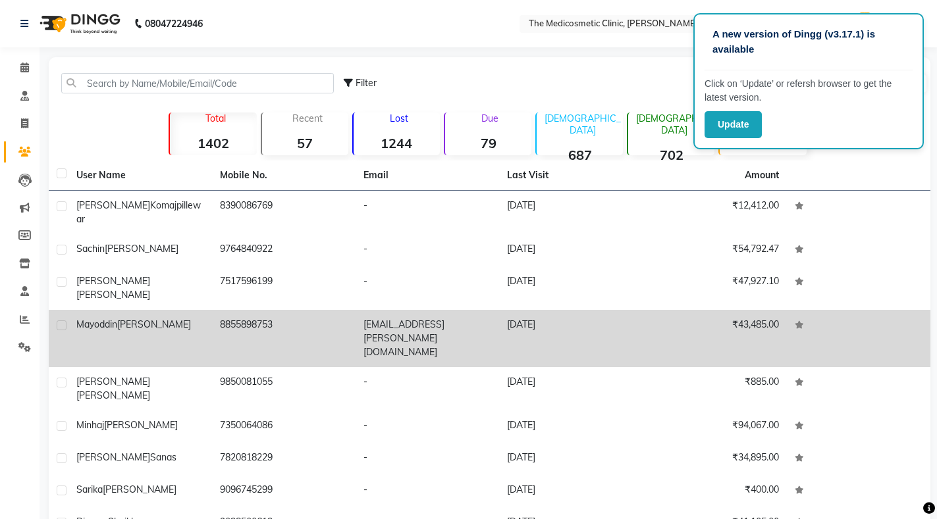
click at [102, 319] on span "Mayoddin" at bounding box center [96, 325] width 41 height 12
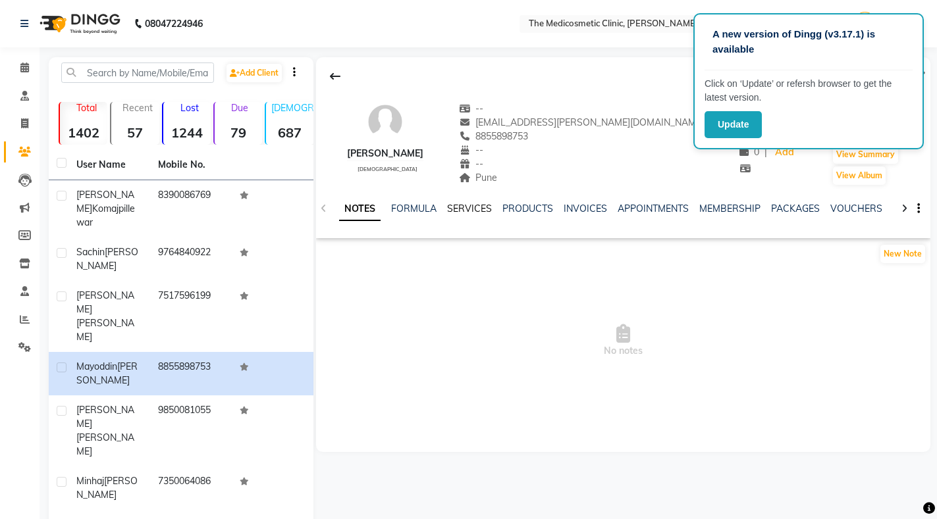
click at [457, 209] on link "SERVICES" at bounding box center [469, 209] width 45 height 12
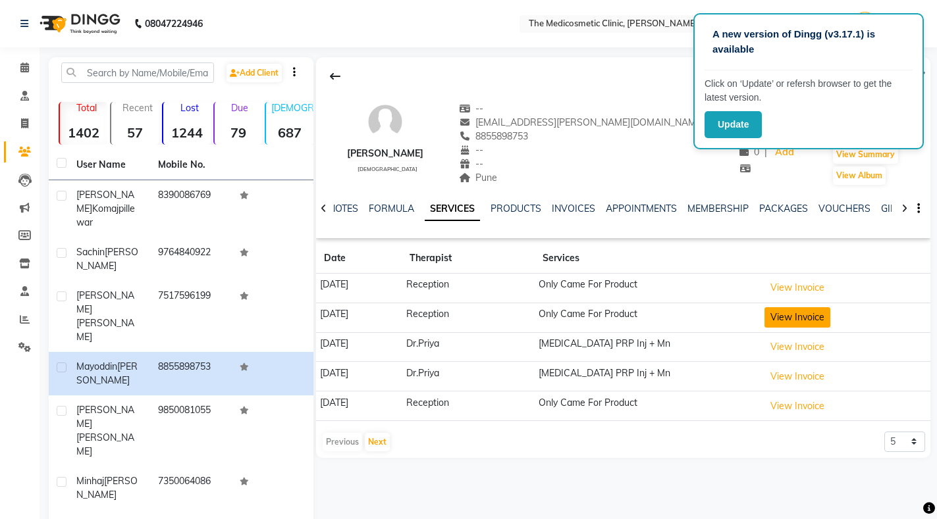
click at [817, 315] on button "View Invoice" at bounding box center [797, 317] width 66 height 20
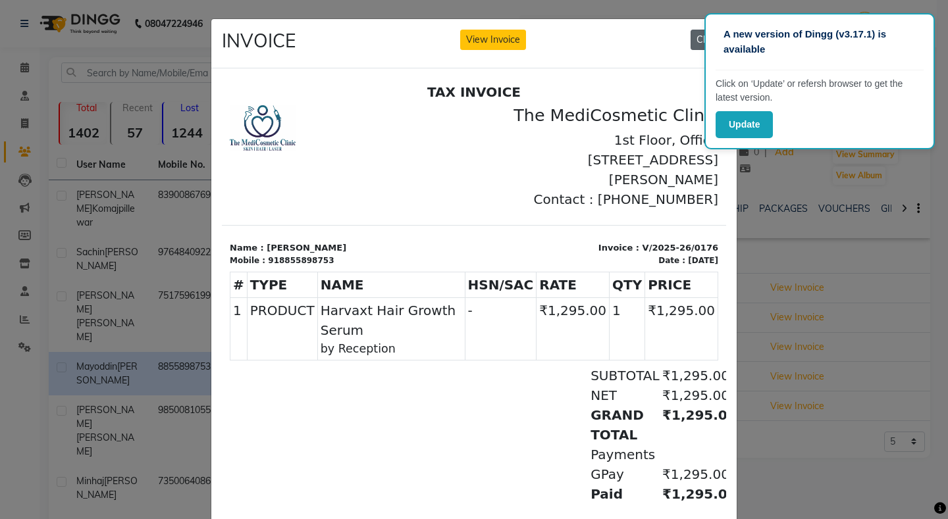
click at [693, 40] on button "Close" at bounding box center [708, 40] width 36 height 20
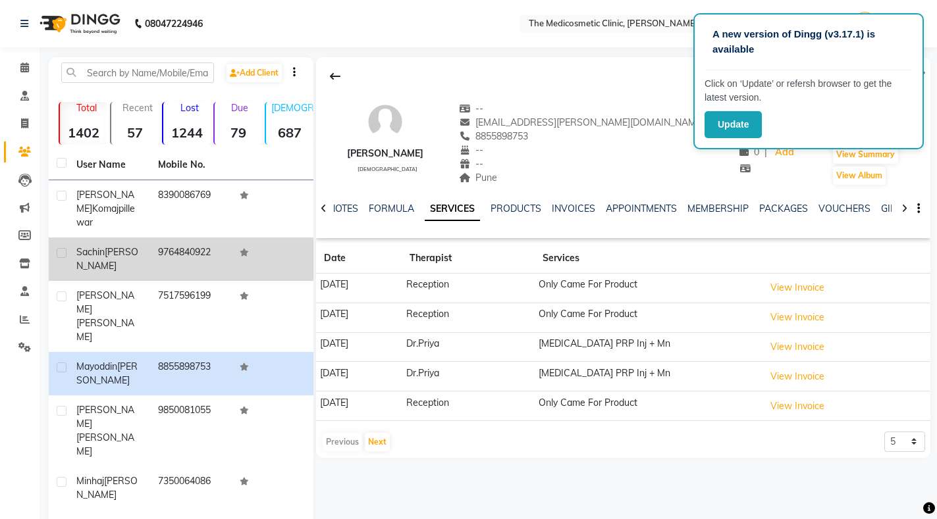
click at [104, 246] on span "Sachin" at bounding box center [90, 252] width 28 height 12
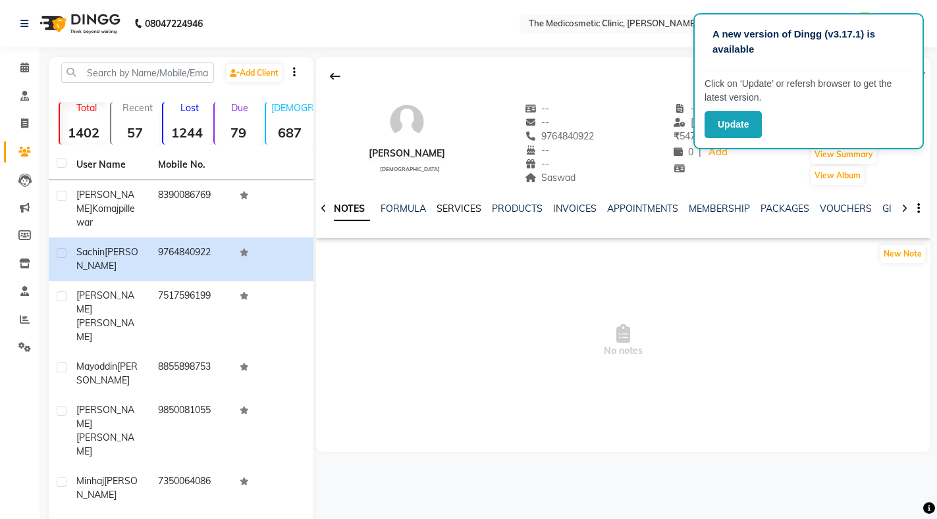
click at [469, 204] on link "SERVICES" at bounding box center [458, 209] width 45 height 12
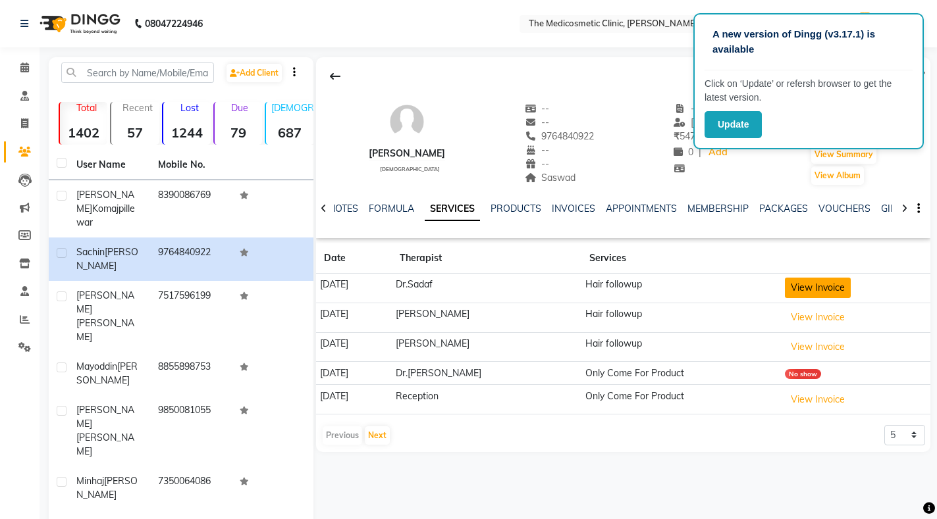
click at [810, 284] on button "View Invoice" at bounding box center [818, 288] width 66 height 20
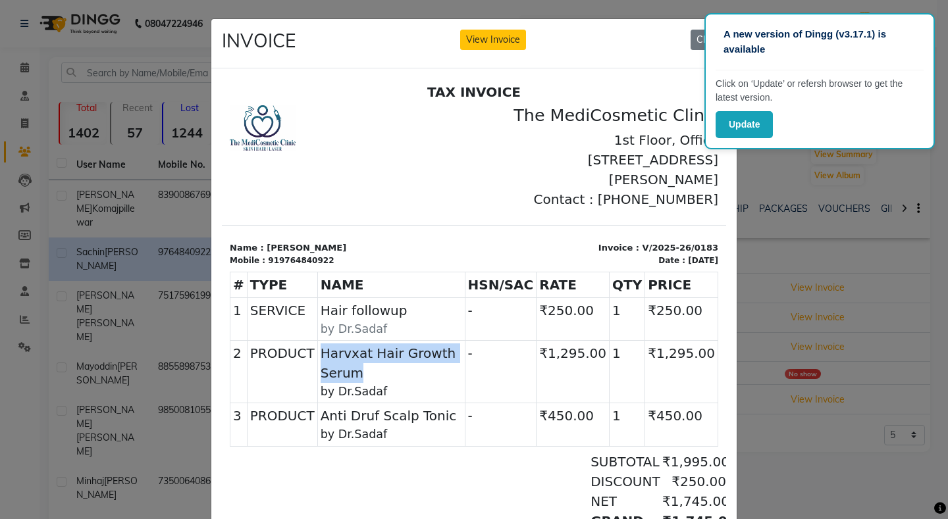
drag, startPoint x: 314, startPoint y: 352, endPoint x: 470, endPoint y: 353, distance: 156.0
click at [462, 353] on span "Harvxat Hair Growth Serum" at bounding box center [392, 362] width 142 height 39
copy span "Harvxat Hair Growth Serum"
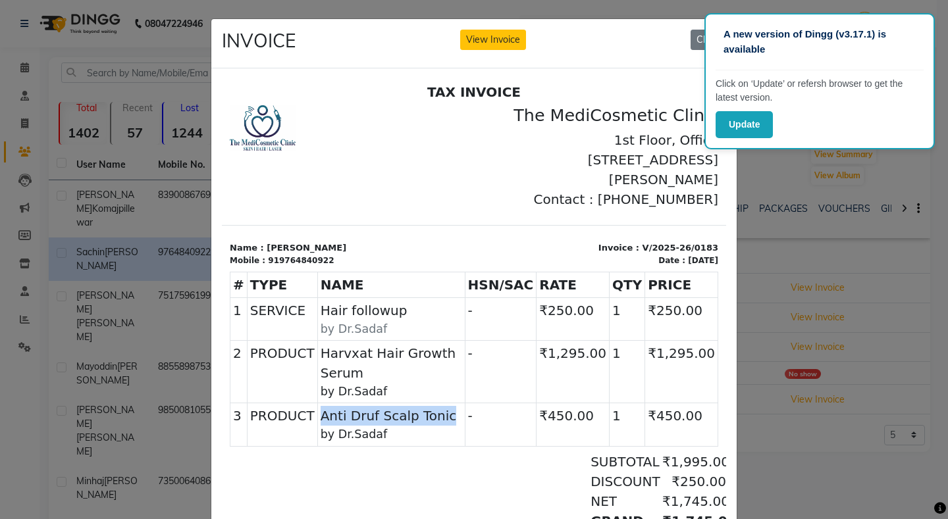
drag, startPoint x: 315, startPoint y: 395, endPoint x: 438, endPoint y: 398, distance: 123.8
click at [438, 405] on span "Anti Druf Scalp Tonic" at bounding box center [392, 415] width 142 height 20
copy span "Anti Druf Scalp Tonic"
click at [814, 188] on ngb-modal-window "INVOICE View Invoice Close" at bounding box center [474, 259] width 948 height 519
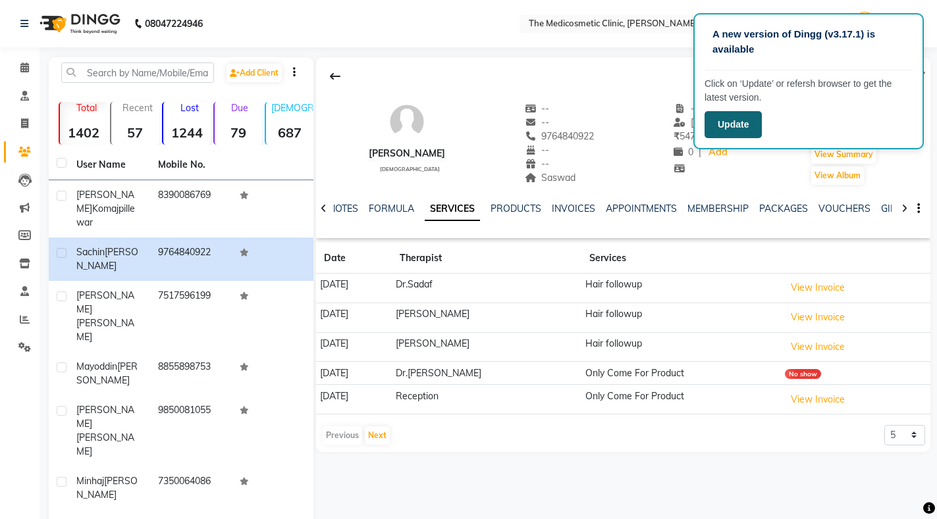
click at [736, 126] on button "Update" at bounding box center [732, 124] width 57 height 27
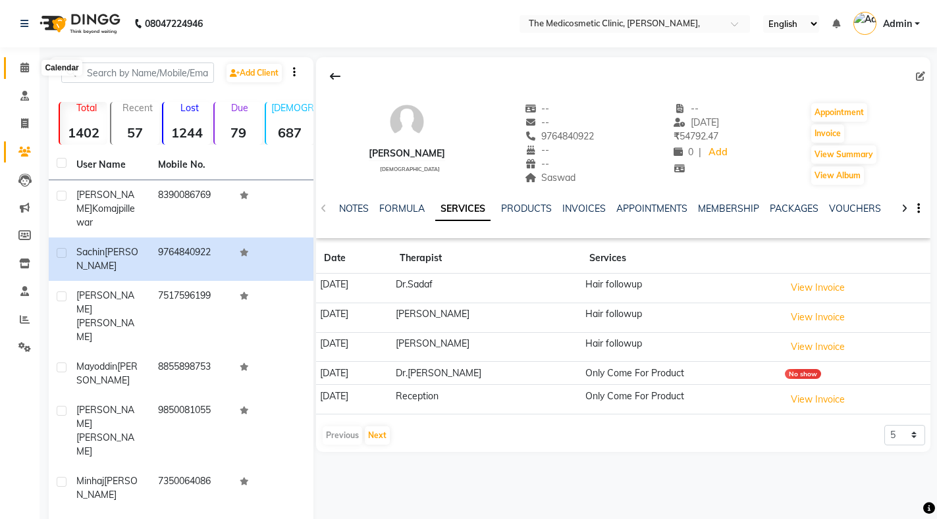
click at [22, 70] on icon at bounding box center [24, 68] width 9 height 10
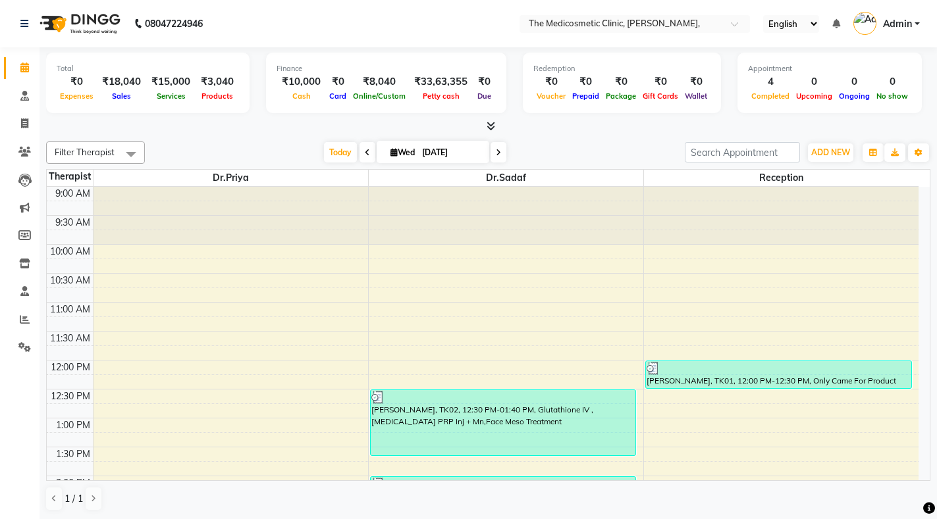
click at [892, 19] on span "Admin" at bounding box center [897, 24] width 29 height 14
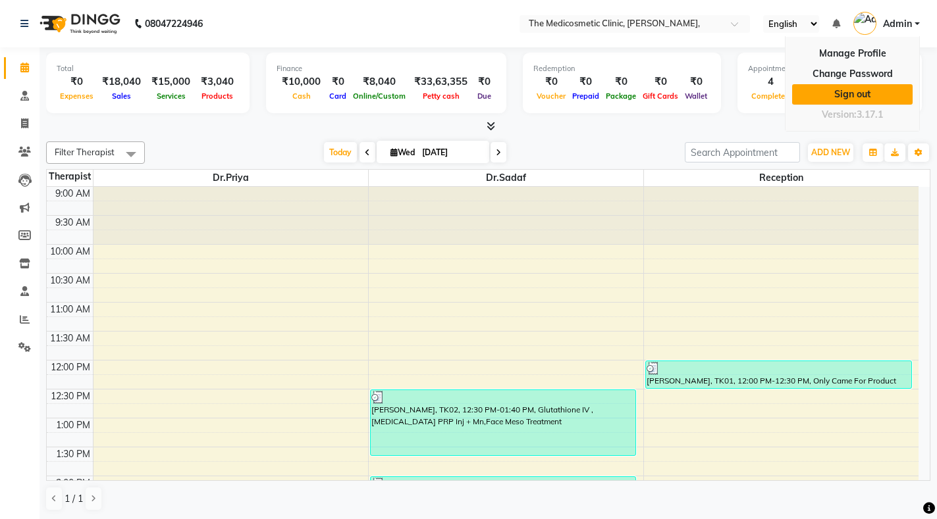
click at [856, 92] on link "Sign out" at bounding box center [852, 94] width 120 height 20
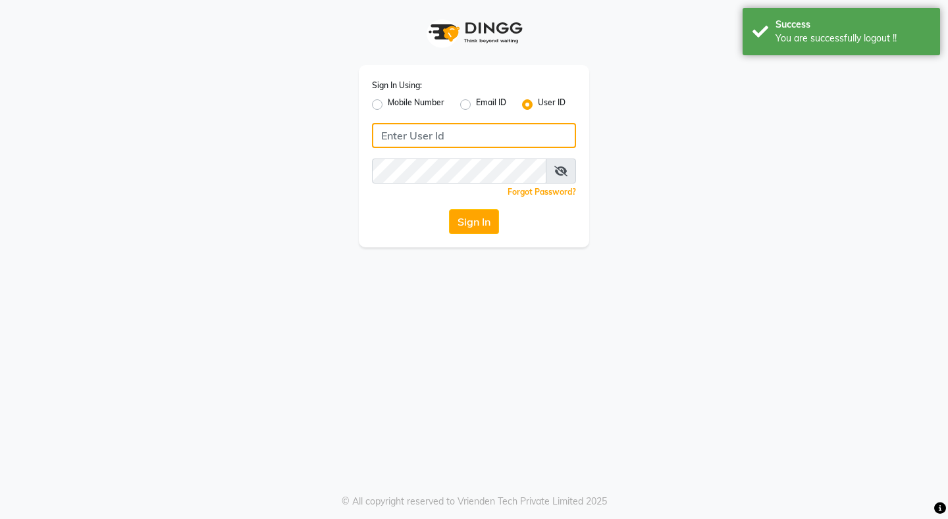
type input "8080071147"
